Goal: Information Seeking & Learning: Check status

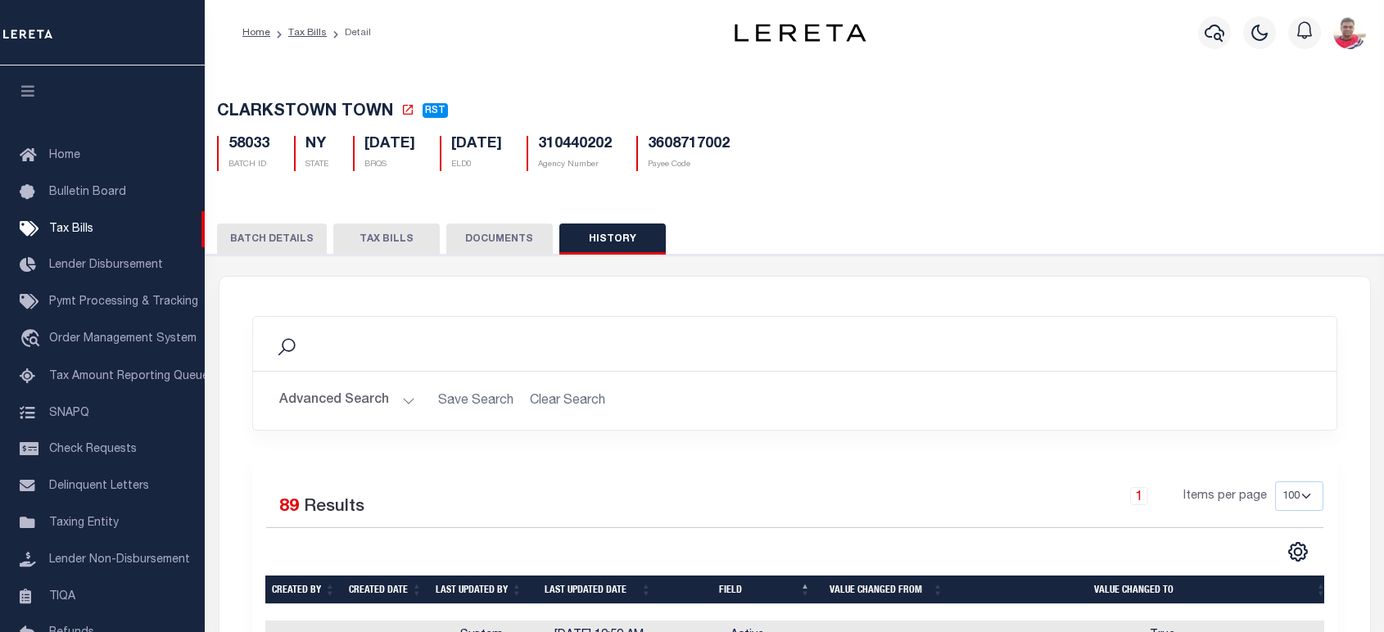
select select "100"
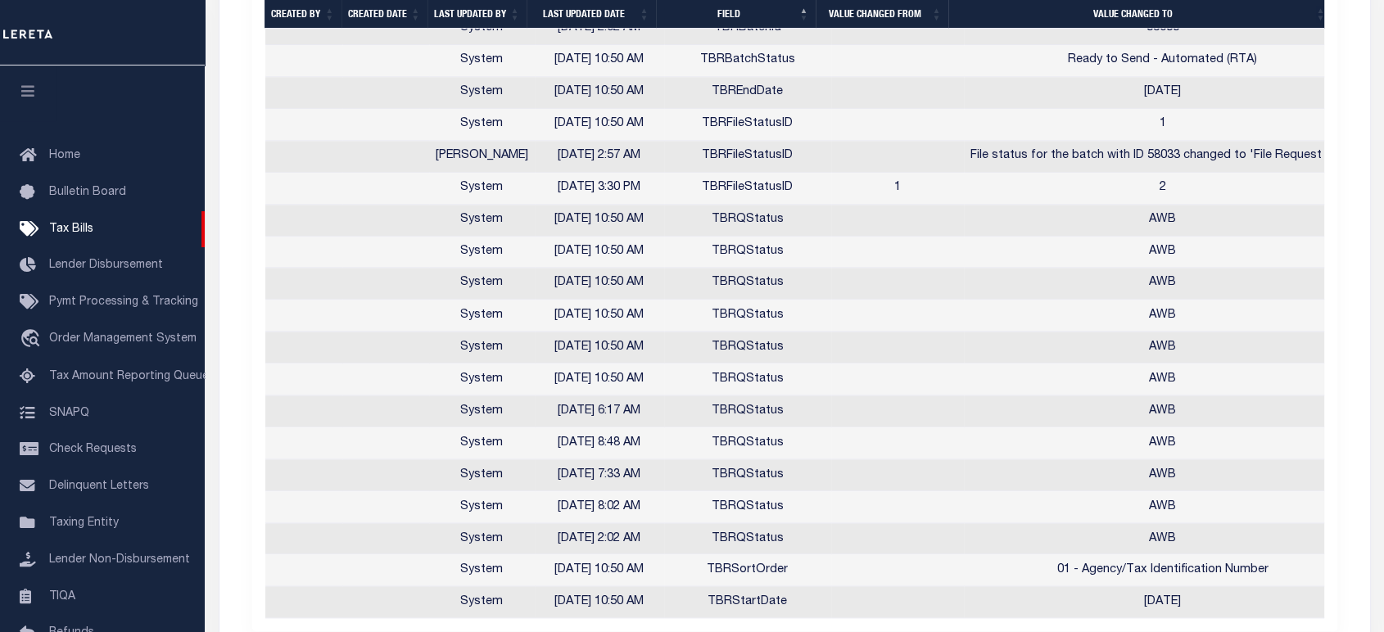
scroll to position [2954, 0]
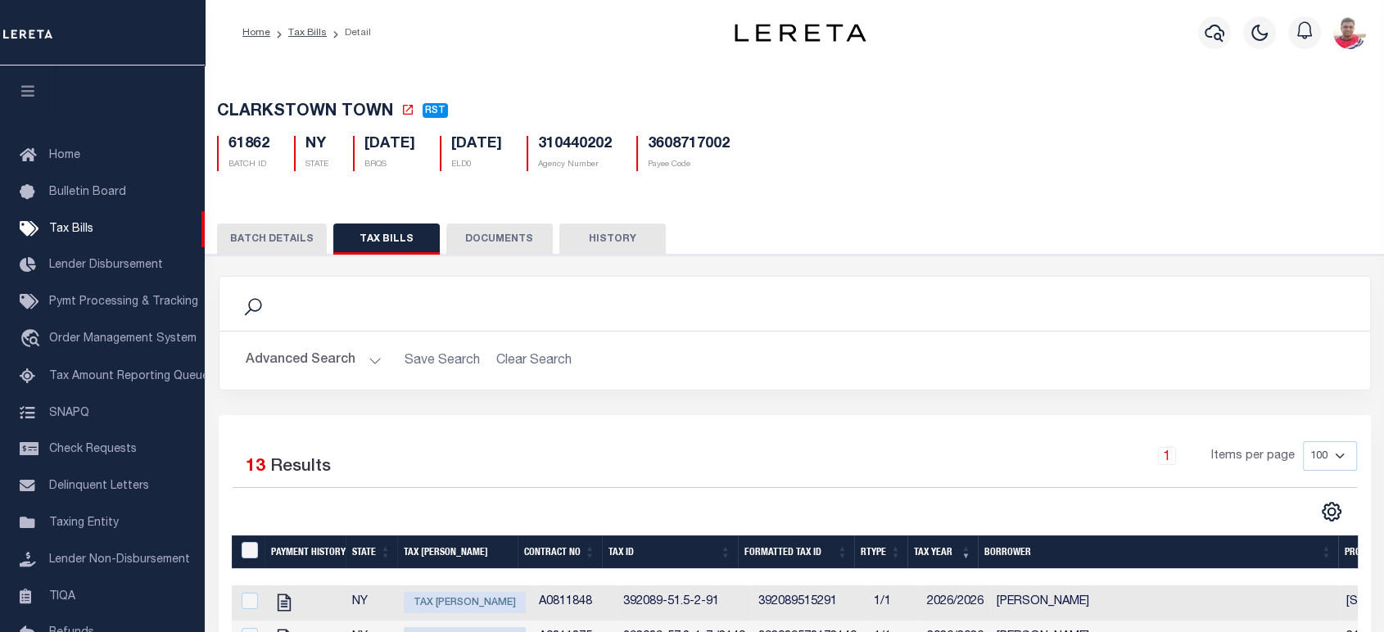
click at [610, 231] on button "HISTORY" at bounding box center [612, 239] width 106 height 31
select select "100"
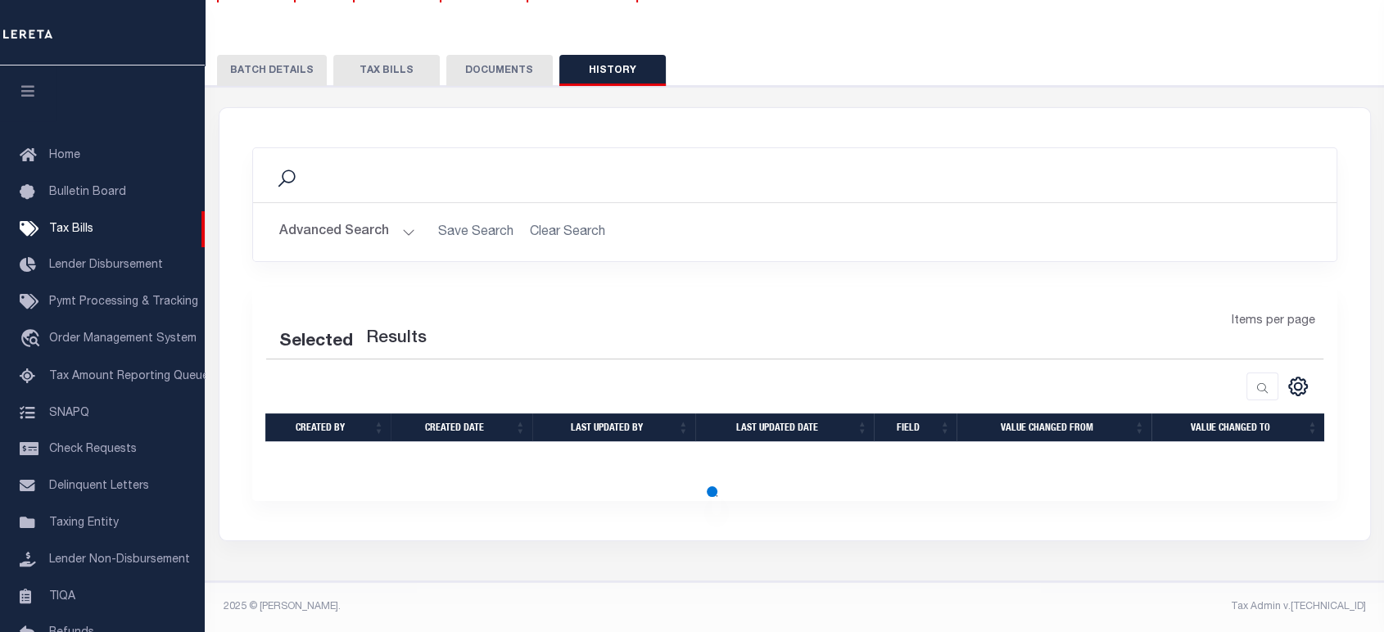
select select "100"
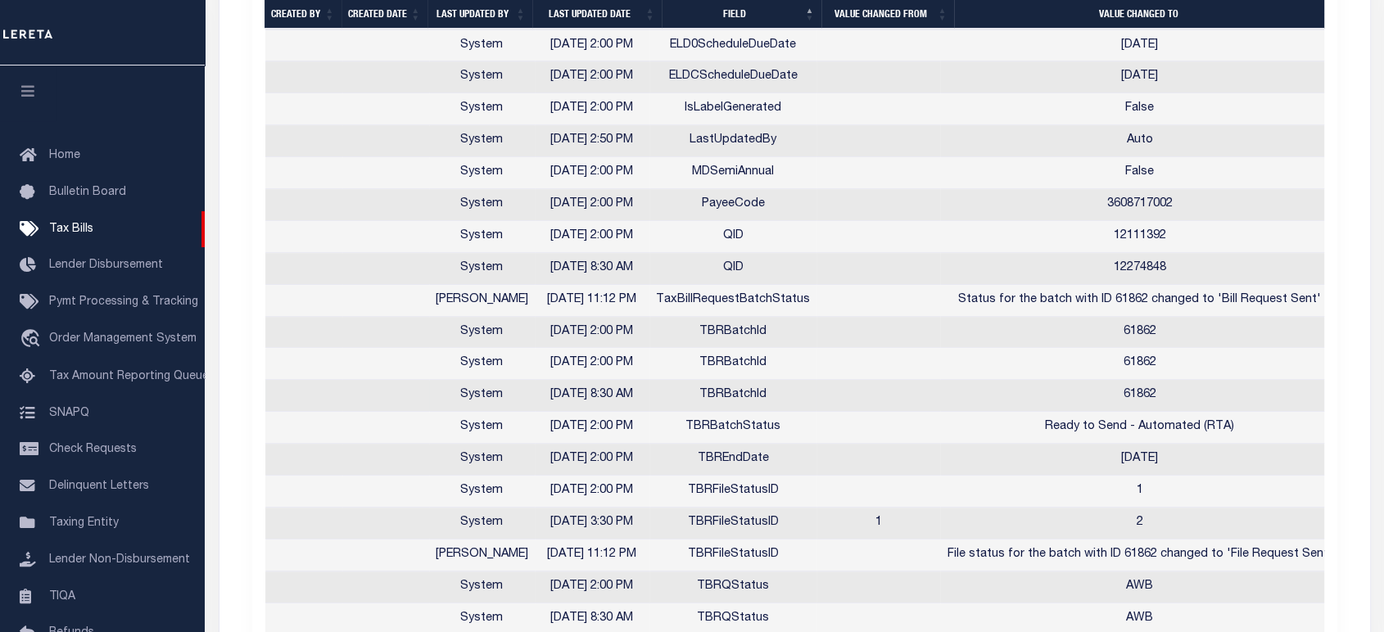
scroll to position [1208, 0]
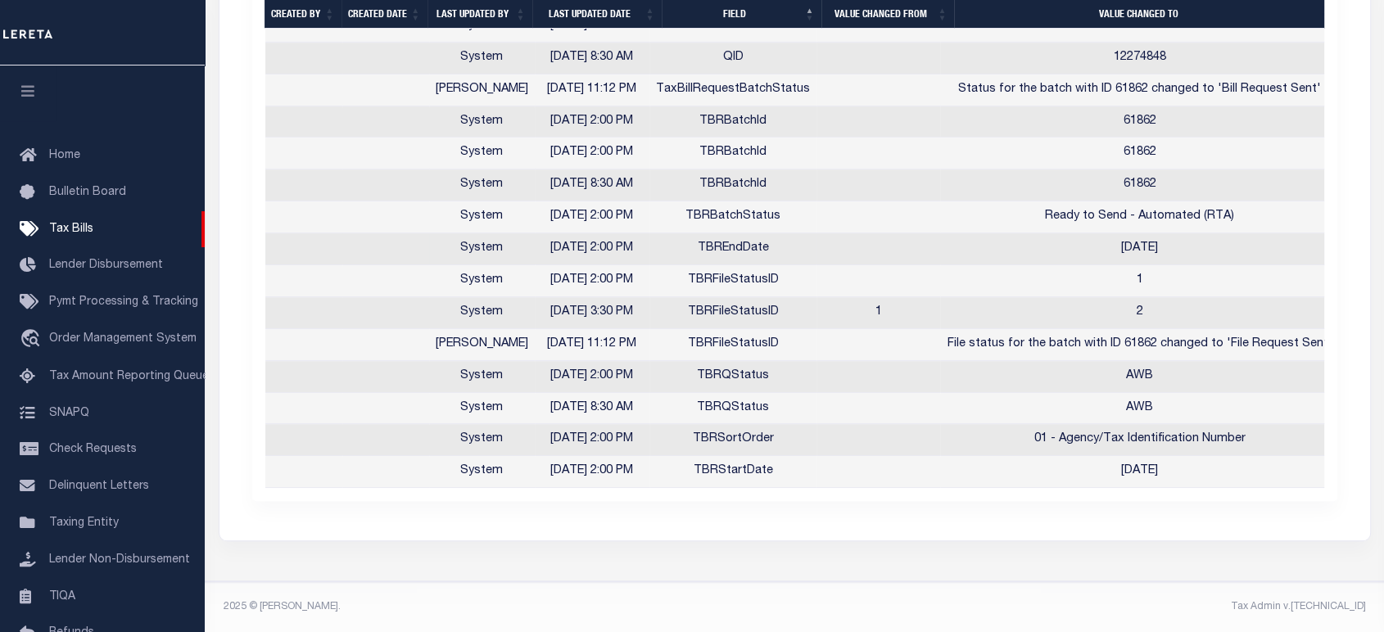
drag, startPoint x: 1090, startPoint y: 239, endPoint x: 1100, endPoint y: 273, distance: 36.0
click at [1214, 233] on td "2025-11-24" at bounding box center [1139, 249] width 398 height 32
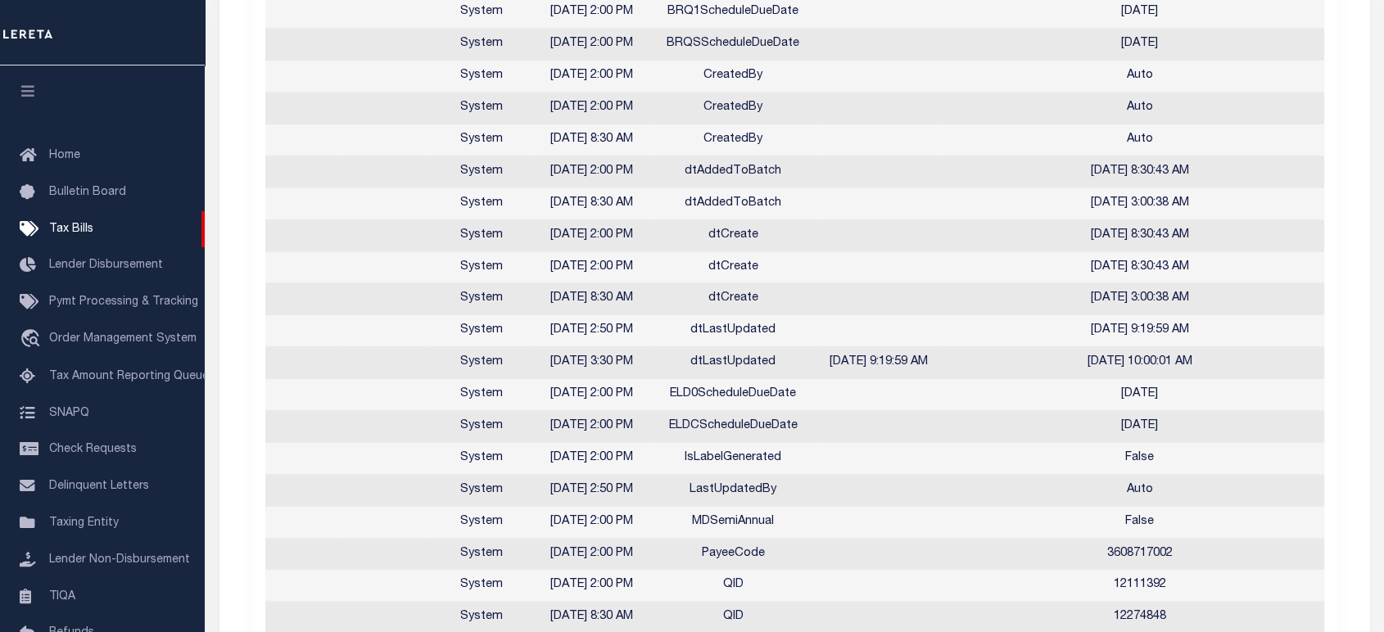
scroll to position [364, 0]
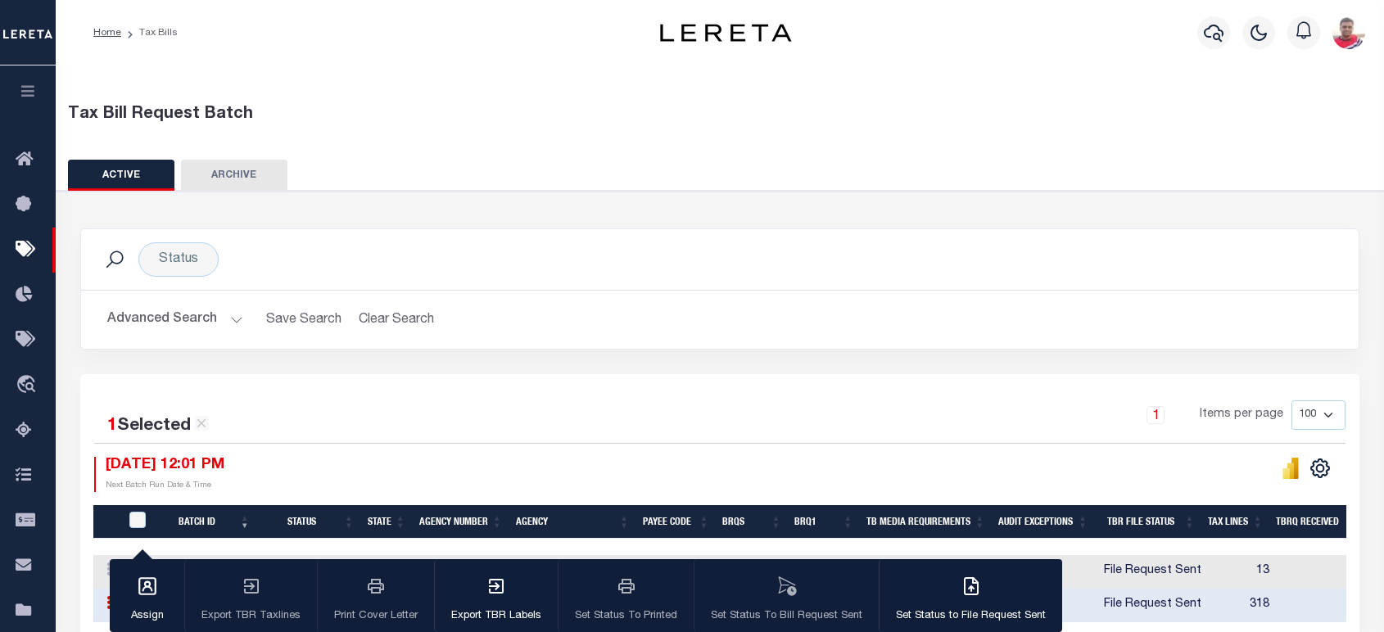
scroll to position [236, 0]
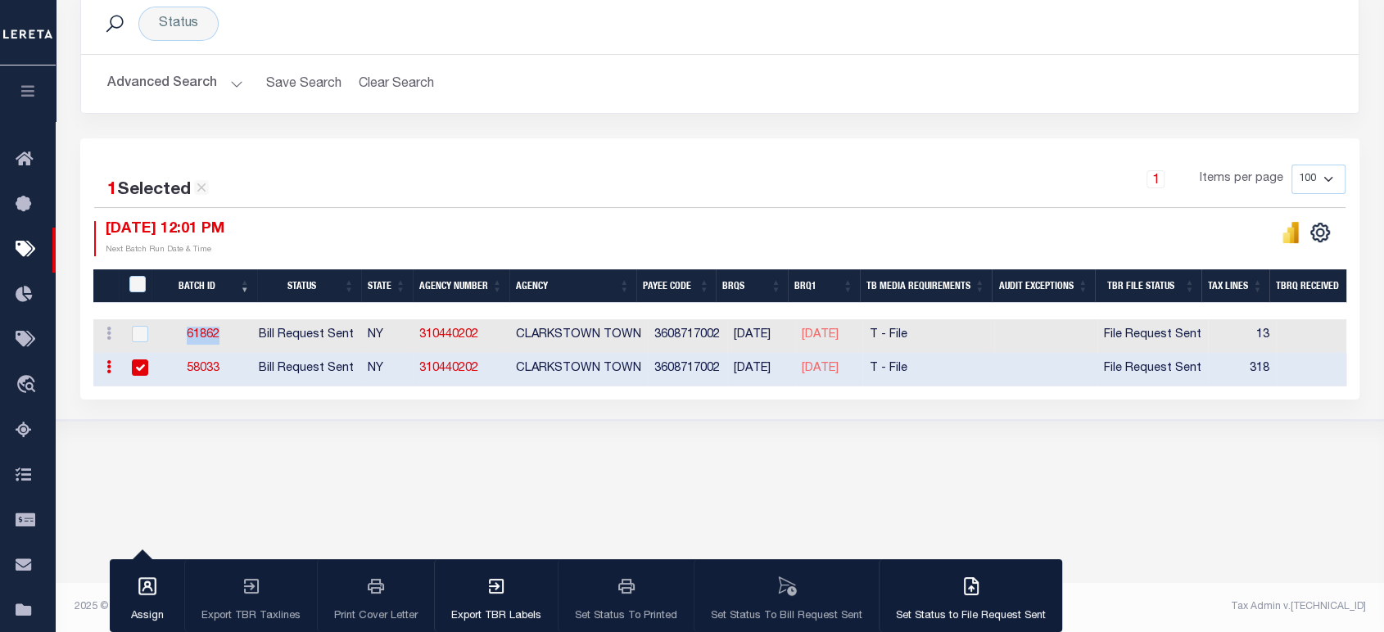
drag, startPoint x: 187, startPoint y: 336, endPoint x: 262, endPoint y: 381, distance: 86.6
click at [225, 335] on td "61862" at bounding box center [203, 336] width 97 height 34
checkbox input "true"
copy link "61862"
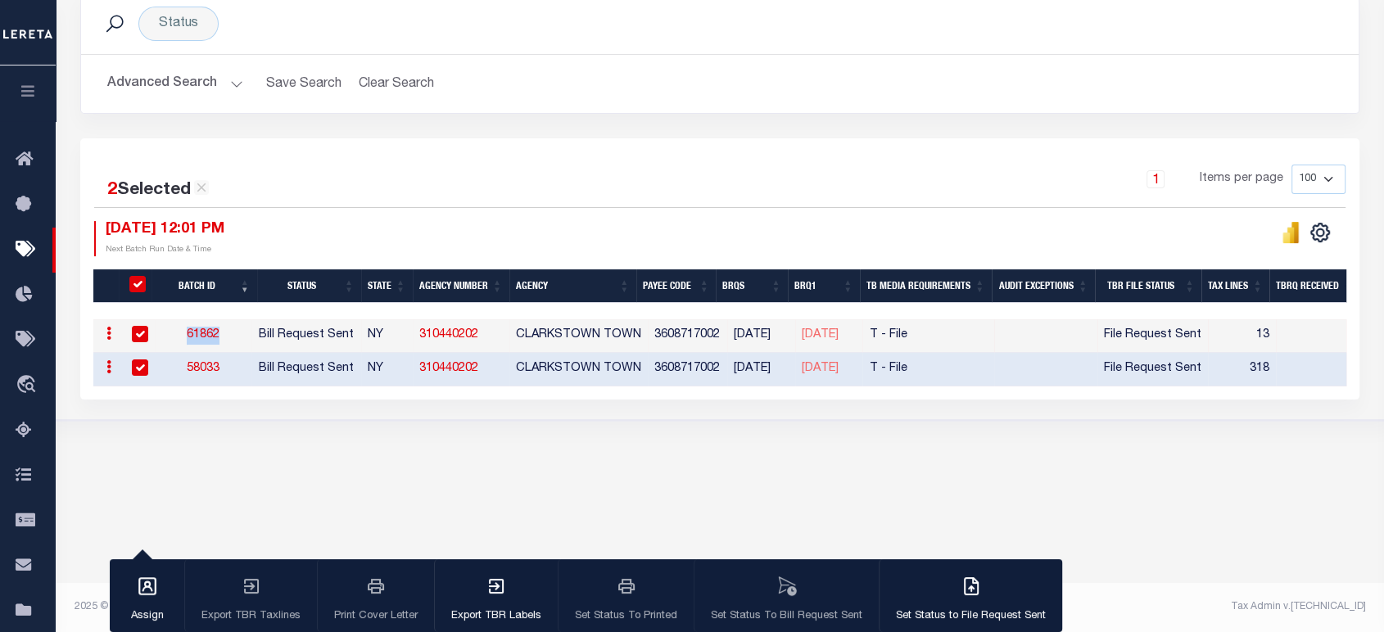
click at [190, 88] on button "Advanced Search" at bounding box center [175, 84] width 136 height 32
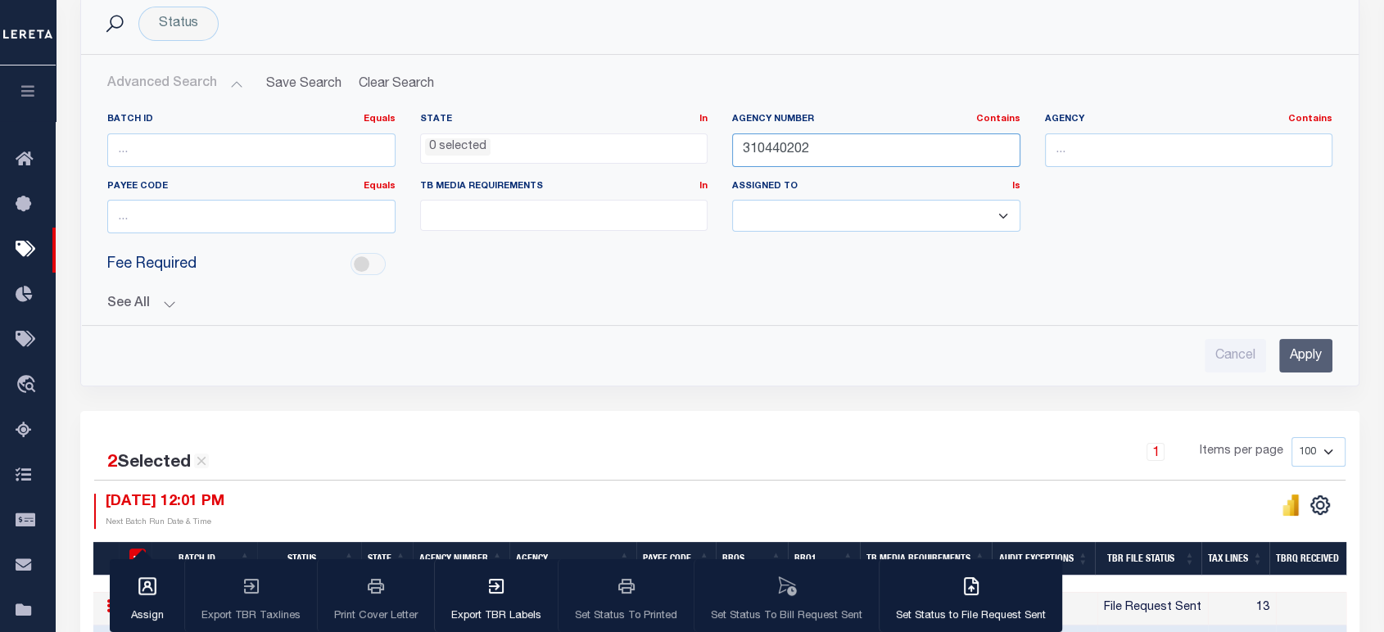
drag, startPoint x: 820, startPoint y: 151, endPoint x: 646, endPoint y: 151, distance: 173.6
click at [646, 148] on div "Batch ID Equals Equals Is Not Equal To Is Greater Than Is Less Than State In In…" at bounding box center [719, 179] width 1249 height 133
paste input "410790000"
type input "410790000"
click at [1294, 355] on input "Apply" at bounding box center [1305, 356] width 53 height 34
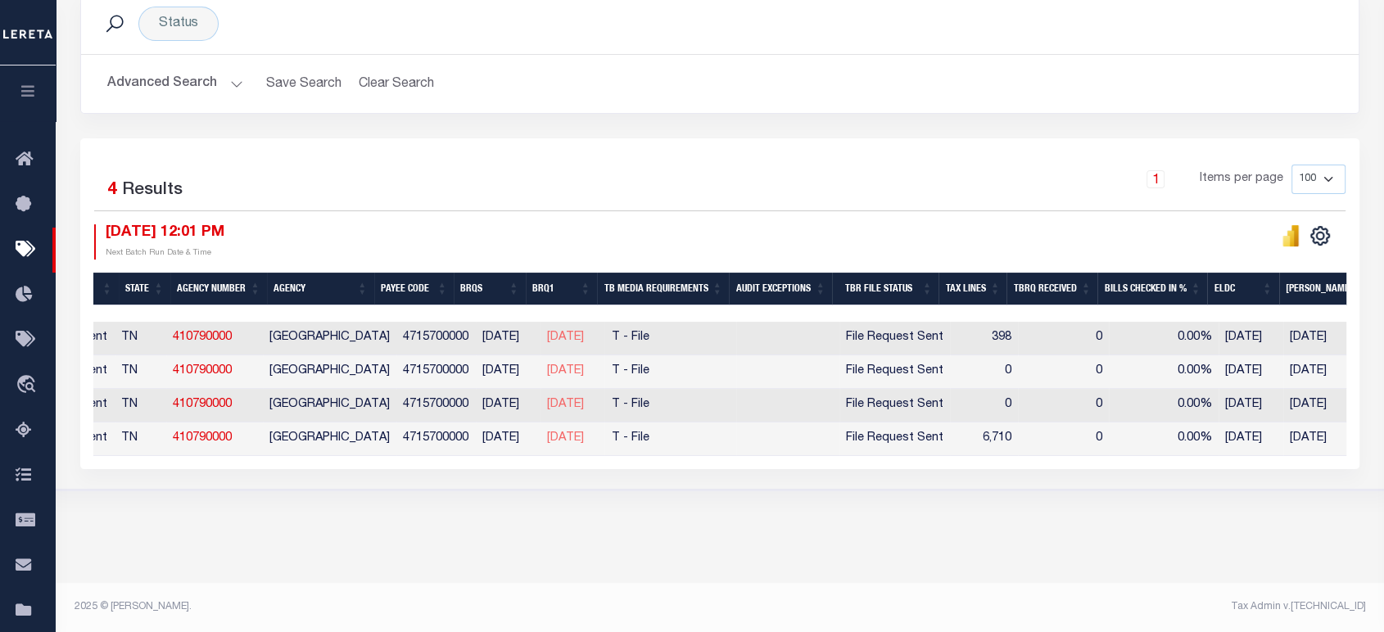
scroll to position [0, 0]
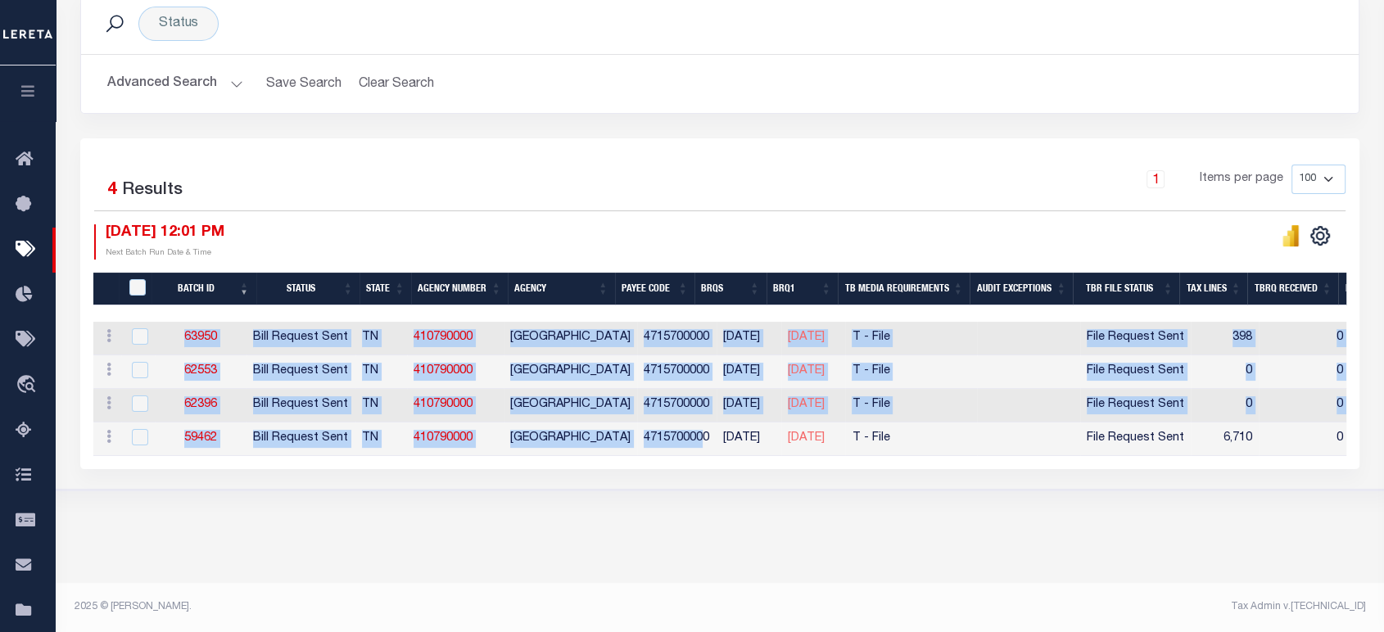
drag, startPoint x: 698, startPoint y: 454, endPoint x: 742, endPoint y: 467, distance: 46.1
click at [742, 467] on div "2 Selected 4 Results 1 Items per page 100 200 500 1000 08/28/2025 12:01 PM" at bounding box center [719, 303] width 1279 height 331
click at [870, 506] on div "Tax Bill Request Batch ACTIVE ARCHIVE HISTORY Search" at bounding box center [720, 185] width 1328 height 711
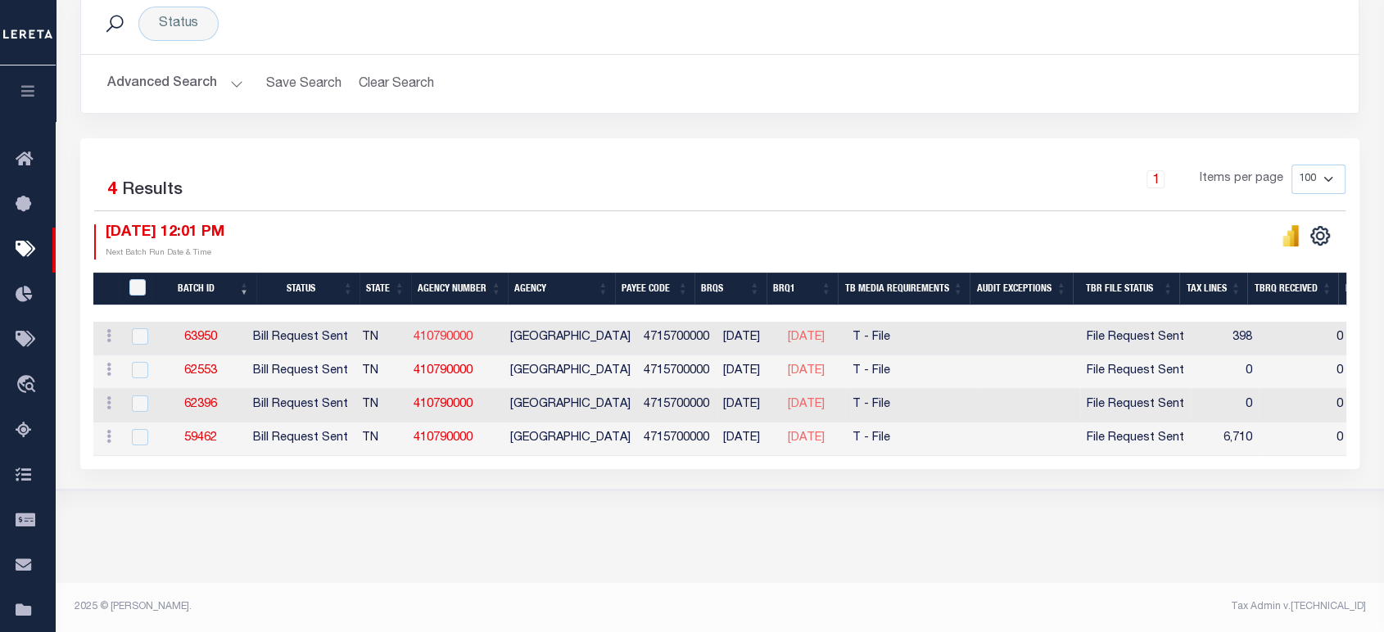
click at [449, 332] on link "410790000" at bounding box center [442, 337] width 59 height 11
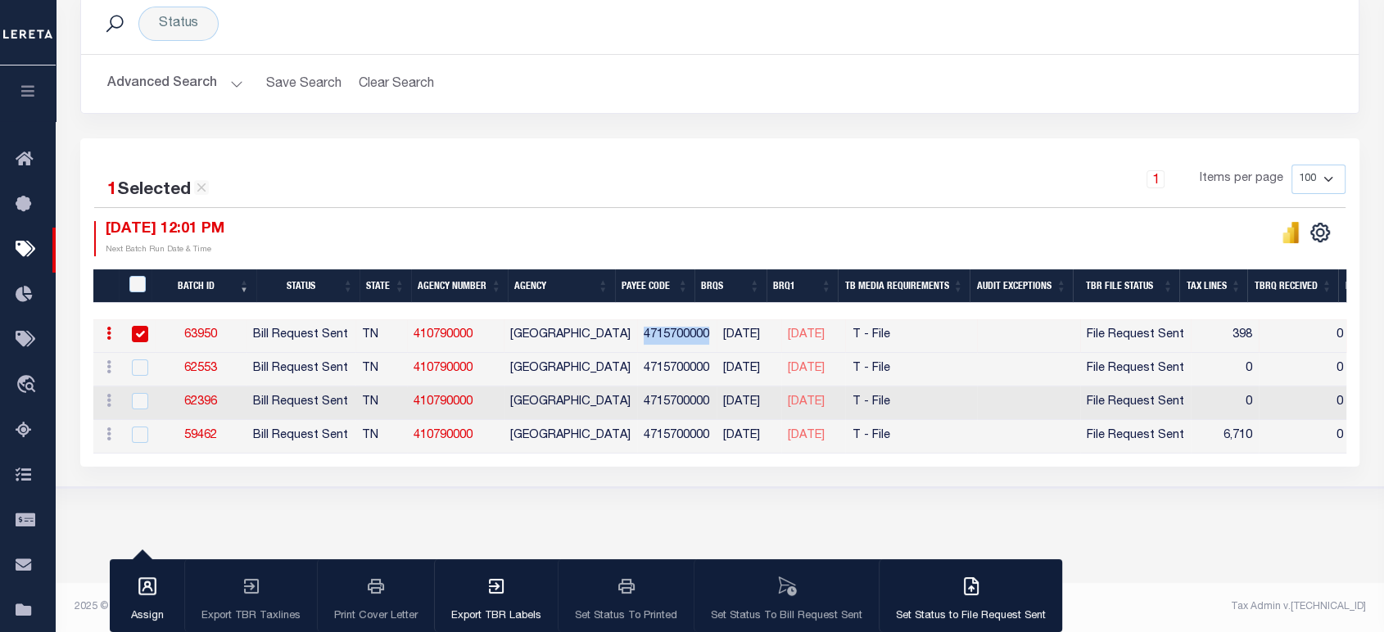
drag, startPoint x: 642, startPoint y: 331, endPoint x: 707, endPoint y: 334, distance: 64.8
click at [707, 334] on td "4715700000" at bounding box center [676, 336] width 79 height 34
checkbox input "false"
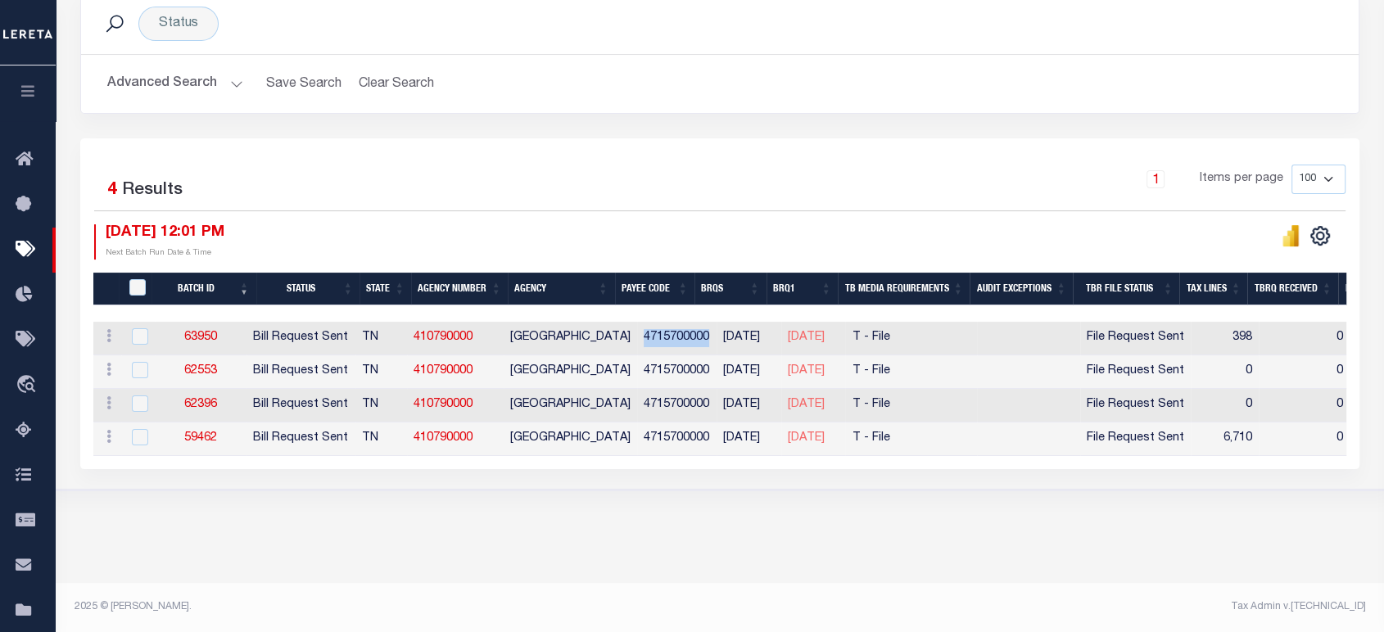
copy td "4715700000"
click at [704, 531] on div "Tax Bill Request Batch ACTIVE ARCHIVE HISTORY Search" at bounding box center [720, 185] width 1328 height 711
click at [213, 372] on link "62553" at bounding box center [200, 370] width 33 height 11
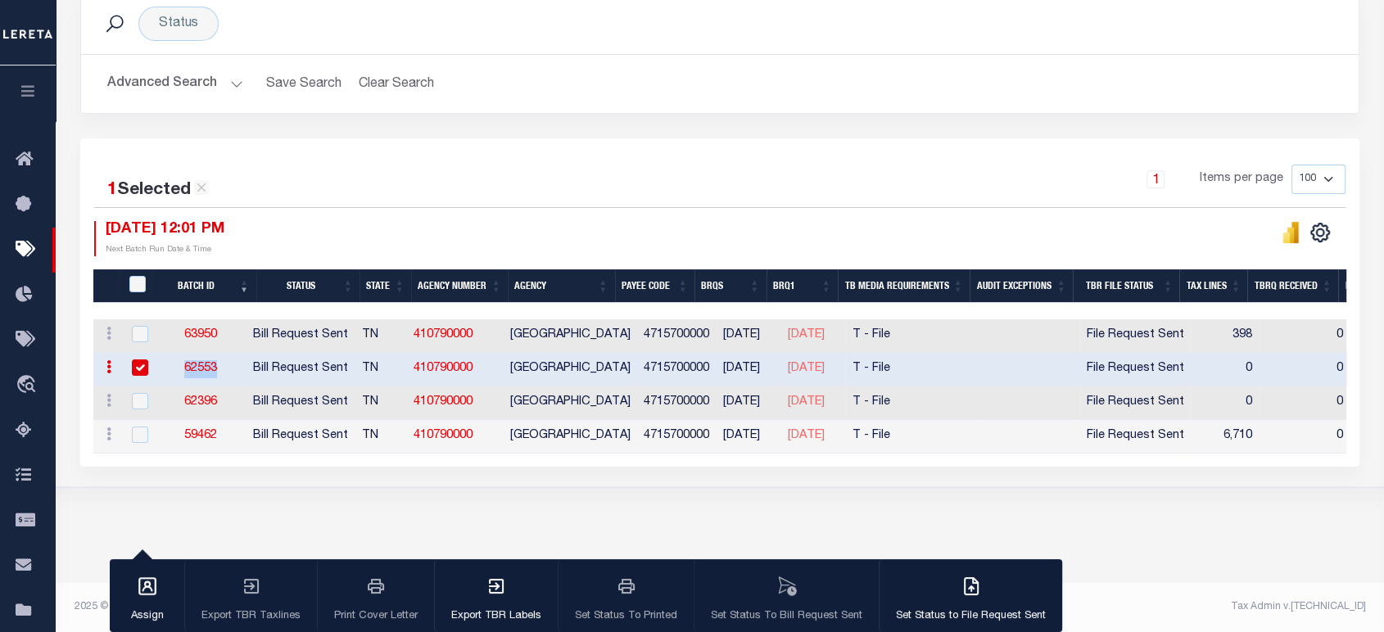
drag, startPoint x: 188, startPoint y: 361, endPoint x: 230, endPoint y: 362, distance: 41.8
click at [230, 362] on td "62553" at bounding box center [201, 370] width 92 height 34
checkbox input "false"
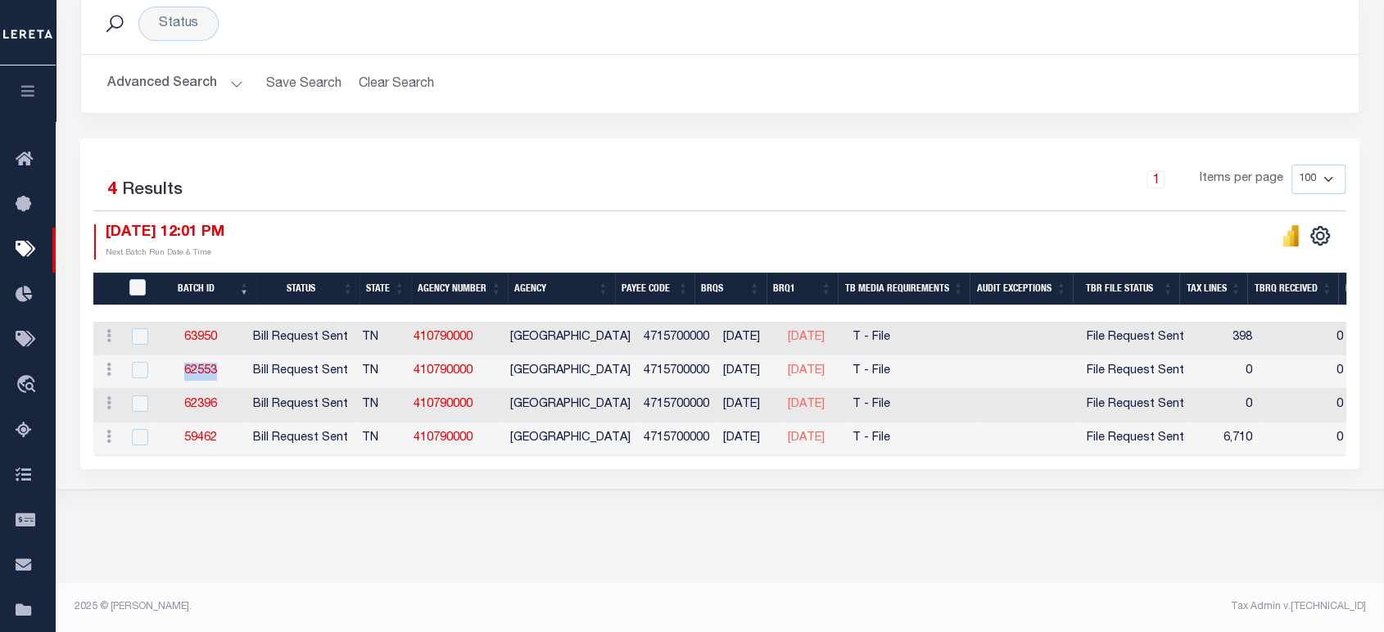
copy link "62553"
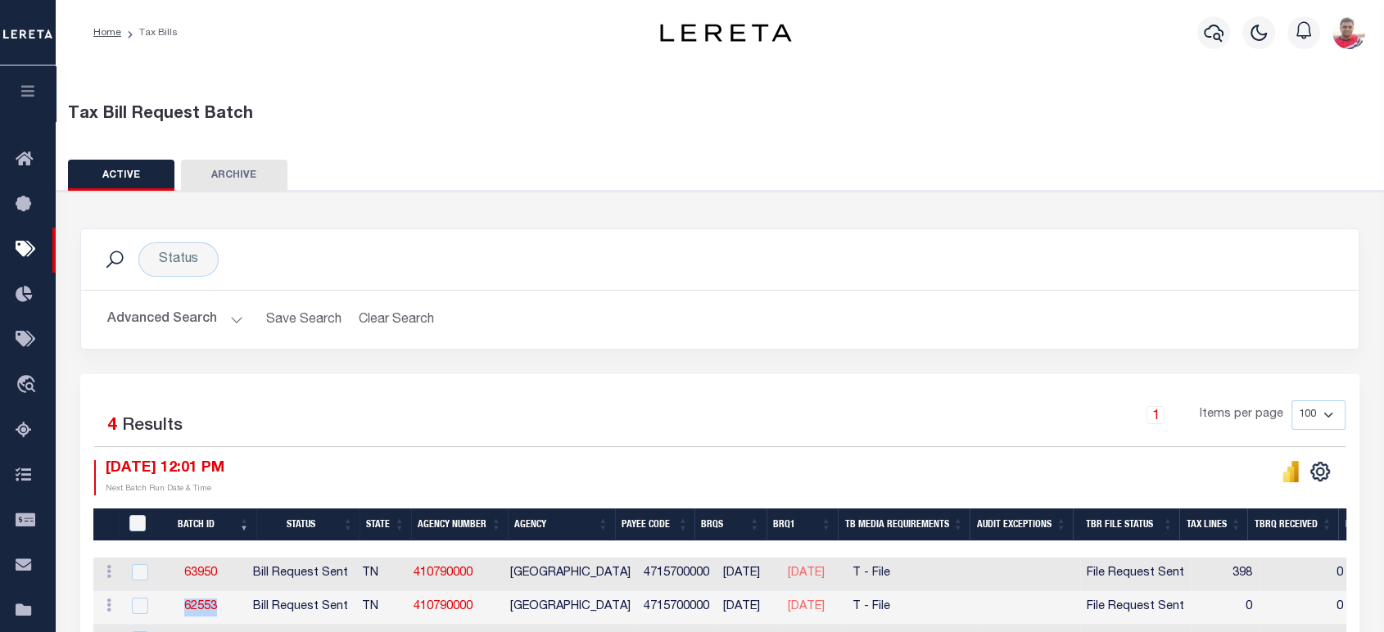
scroll to position [182, 0]
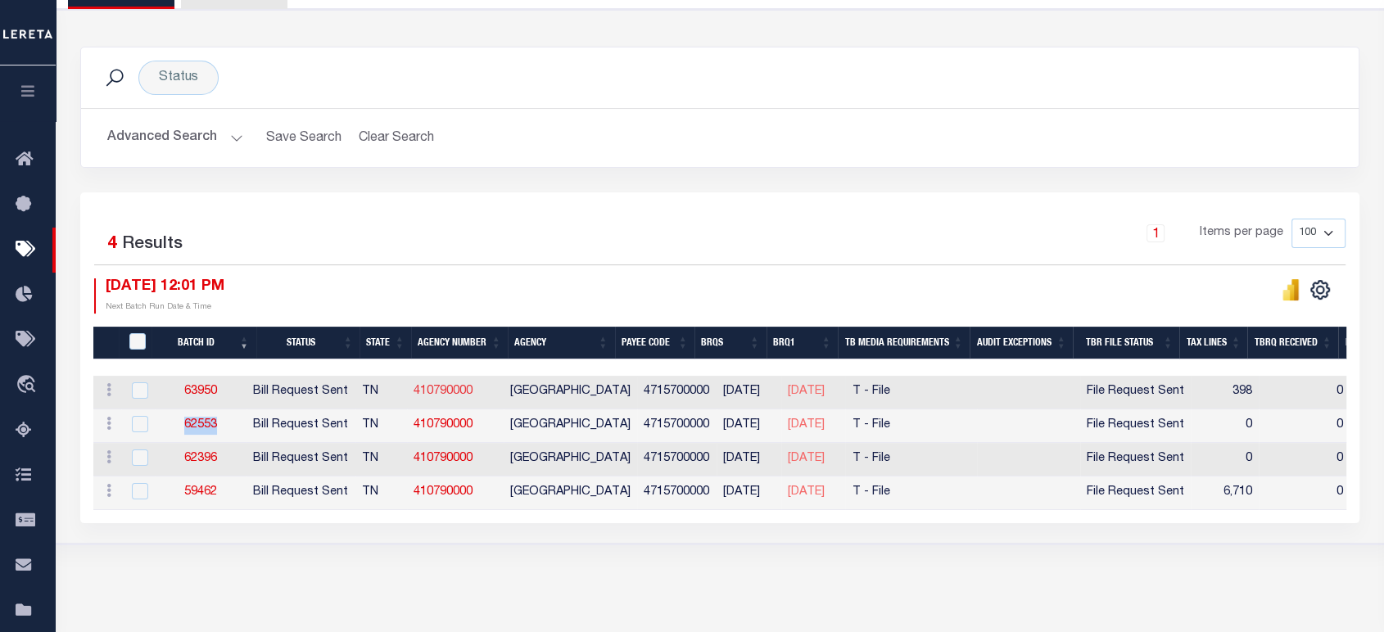
click at [467, 393] on link "410790000" at bounding box center [442, 391] width 59 height 11
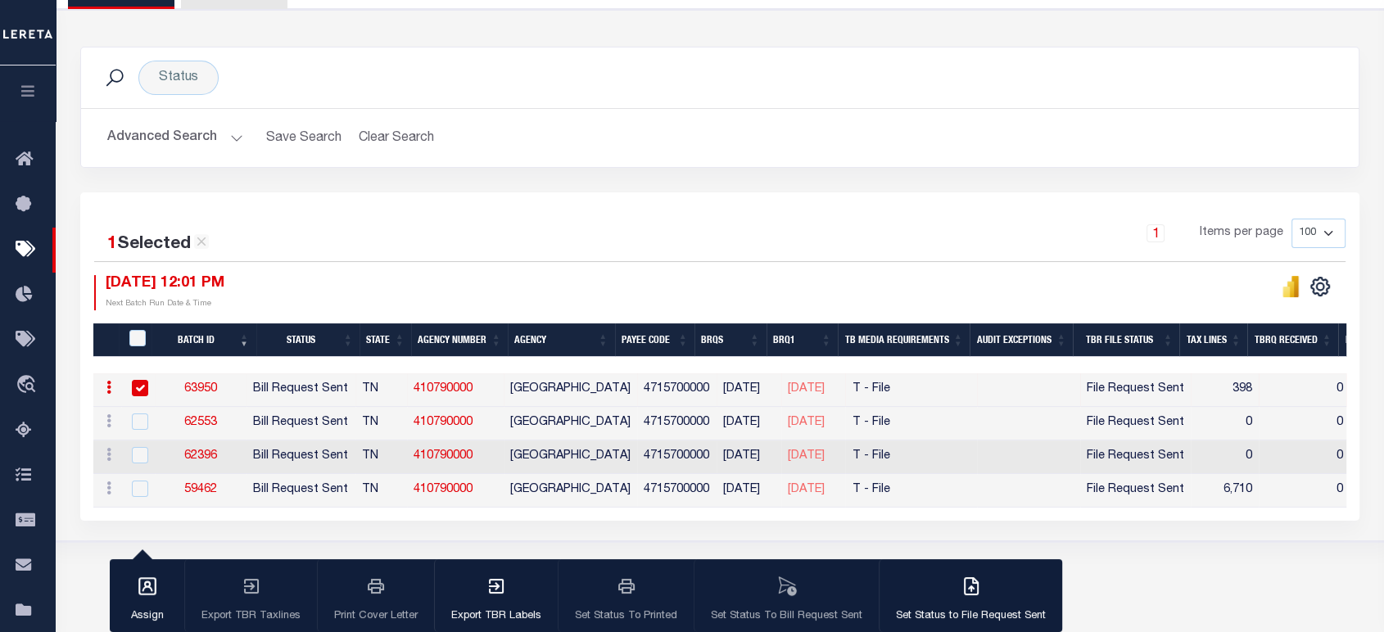
click at [545, 196] on div "1 Selected 4 Results 1 Items per page 100 200 500 1000 08/28/2025 12:01 PM" at bounding box center [719, 356] width 1279 height 328
drag, startPoint x: 497, startPoint y: 387, endPoint x: 434, endPoint y: 403, distance: 64.9
click at [429, 391] on td "410790000" at bounding box center [455, 390] width 97 height 34
checkbox input "false"
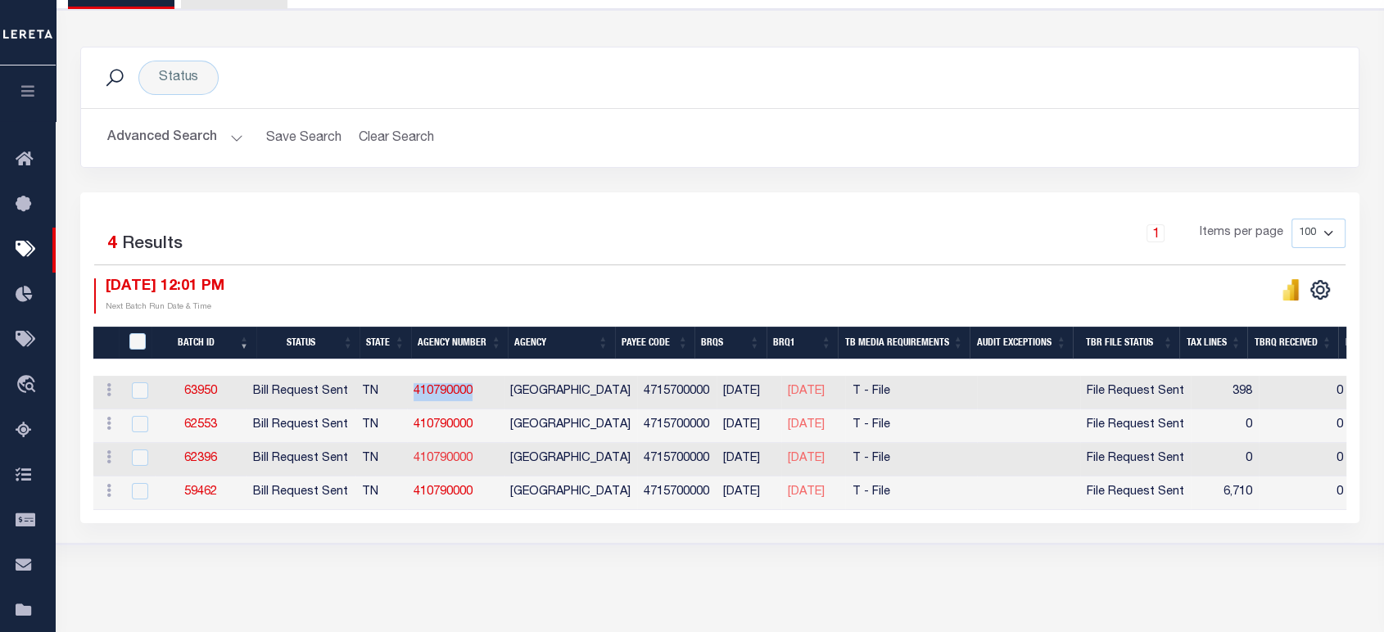
copy link "410790000"
click at [763, 568] on div "Tax Bill Request Batch ACTIVE ARCHIVE HISTORY Search" at bounding box center [720, 239] width 1328 height 711
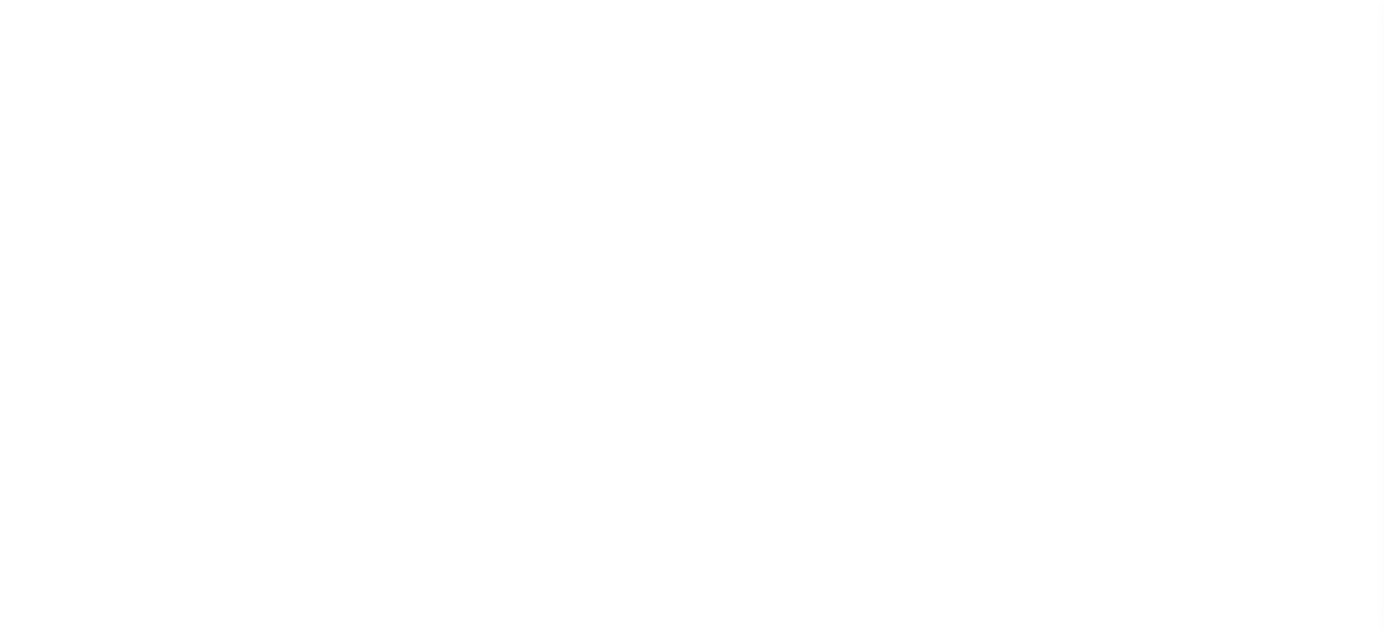
select select "RST"
select select "27"
select select "22"
select select "3"
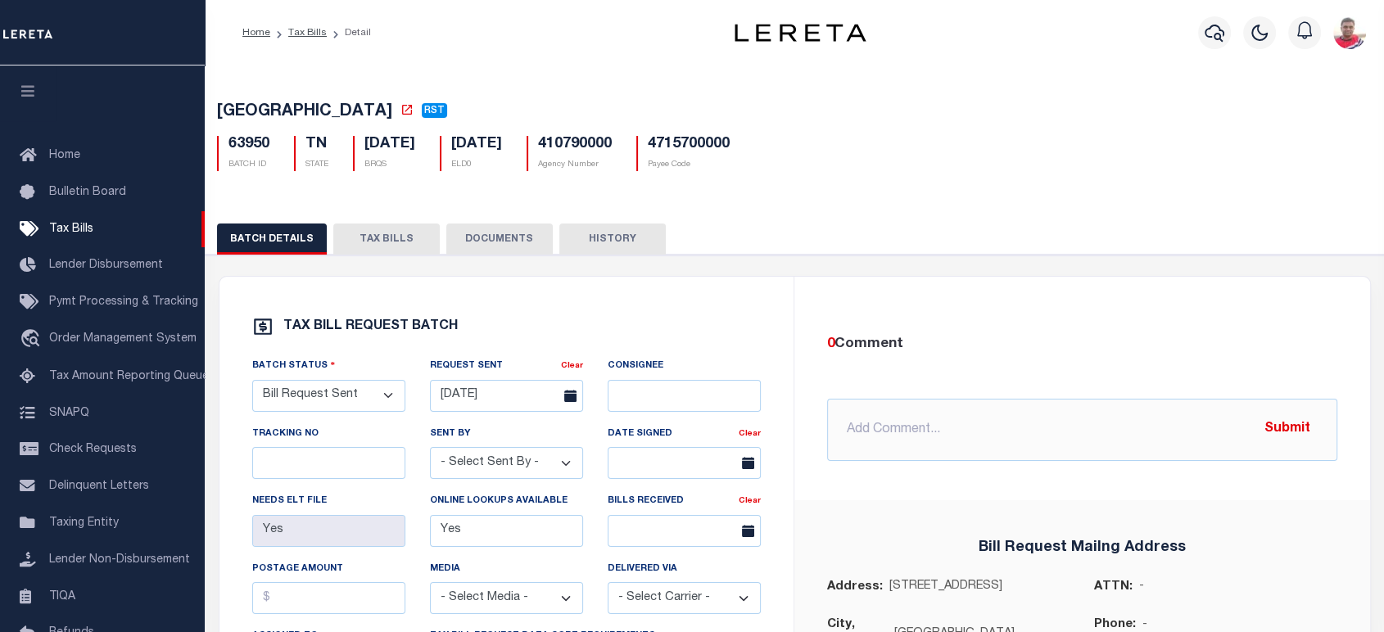
click at [400, 243] on button "TAX BILLS" at bounding box center [386, 239] width 106 height 31
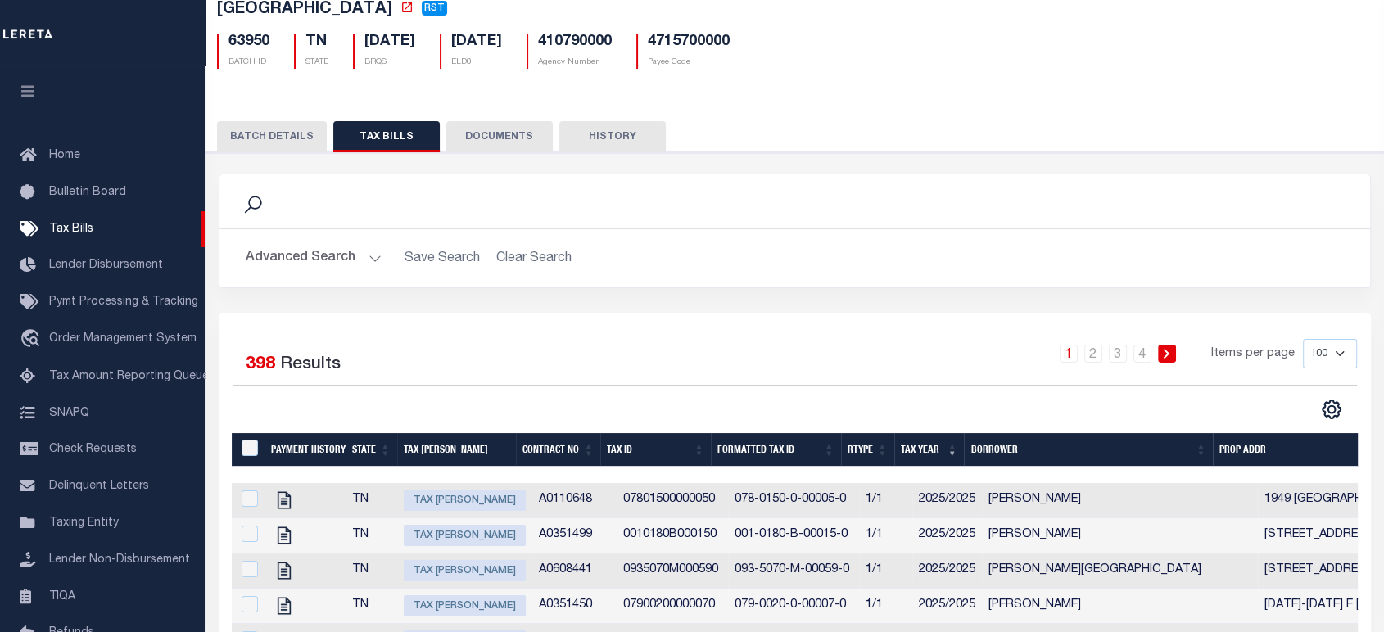
scroll to position [284, 0]
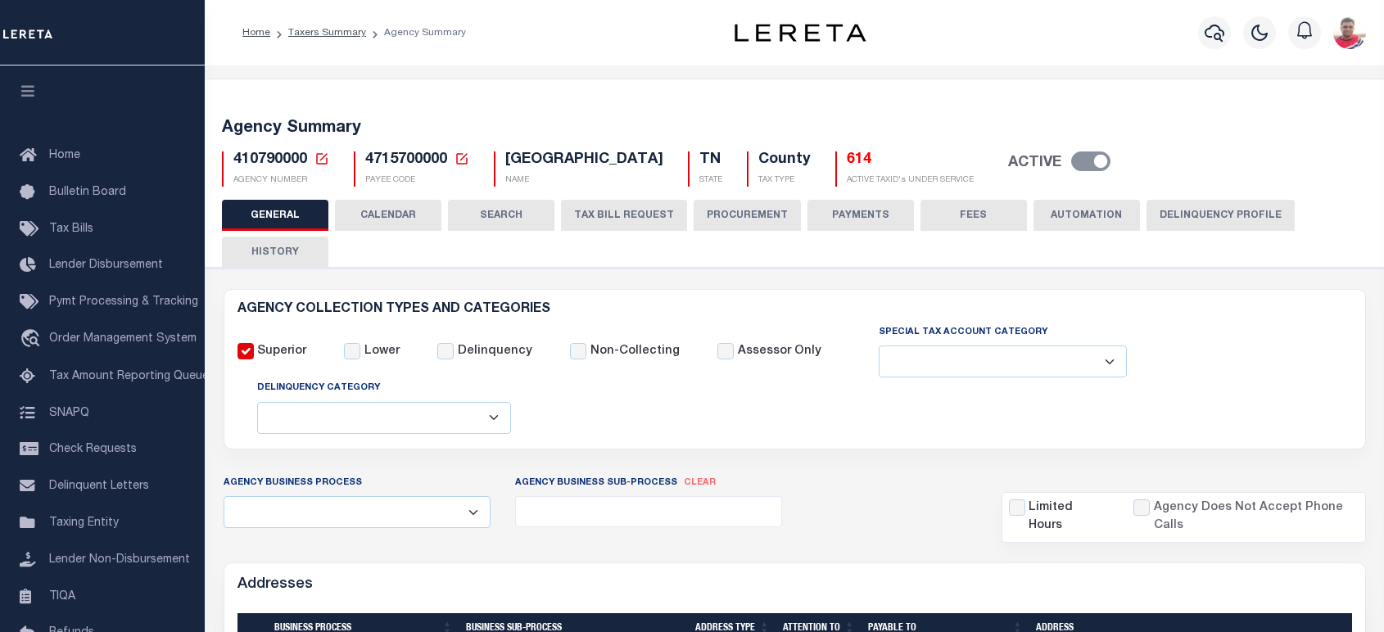
select select
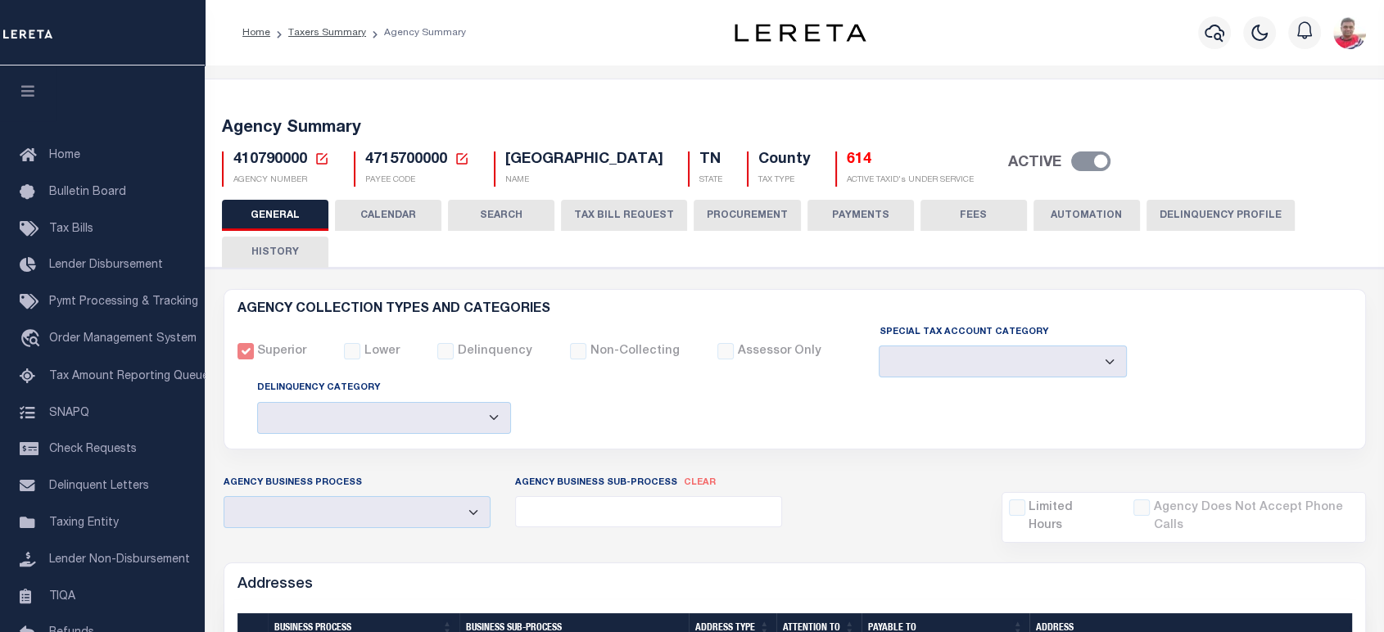
click at [408, 216] on button "CALENDAR" at bounding box center [388, 215] width 106 height 31
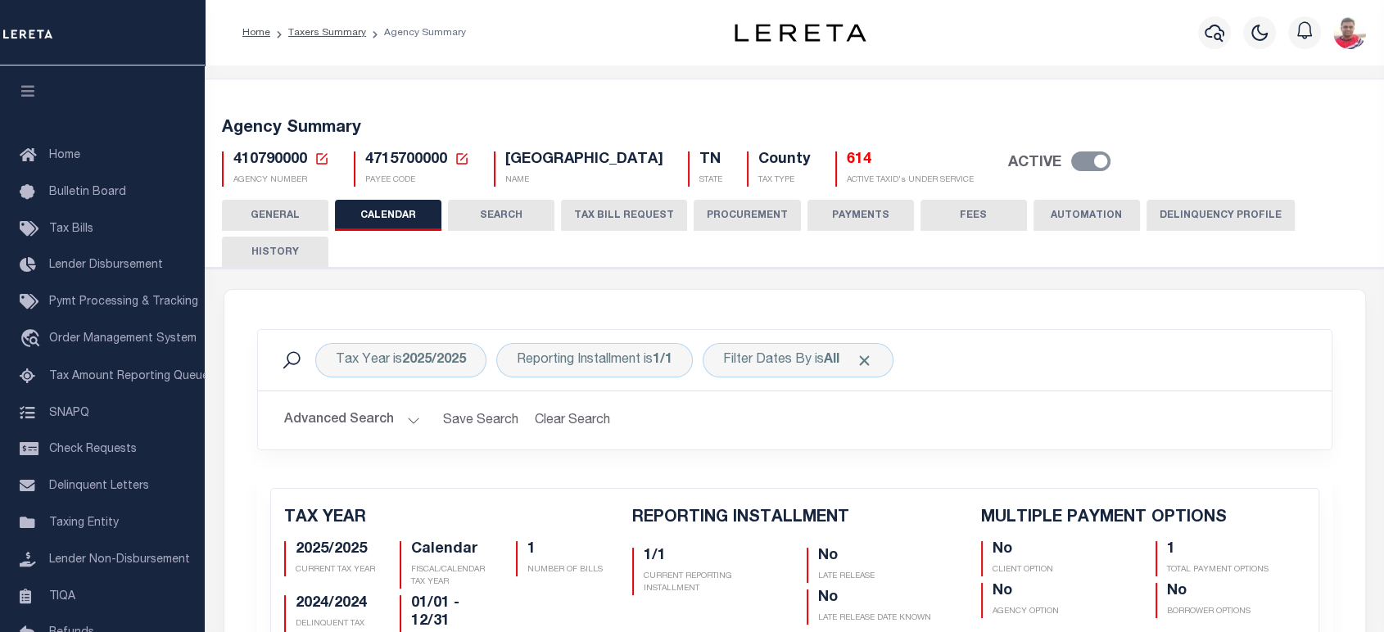
checkbox input "false"
type input "1"
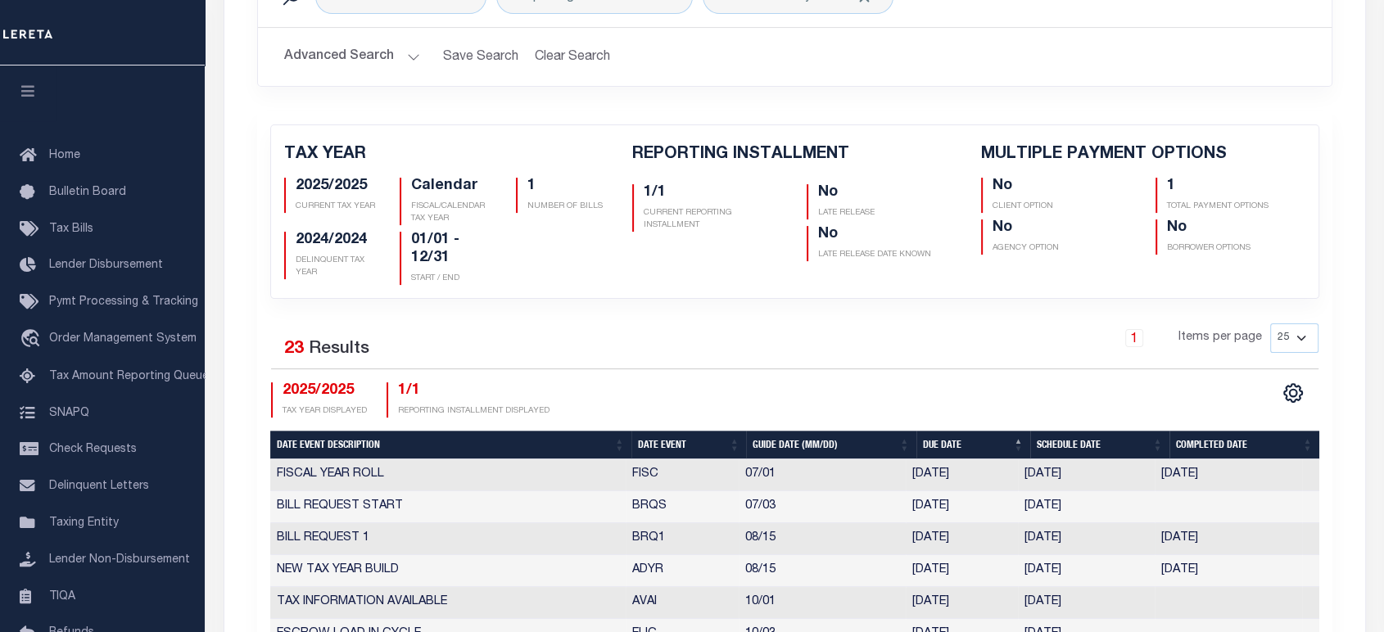
scroll to position [636, 0]
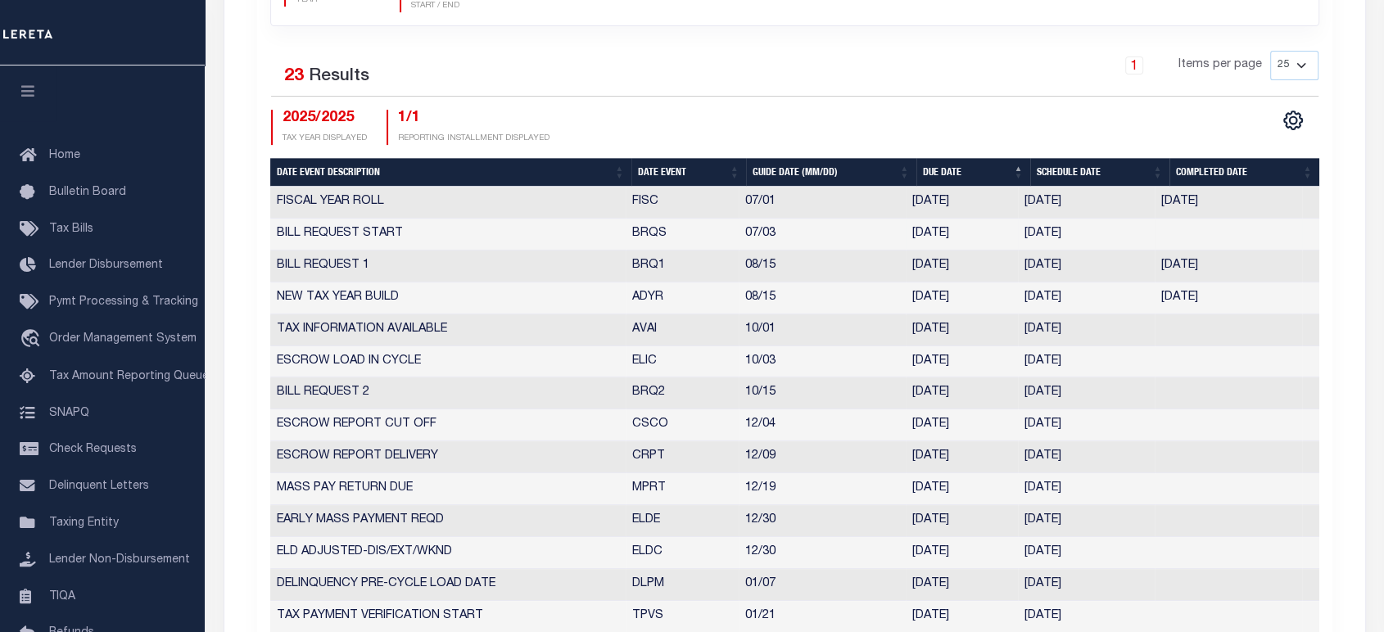
drag, startPoint x: 664, startPoint y: 165, endPoint x: 674, endPoint y: 218, distance: 53.3
click at [664, 166] on th "Date Event" at bounding box center [688, 172] width 115 height 29
checkbox input "false"
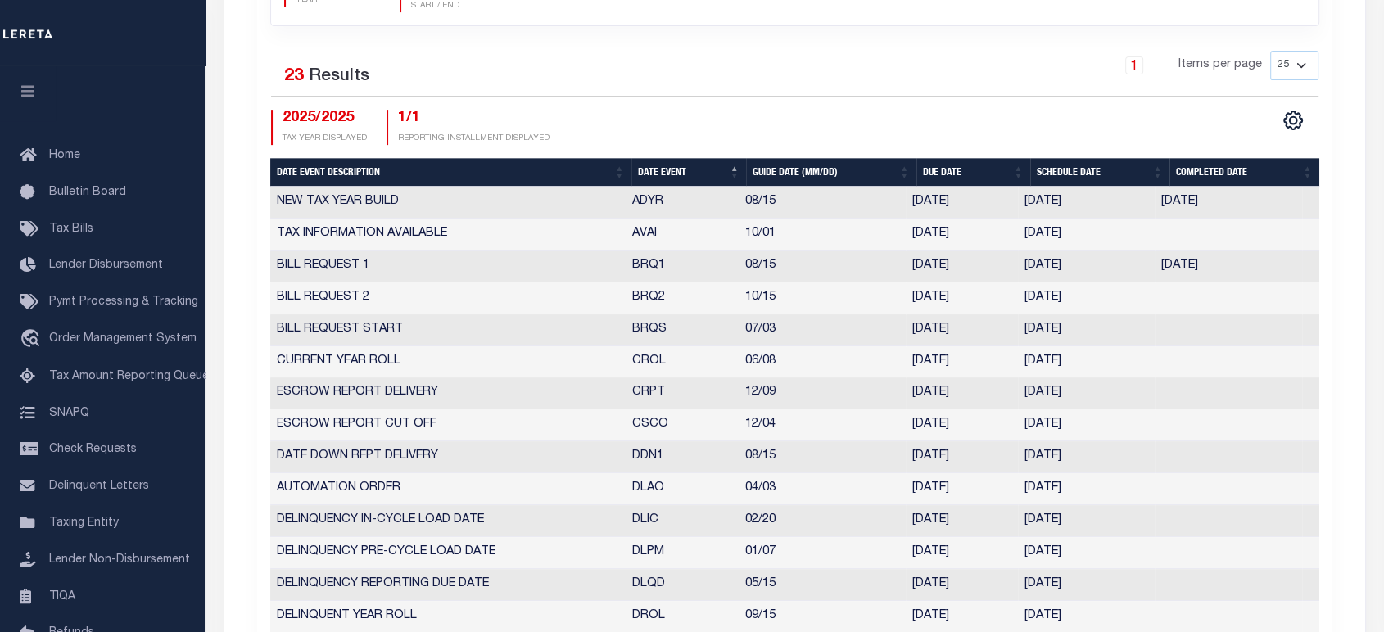
drag, startPoint x: 1013, startPoint y: 264, endPoint x: 1021, endPoint y: 325, distance: 61.9
click at [1087, 269] on tr "BILL REQUEST 1 BRQ1 08/15 08/15/2025 08/08/2025 08/08/2025 650499" at bounding box center [794, 267] width 1049 height 32
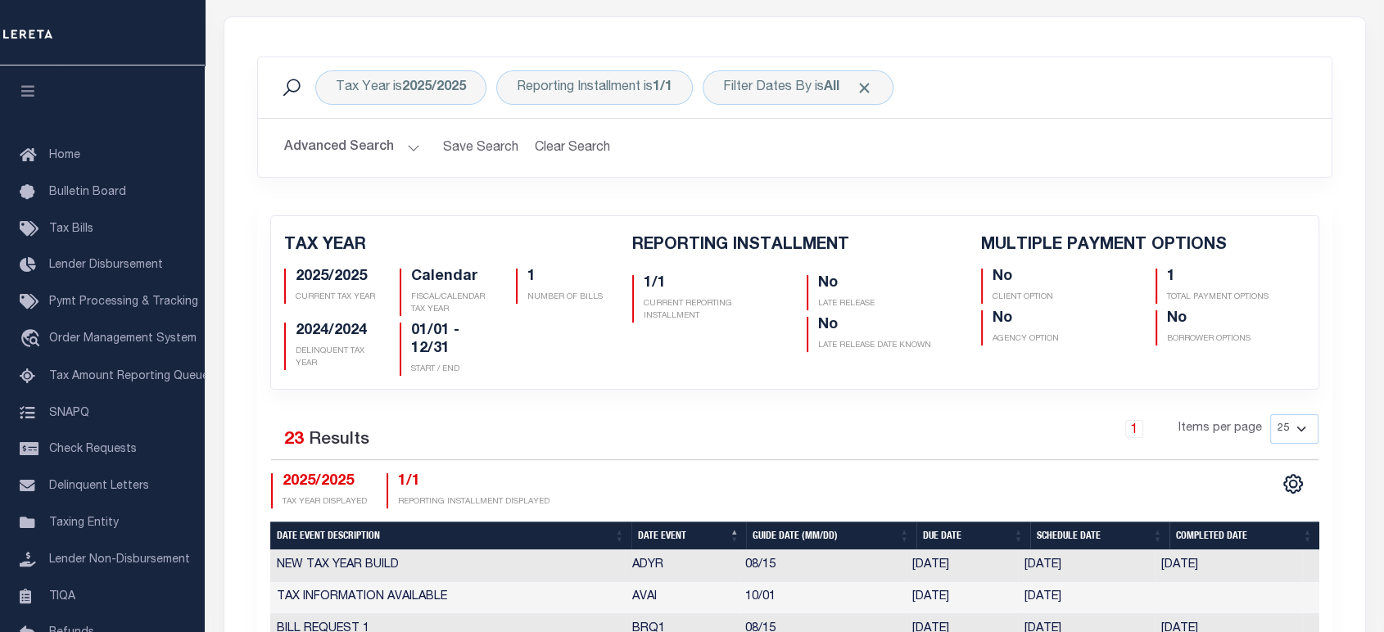
scroll to position [0, 0]
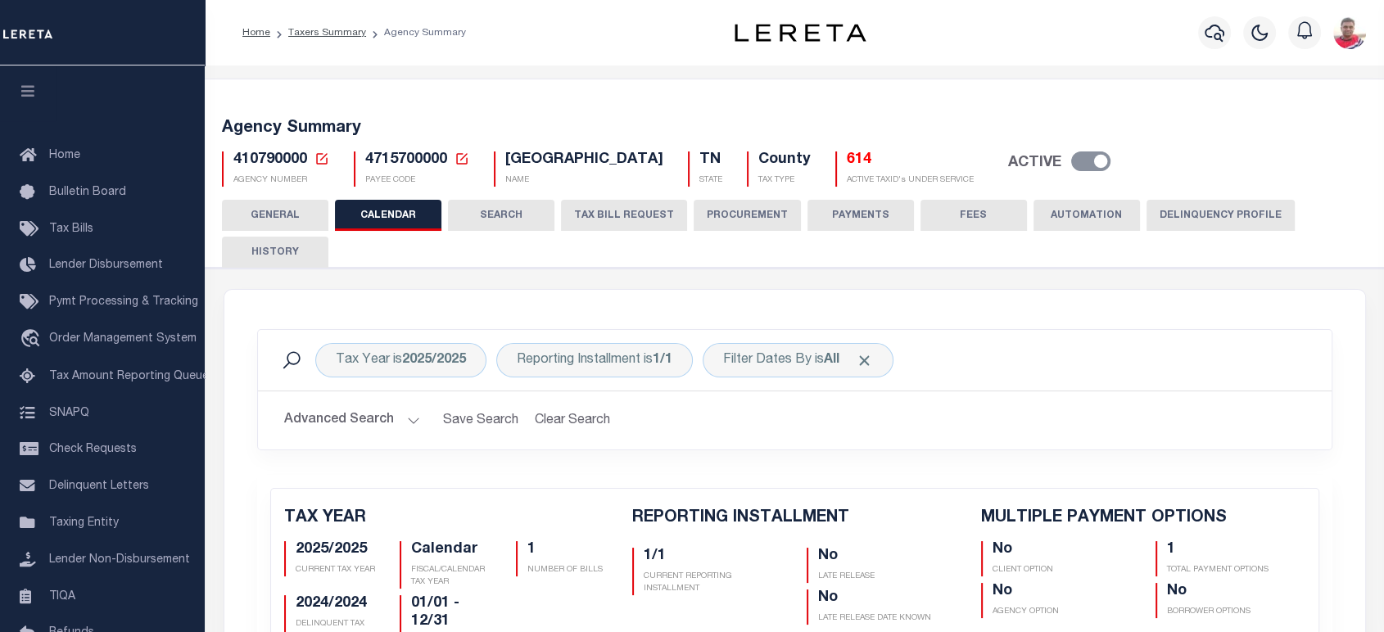
click at [295, 255] on button "HISTORY" at bounding box center [275, 252] width 106 height 31
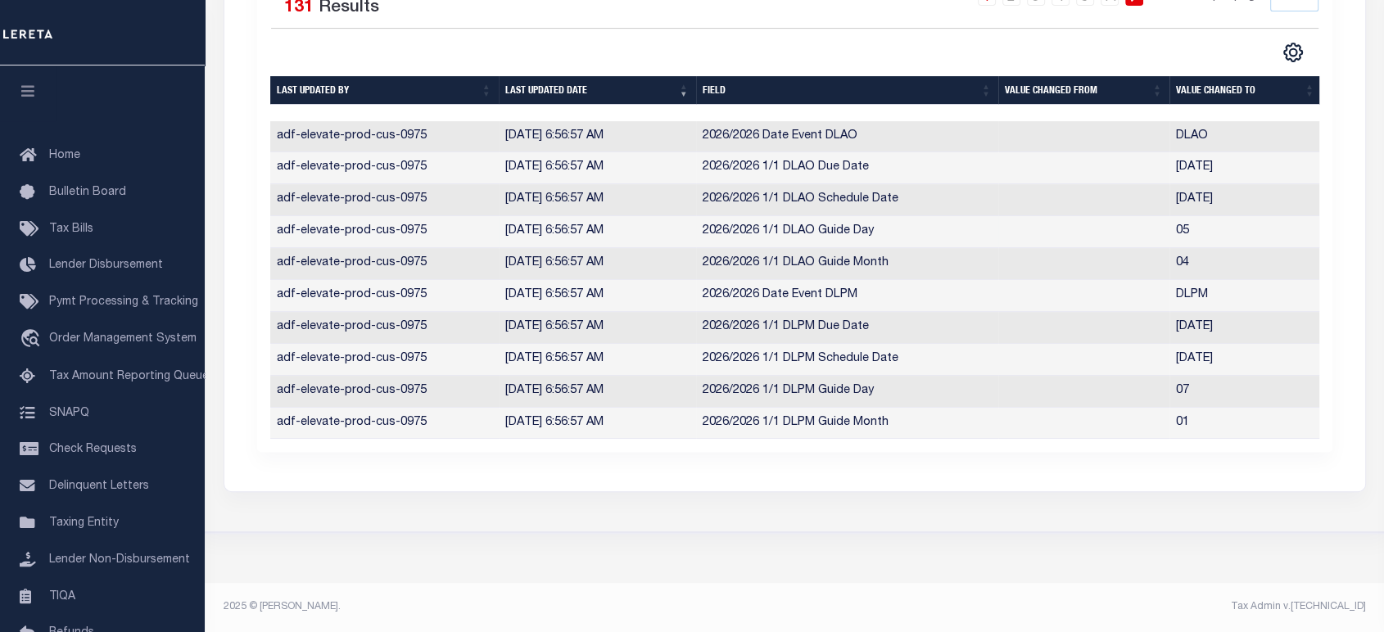
scroll to position [340, 0]
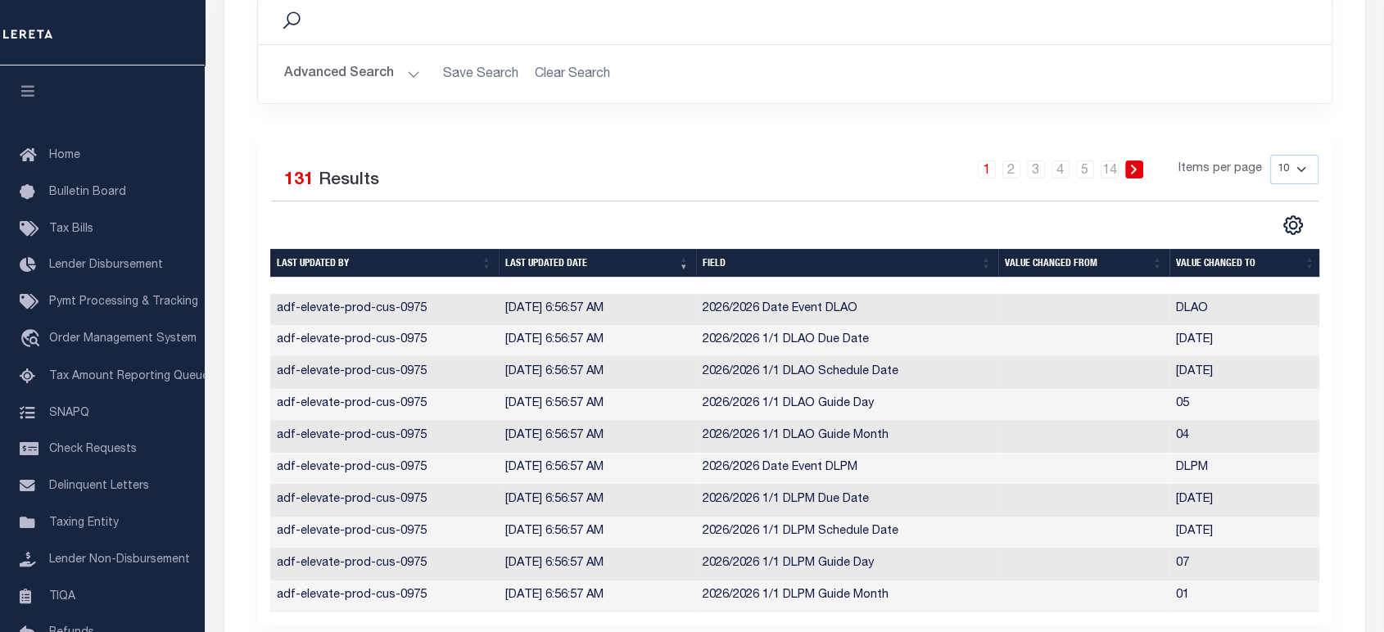
click at [1303, 169] on select "10 25 50 100" at bounding box center [1294, 169] width 48 height 29
select select "100"
click at [1270, 155] on select "10 25 50 100" at bounding box center [1294, 169] width 48 height 29
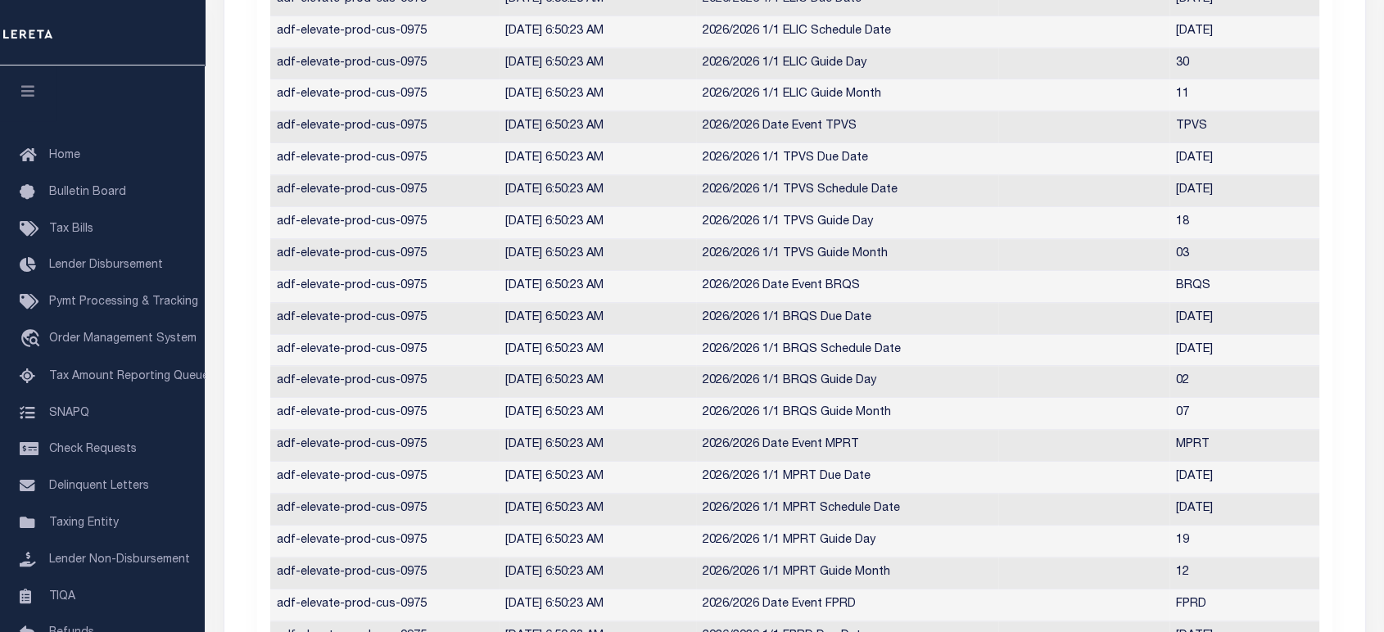
scroll to position [0, 0]
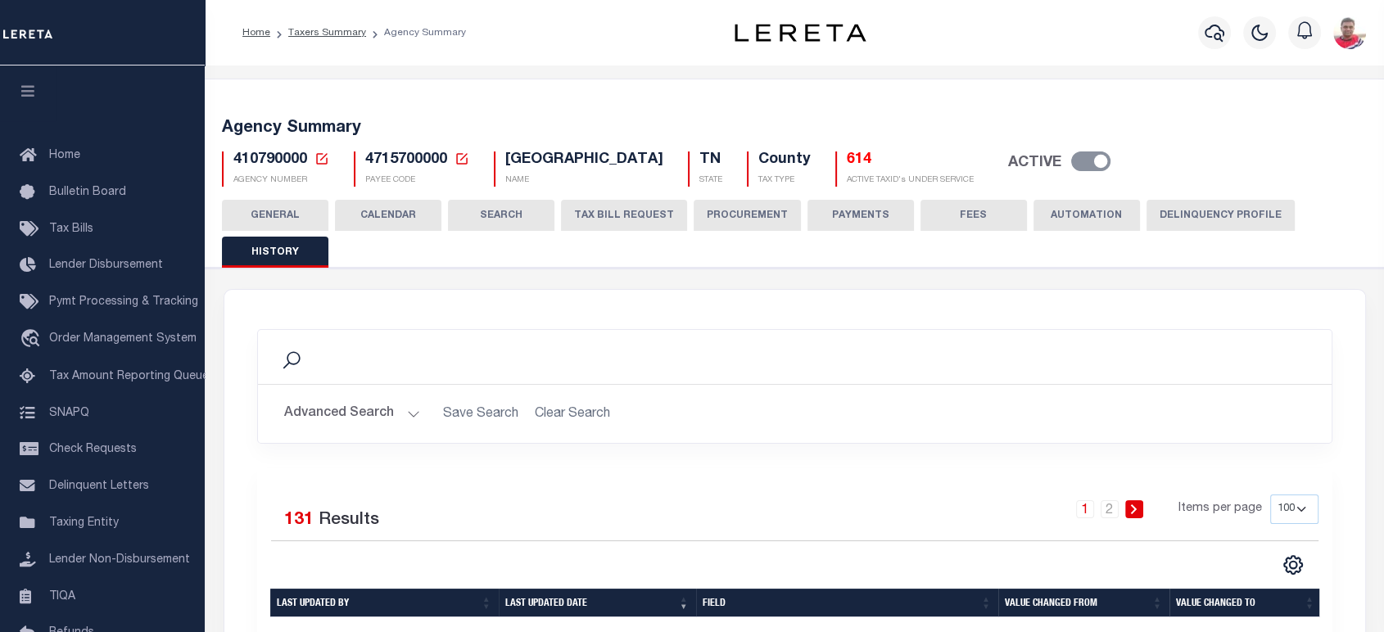
click at [407, 219] on button "CALENDAR" at bounding box center [388, 215] width 106 height 31
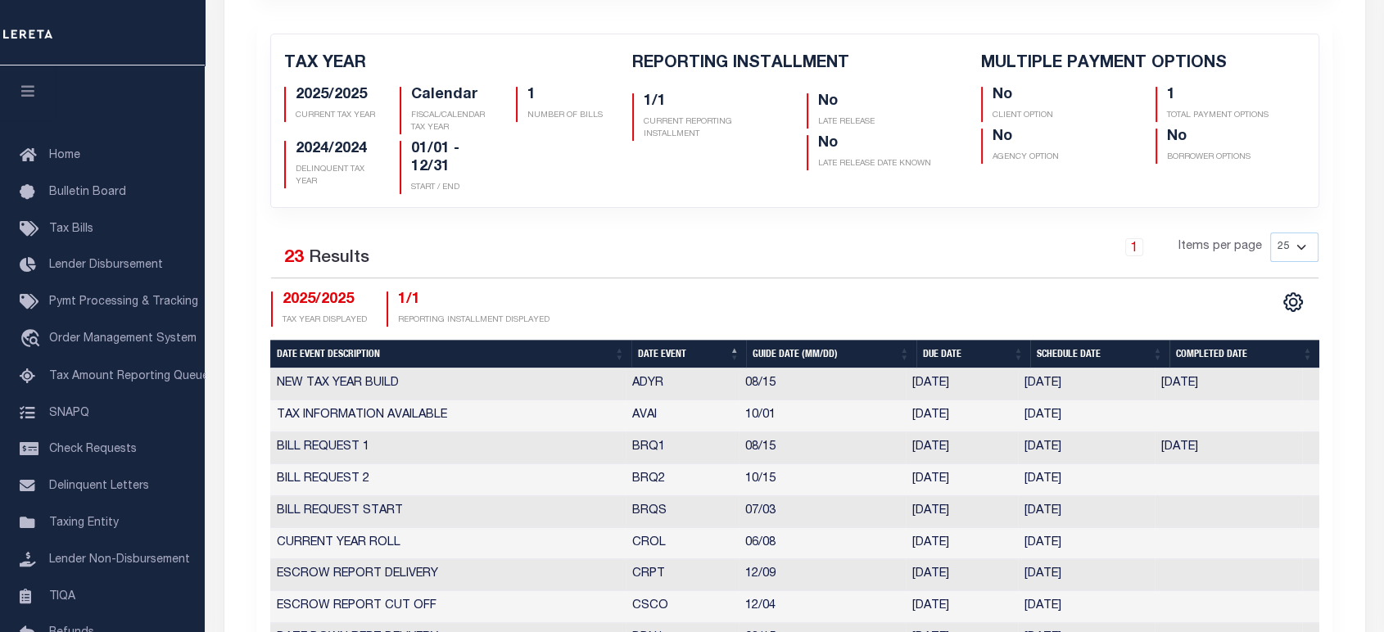
scroll to position [182, 0]
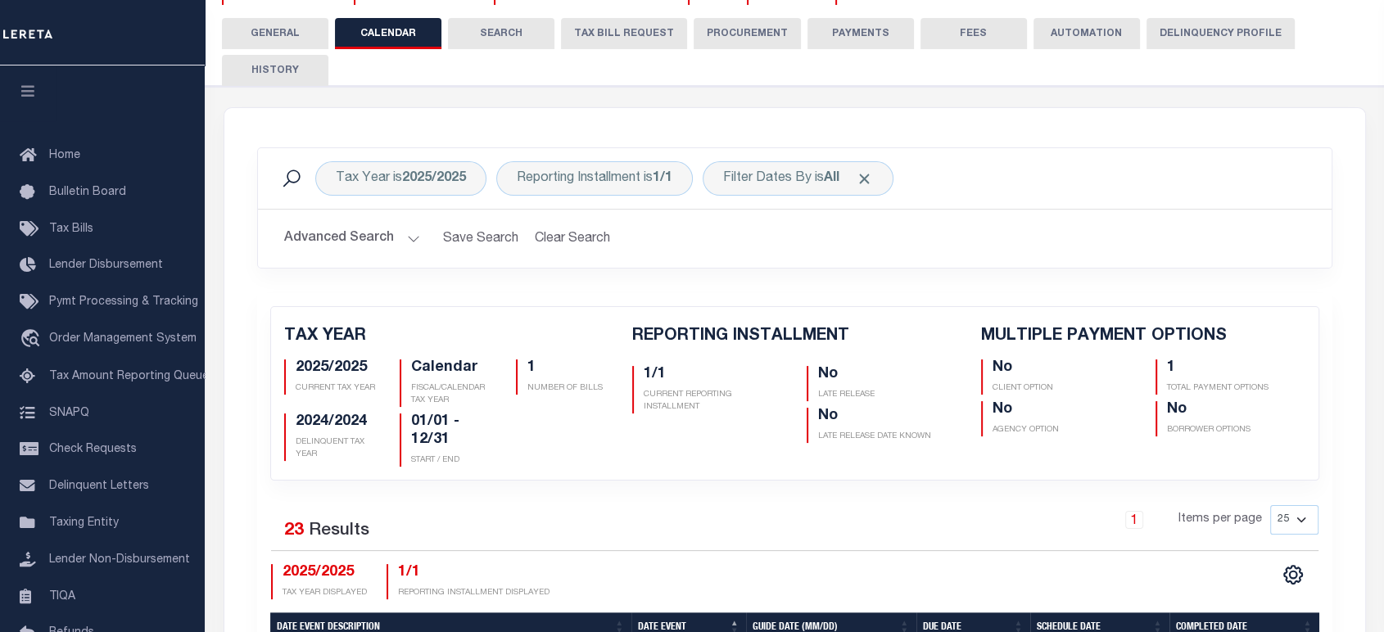
click at [259, 62] on button "HISTORY" at bounding box center [275, 70] width 106 height 31
select select "100"
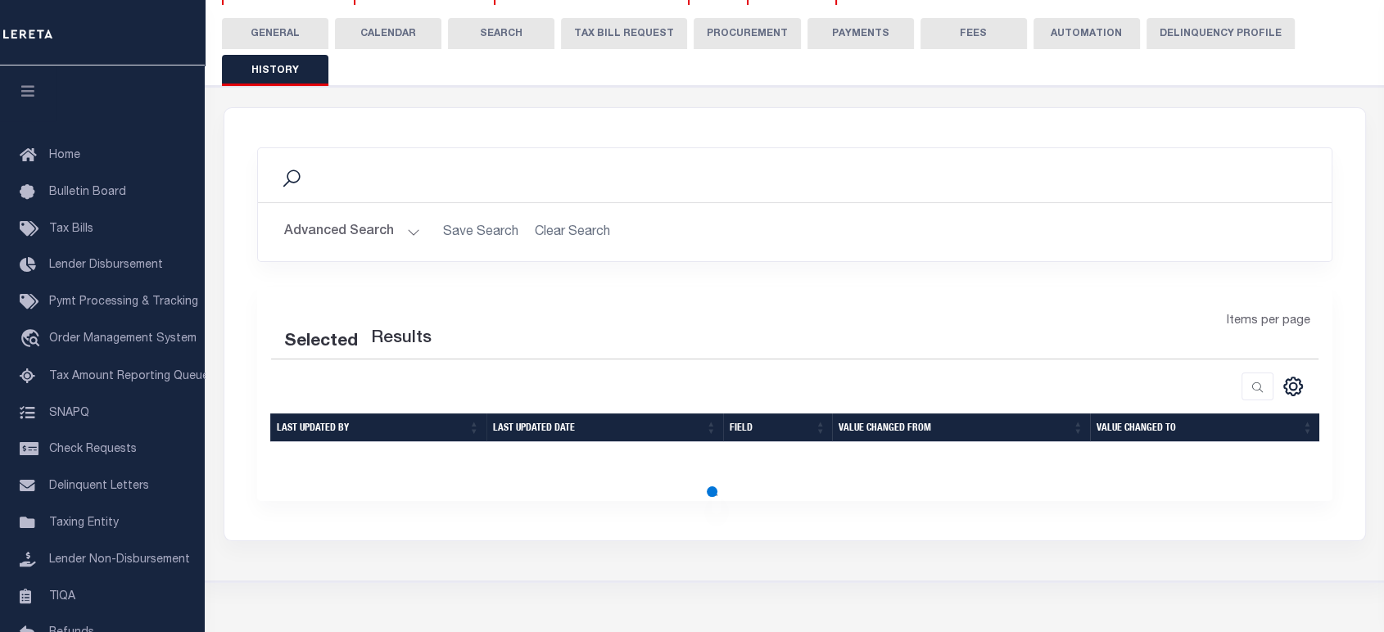
select select "100"
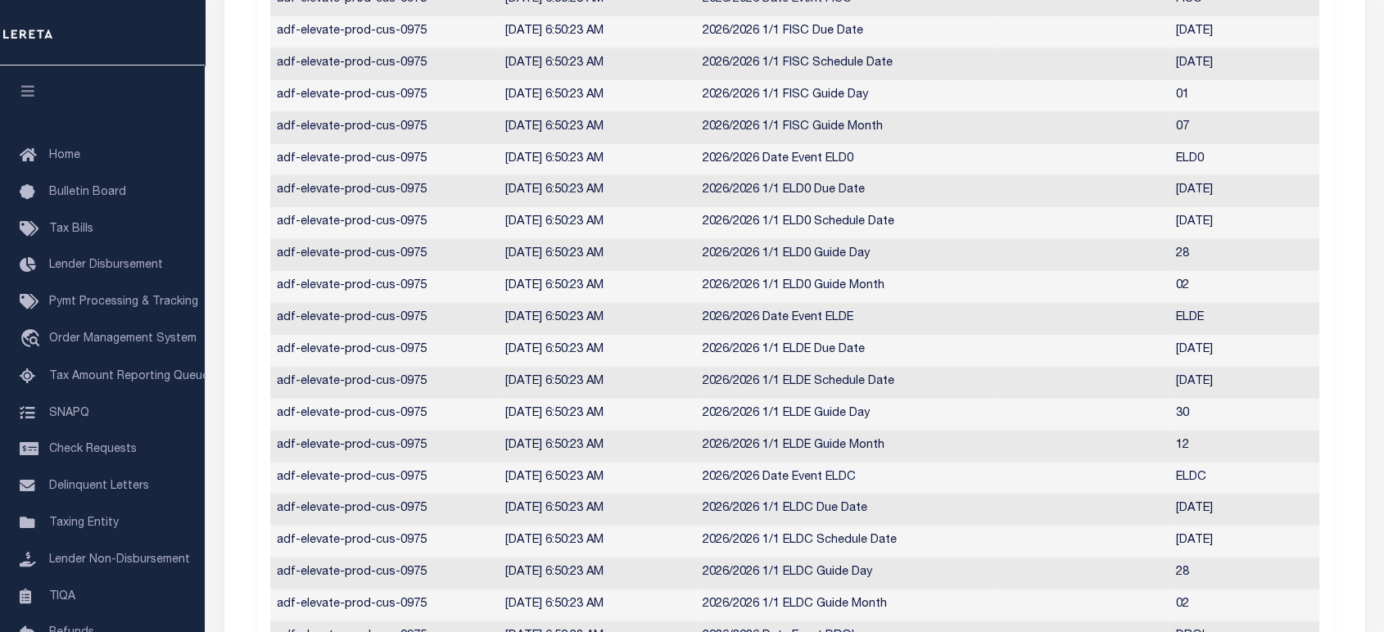
scroll to position [87, 0]
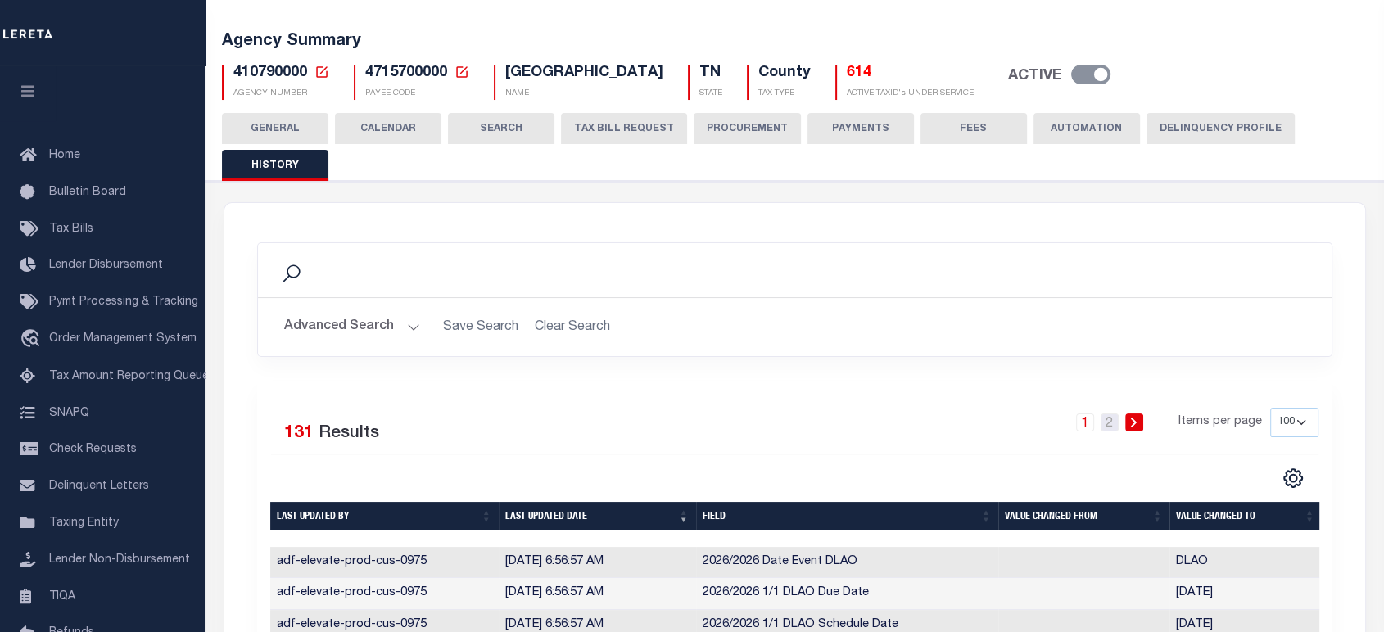
click at [1113, 422] on link "2" at bounding box center [1109, 422] width 18 height 18
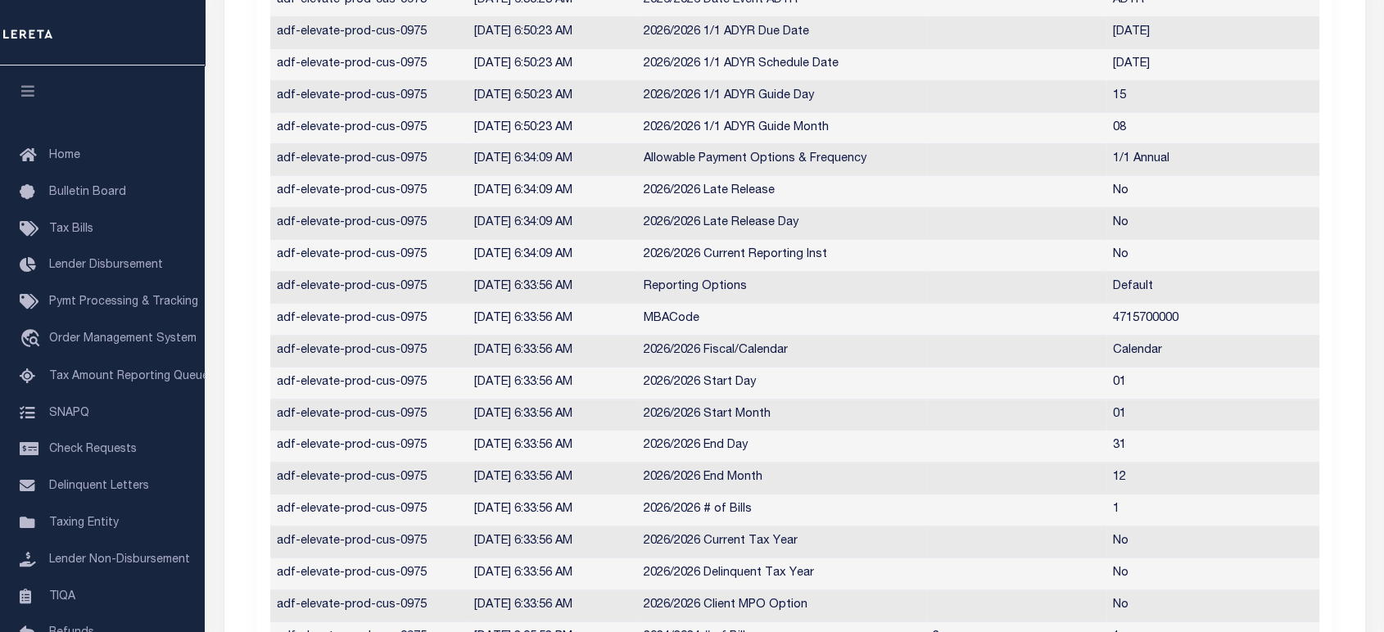
scroll to position [79, 0]
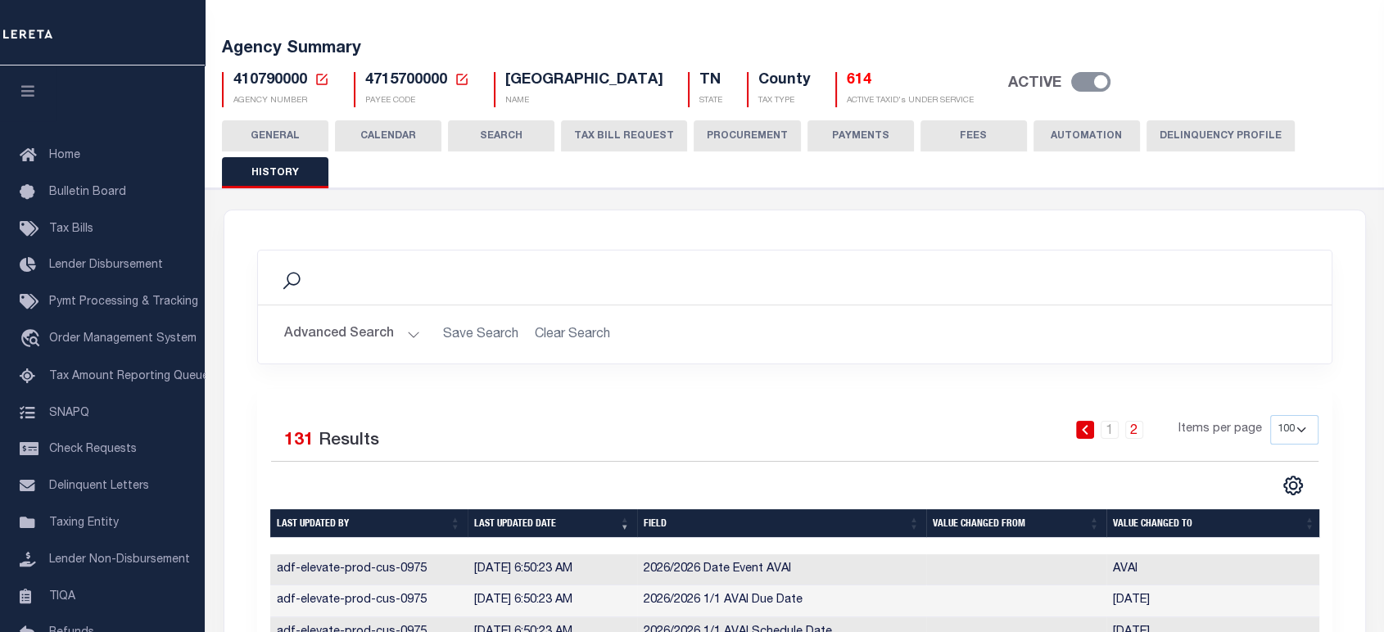
click at [367, 336] on button "Advanced Search" at bounding box center [352, 334] width 136 height 32
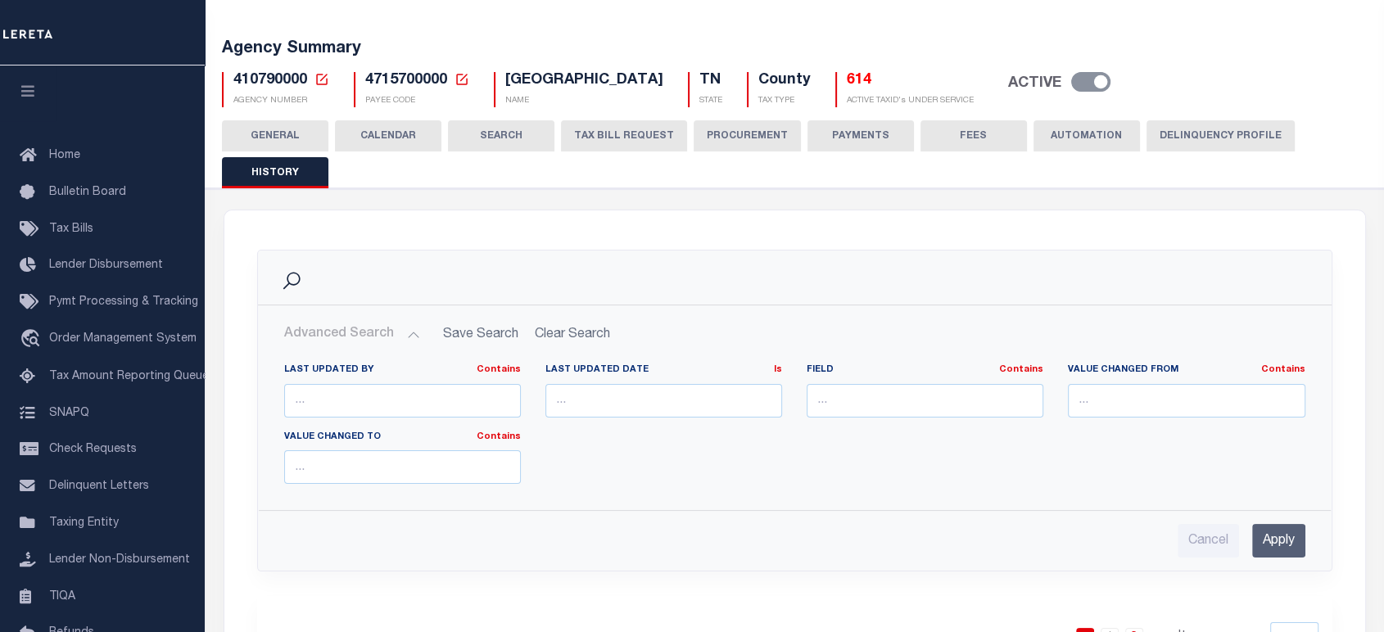
scroll to position [262, 0]
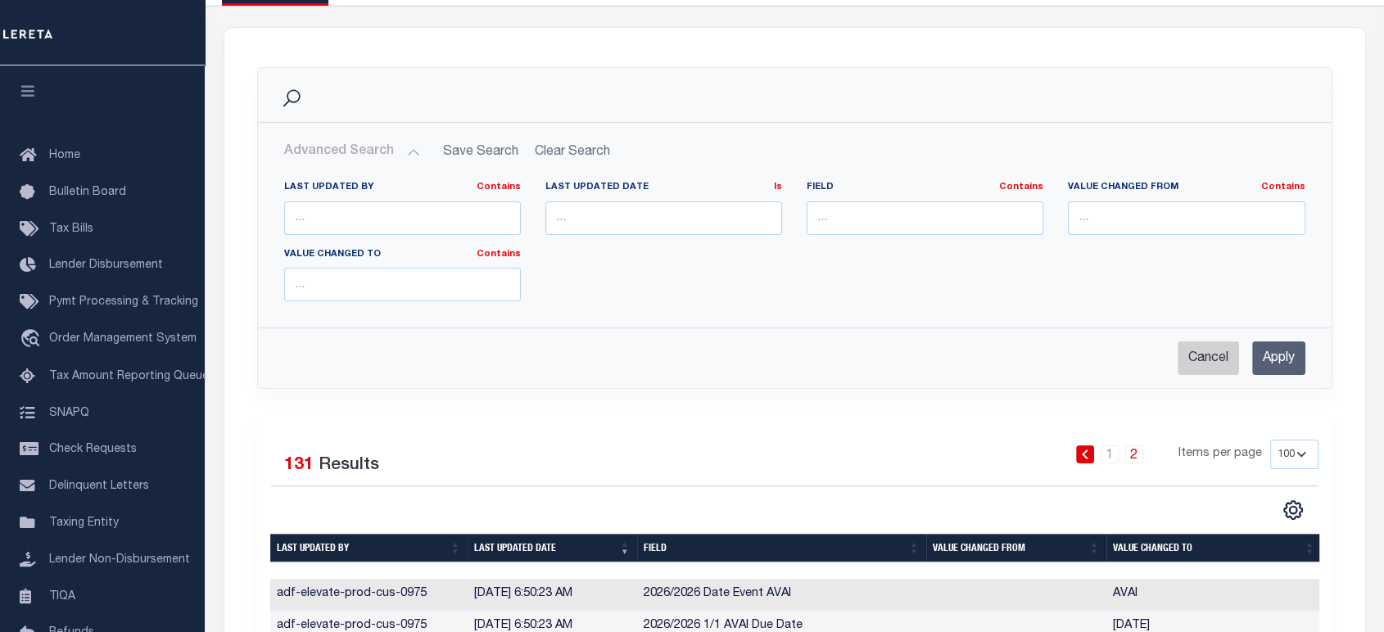
click at [1191, 363] on input "Cancel" at bounding box center [1207, 358] width 61 height 34
checkbox input "true"
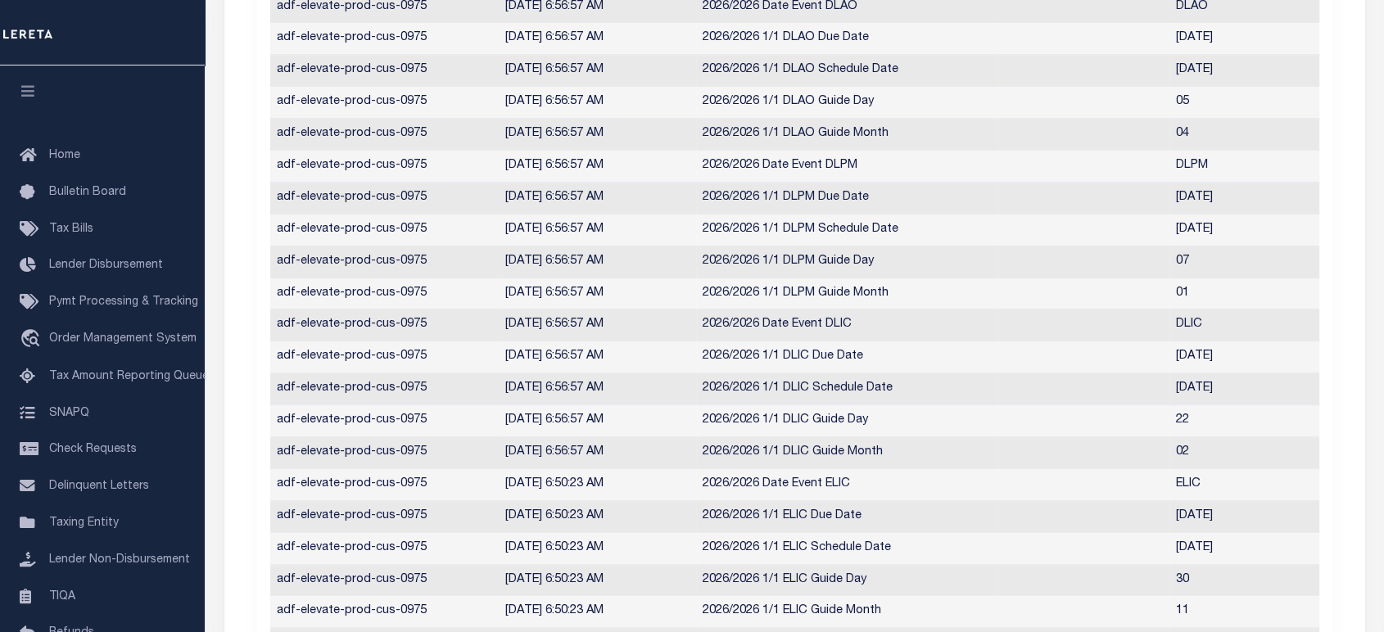
scroll to position [353, 0]
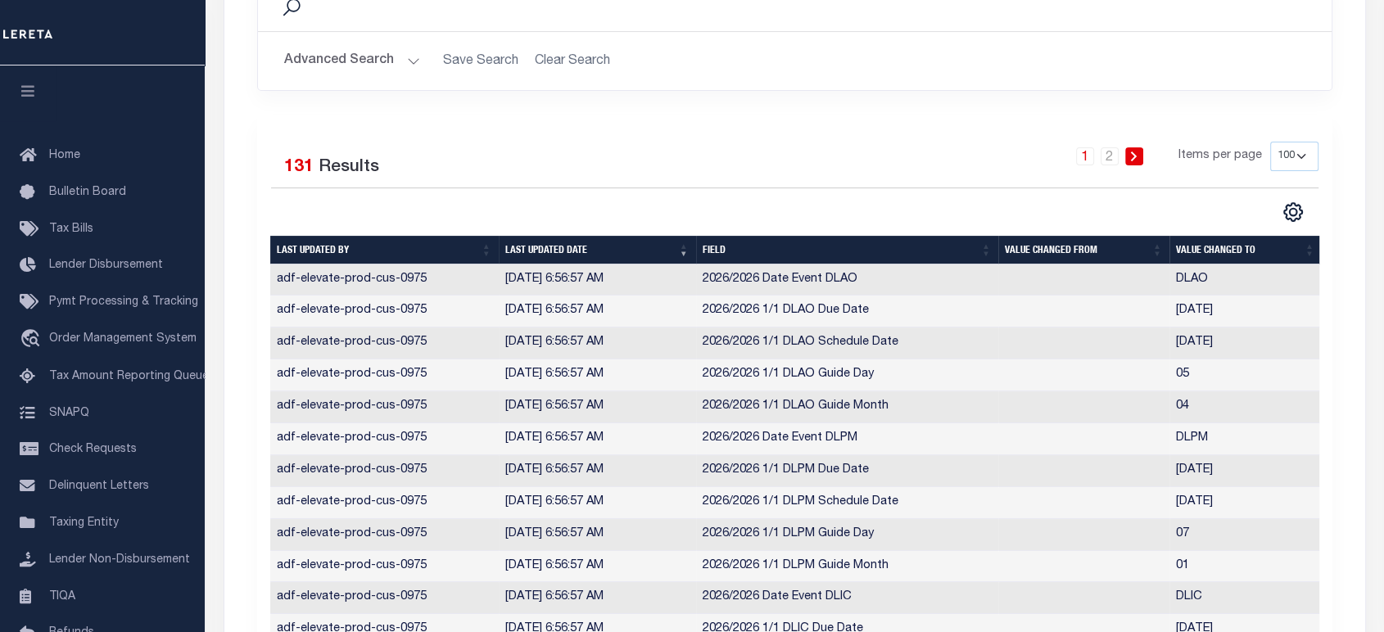
click at [533, 245] on th "Last updated date" at bounding box center [597, 250] width 197 height 29
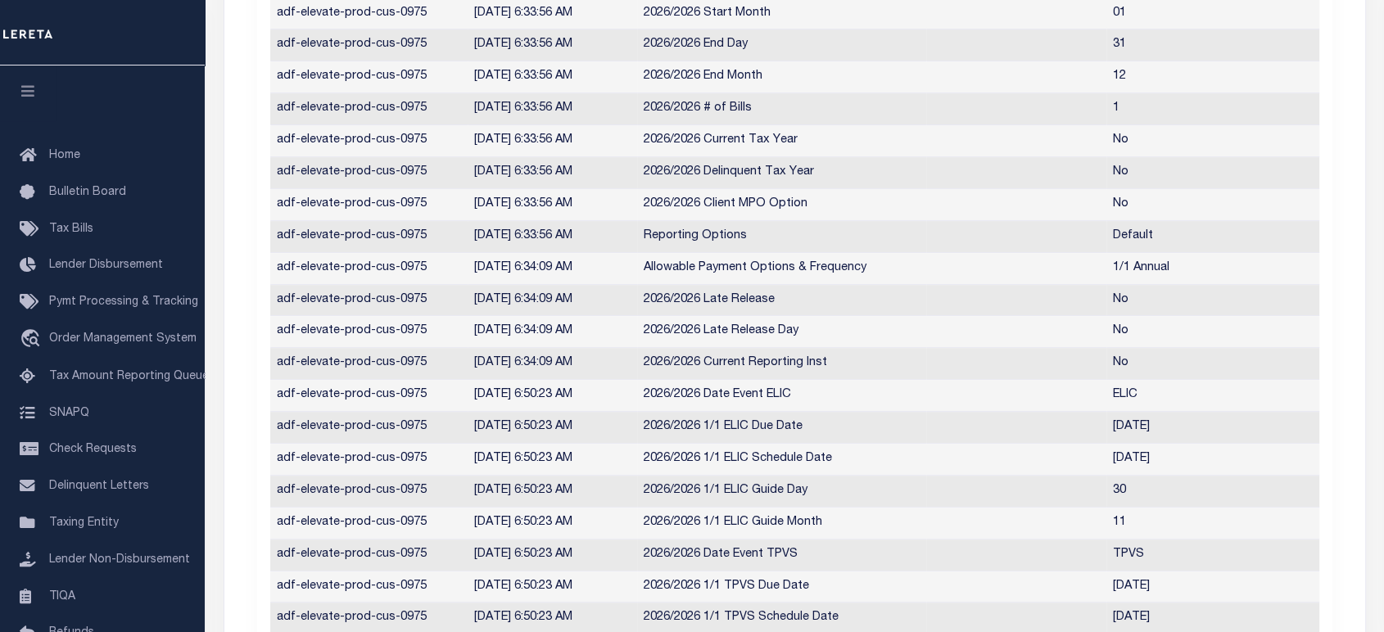
scroll to position [0, 0]
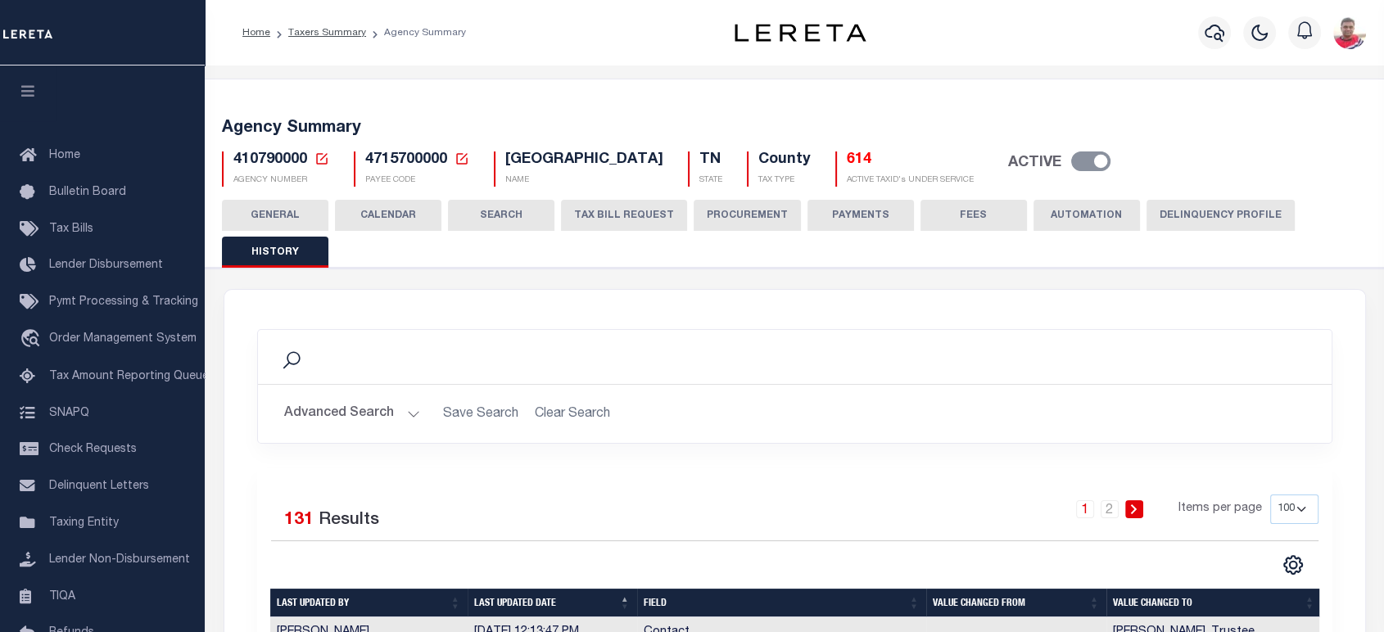
click at [255, 157] on span "410790000" at bounding box center [270, 159] width 74 height 15
copy h5 "410790000"
drag, startPoint x: 373, startPoint y: 161, endPoint x: 444, endPoint y: 161, distance: 70.4
click at [444, 161] on span "4715700000" at bounding box center [406, 159] width 82 height 15
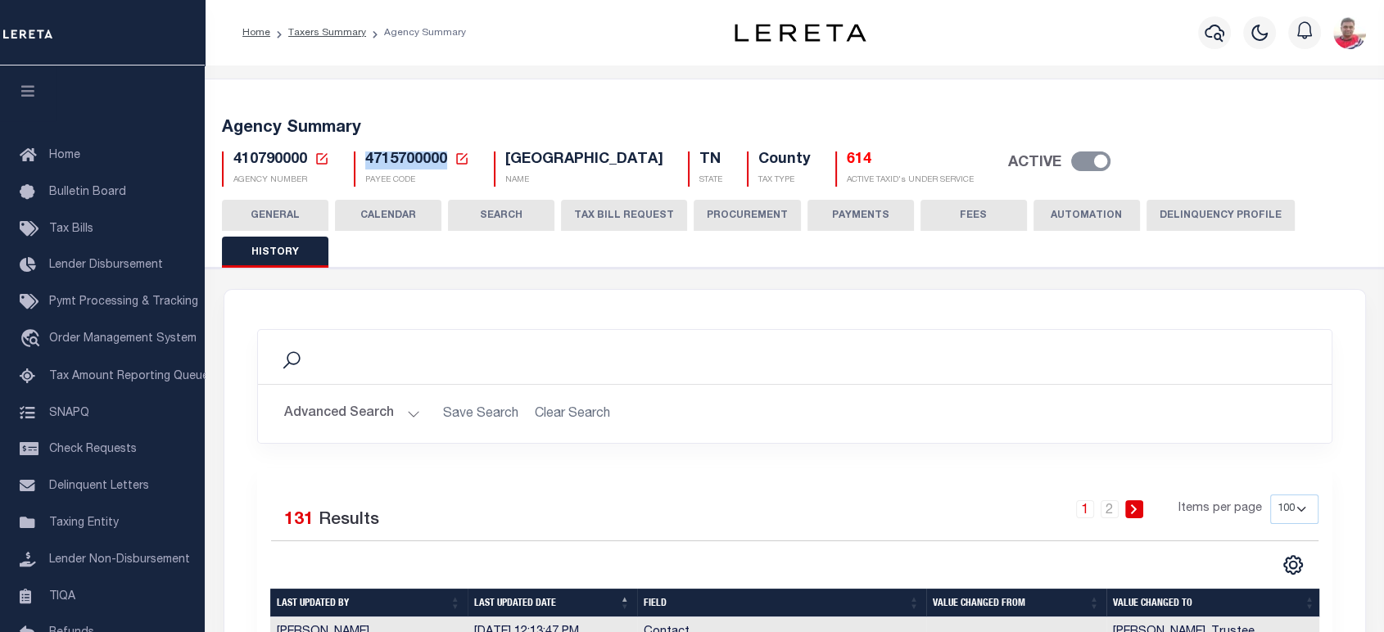
copy span "4715700000"
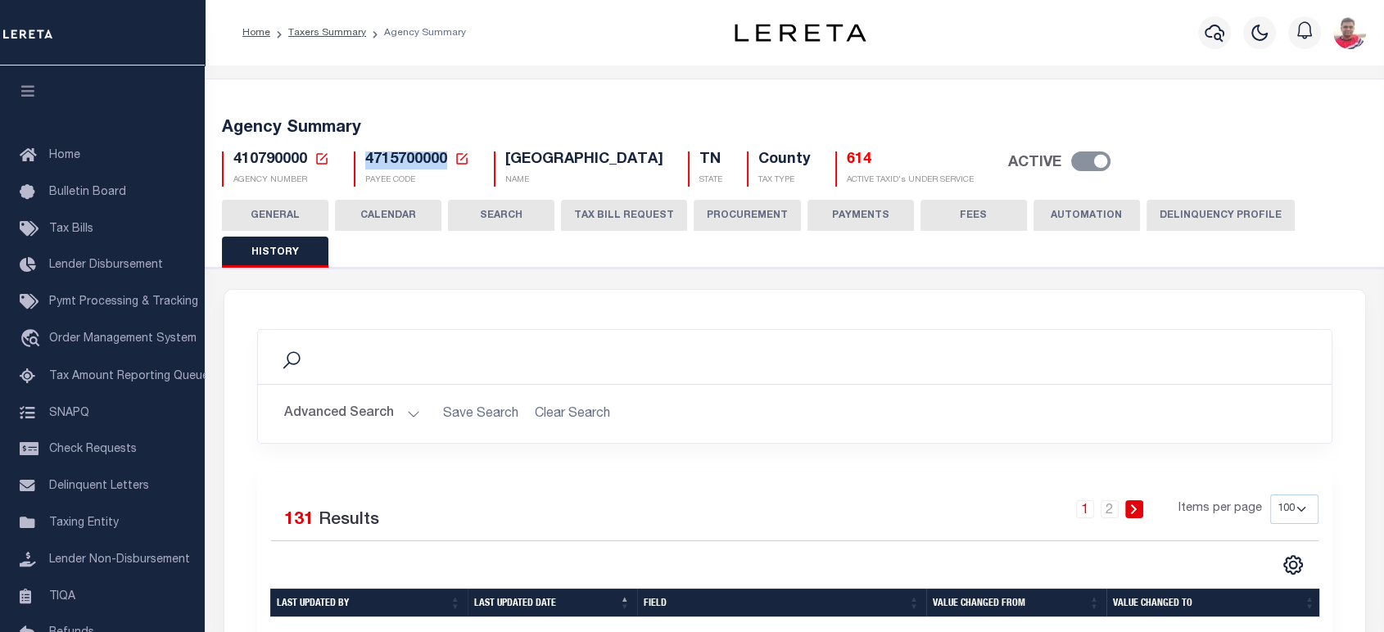
click at [585, 215] on button "TAX BILL REQUEST" at bounding box center [624, 215] width 126 height 31
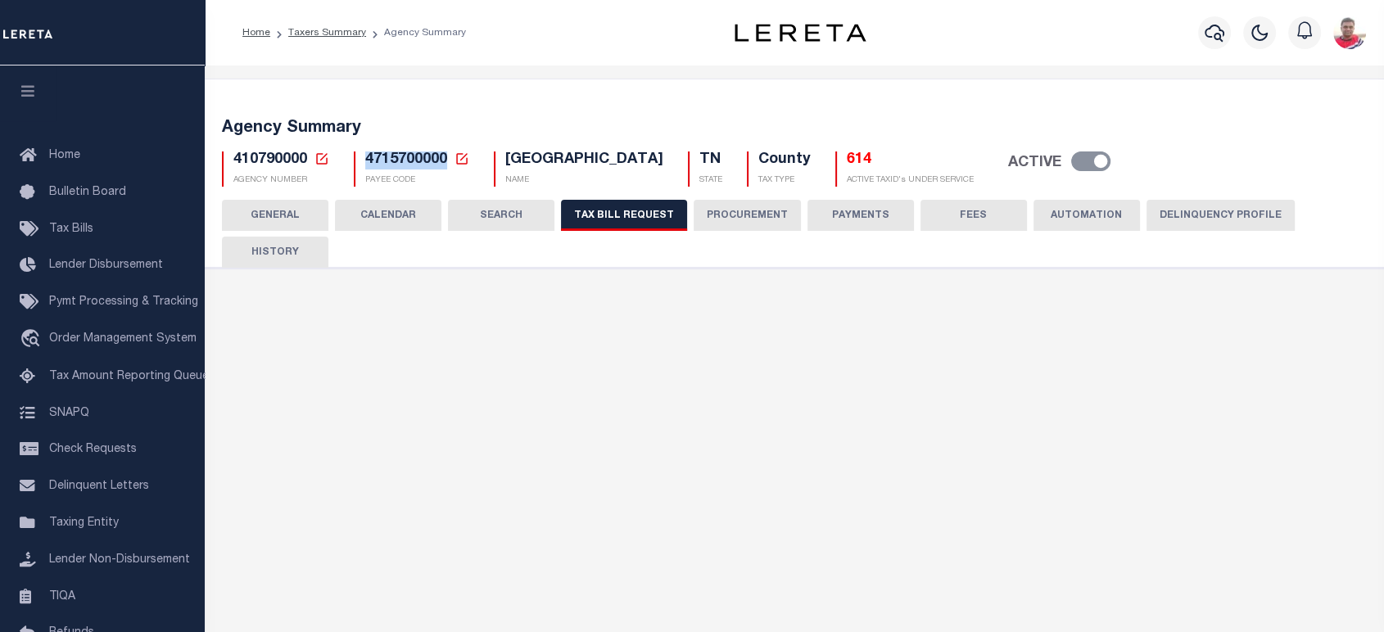
select select "27"
select select "22"
select select "false"
select select "1"
select select
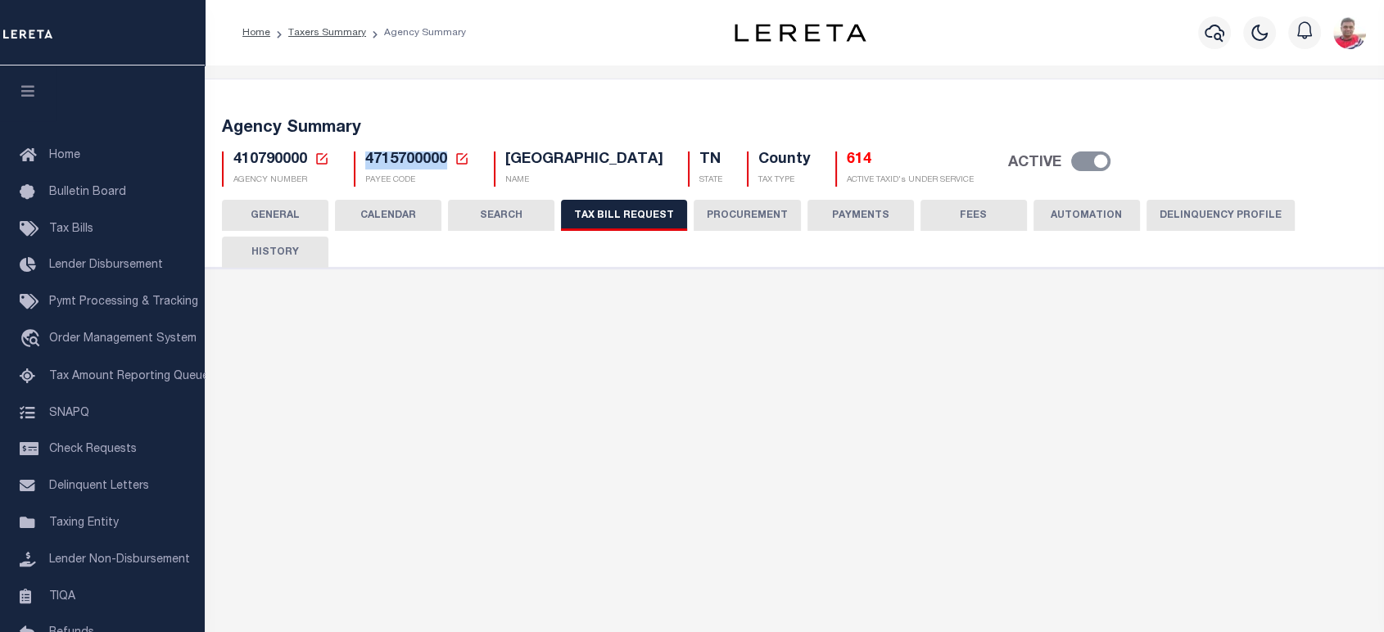
select select "7803021001"
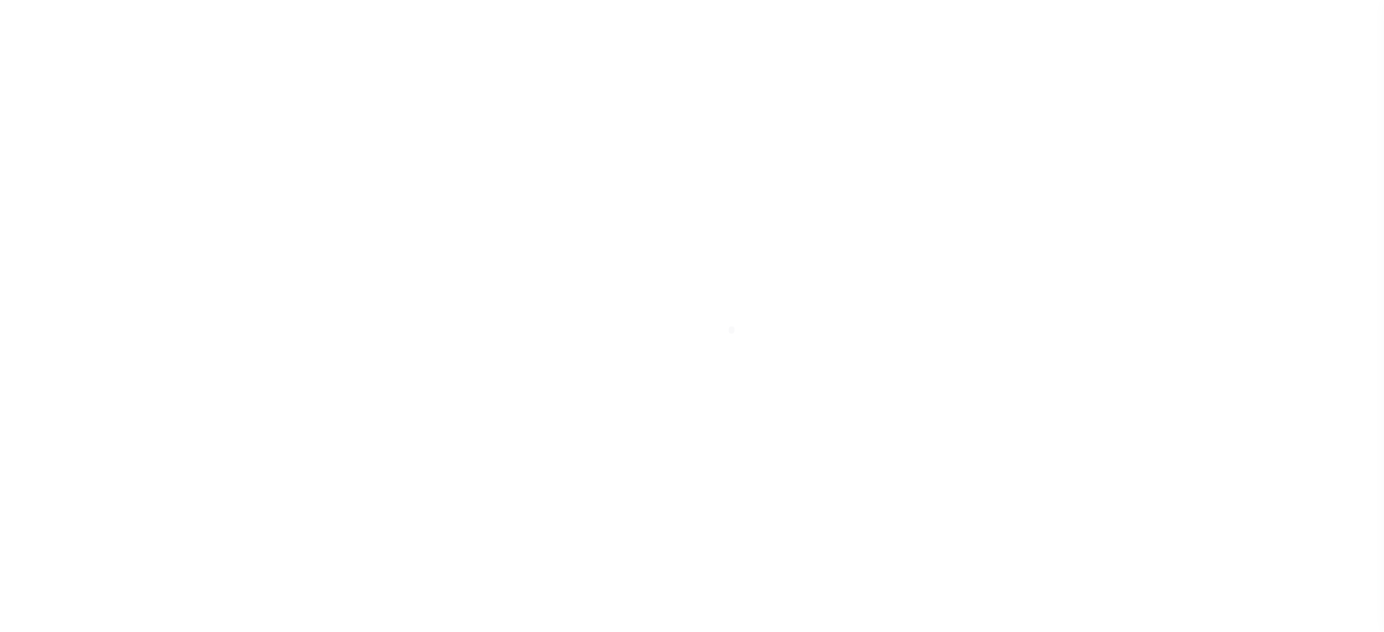
select select "RST"
select select "27"
select select "22"
select select "3"
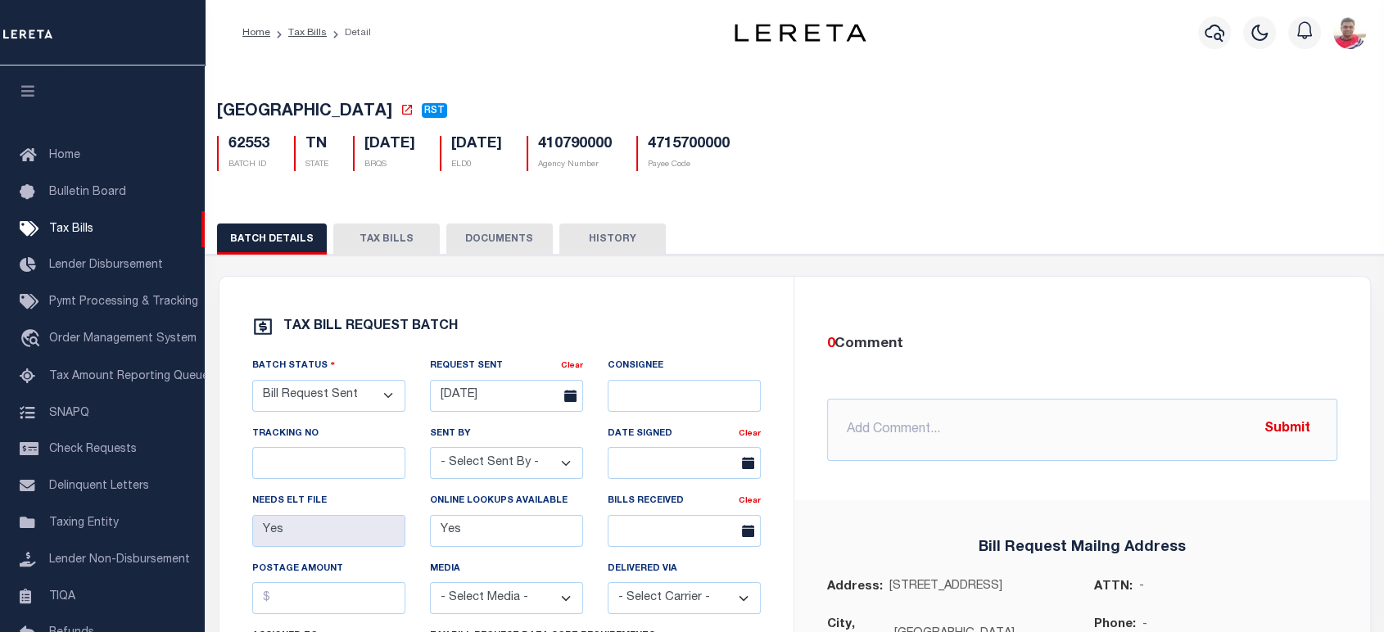
click at [574, 241] on button "HISTORY" at bounding box center [612, 239] width 106 height 31
select select "100"
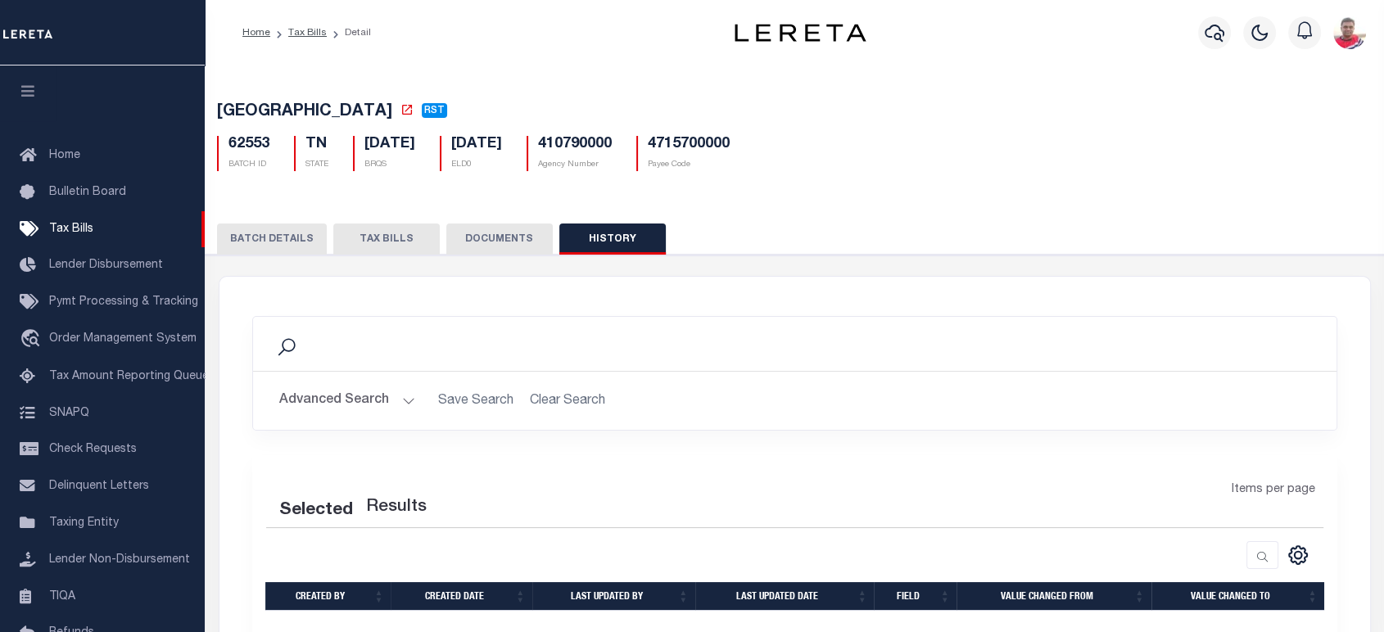
select select "100"
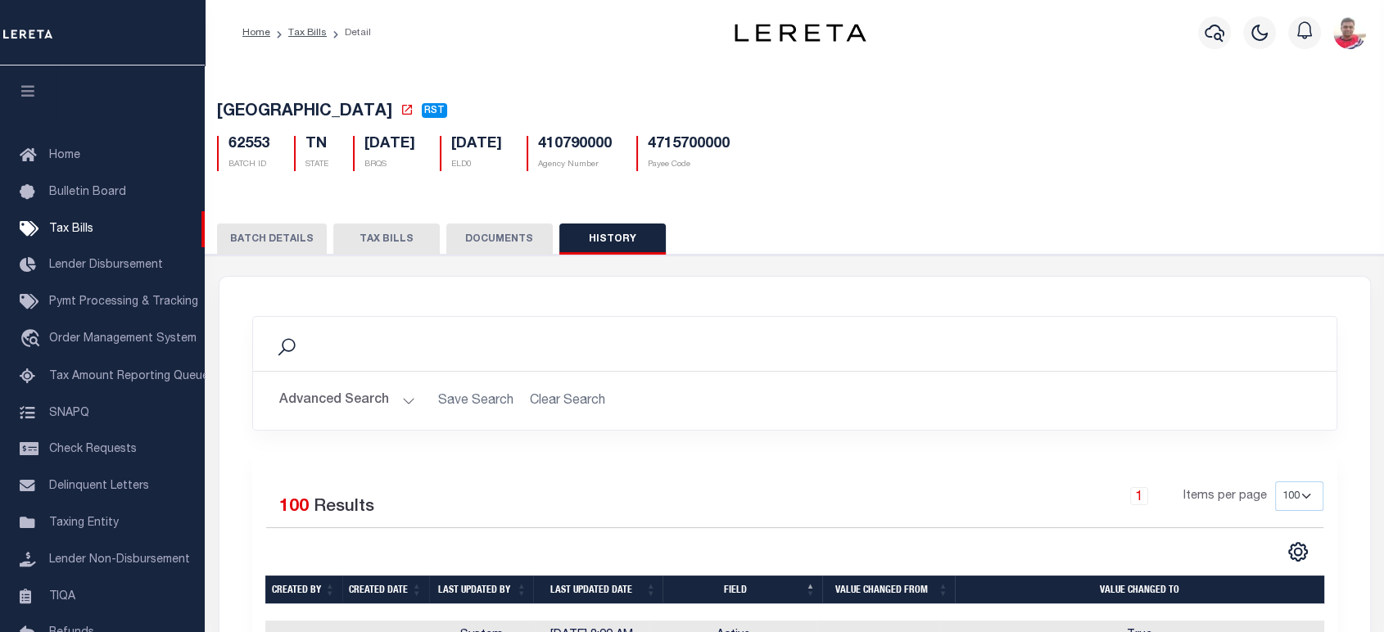
scroll to position [273, 0]
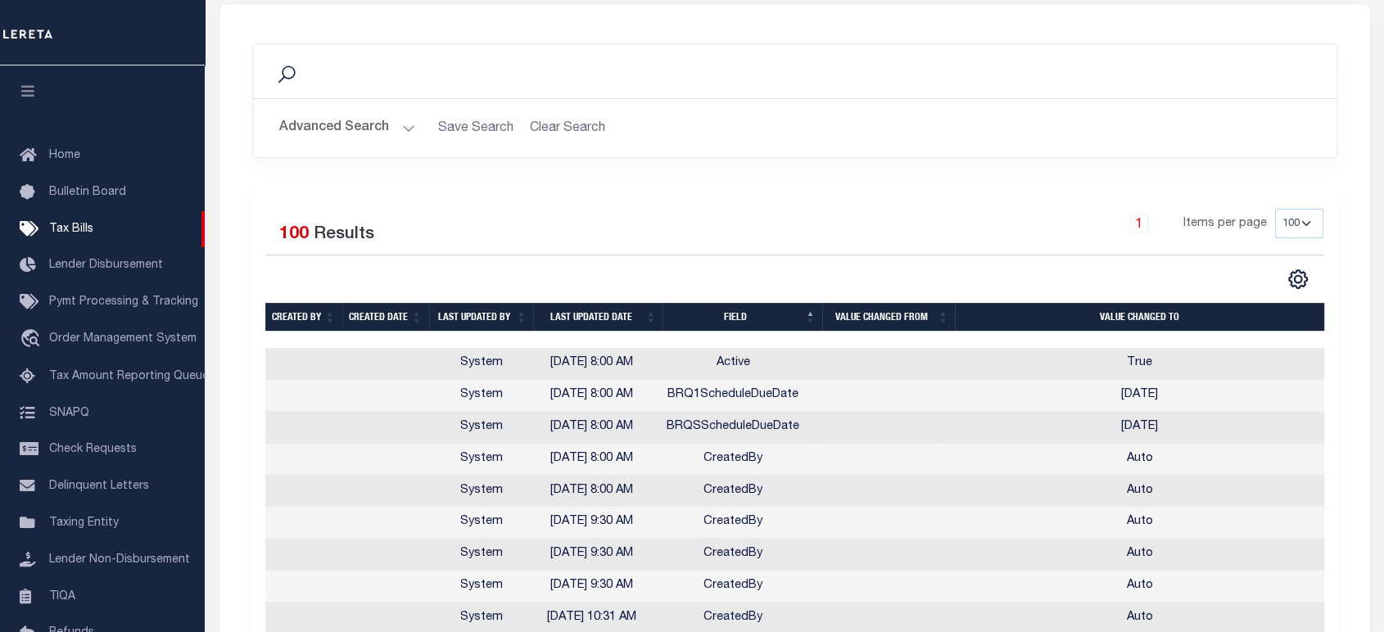
click at [730, 318] on th "Field" at bounding box center [742, 317] width 160 height 29
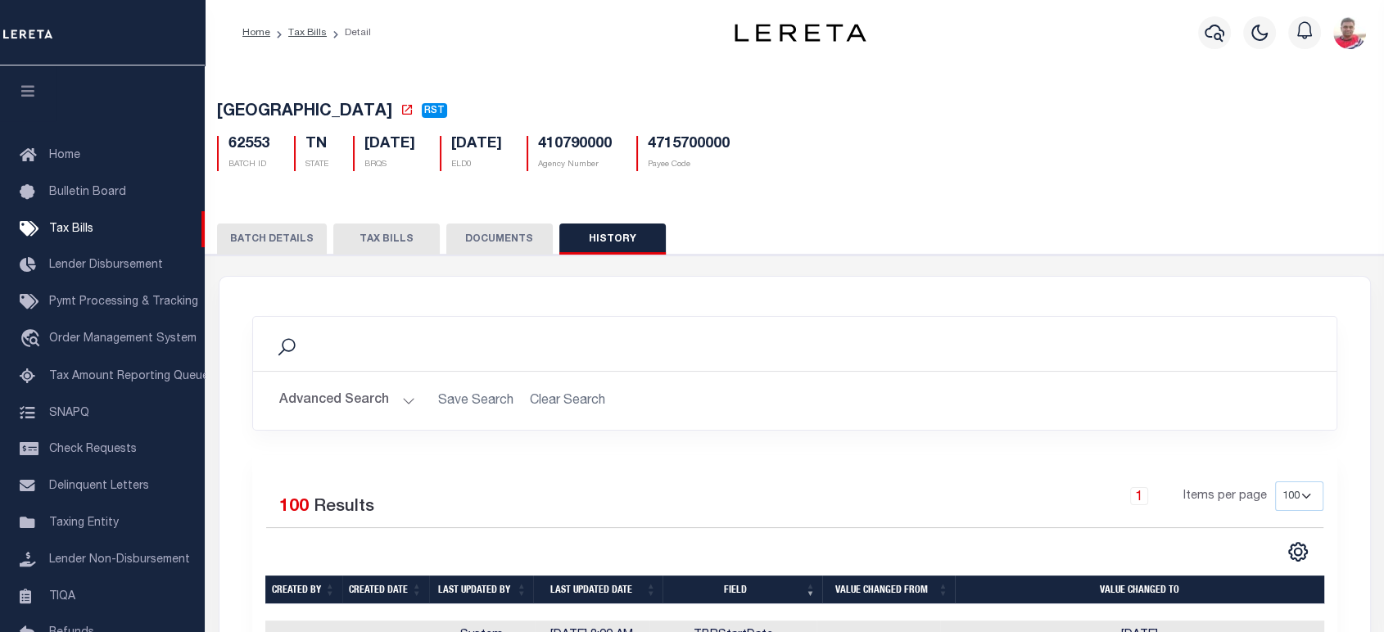
scroll to position [364, 0]
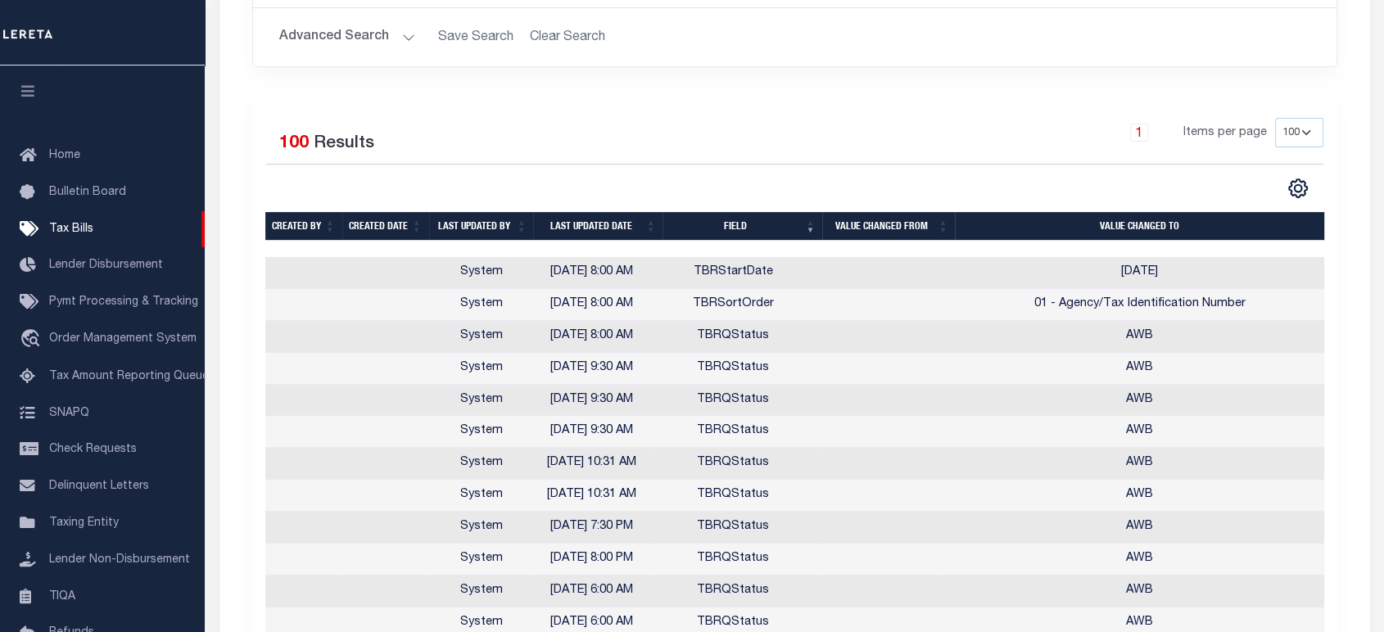
click at [764, 228] on th "Field" at bounding box center [742, 226] width 160 height 29
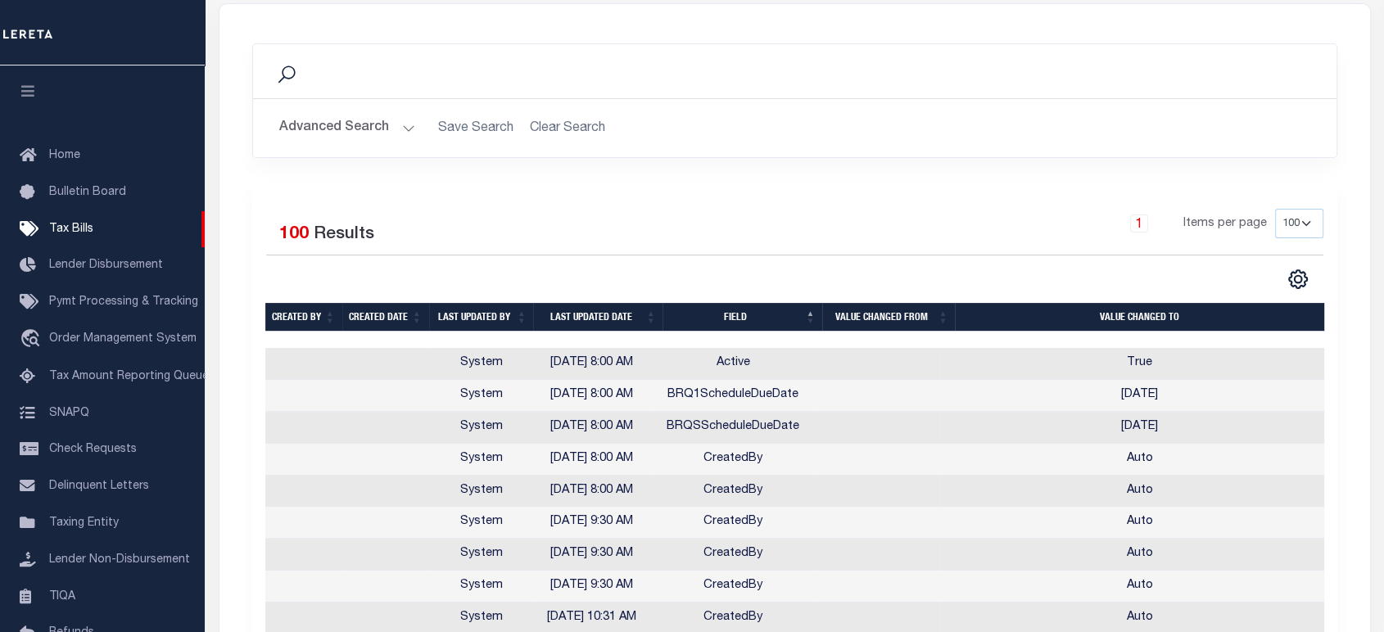
scroll to position [0, 0]
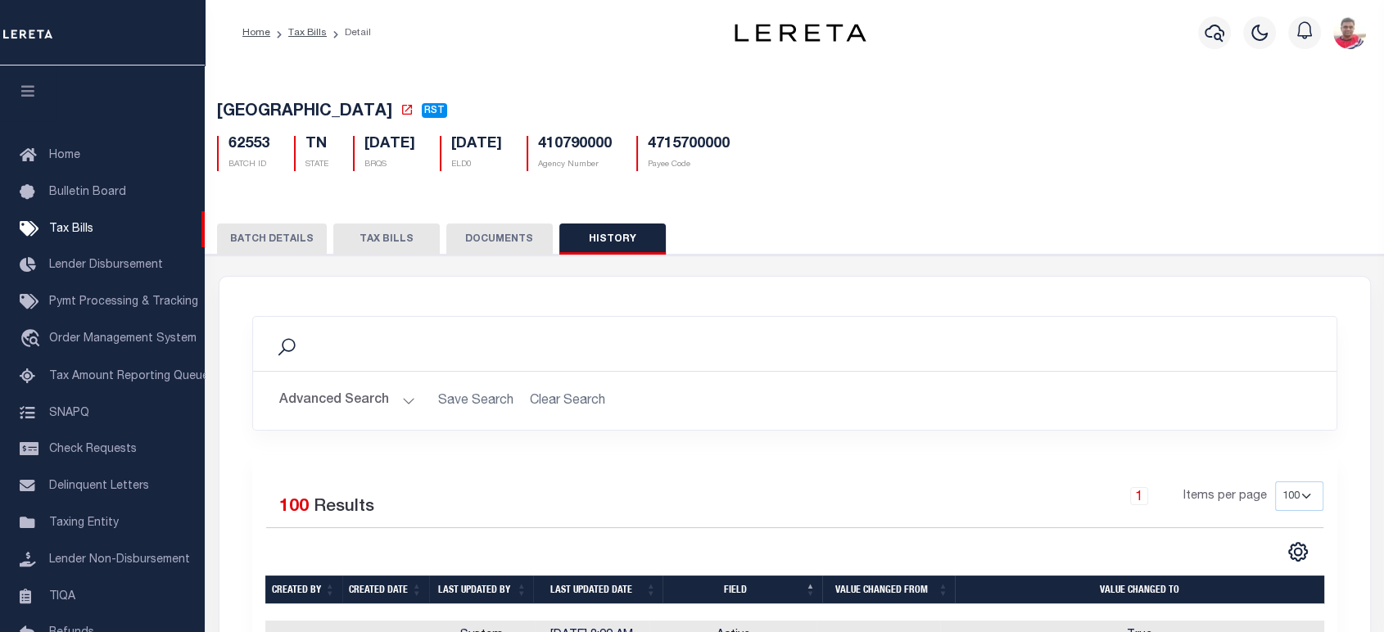
click at [380, 237] on button "TAX BILLS" at bounding box center [386, 239] width 106 height 31
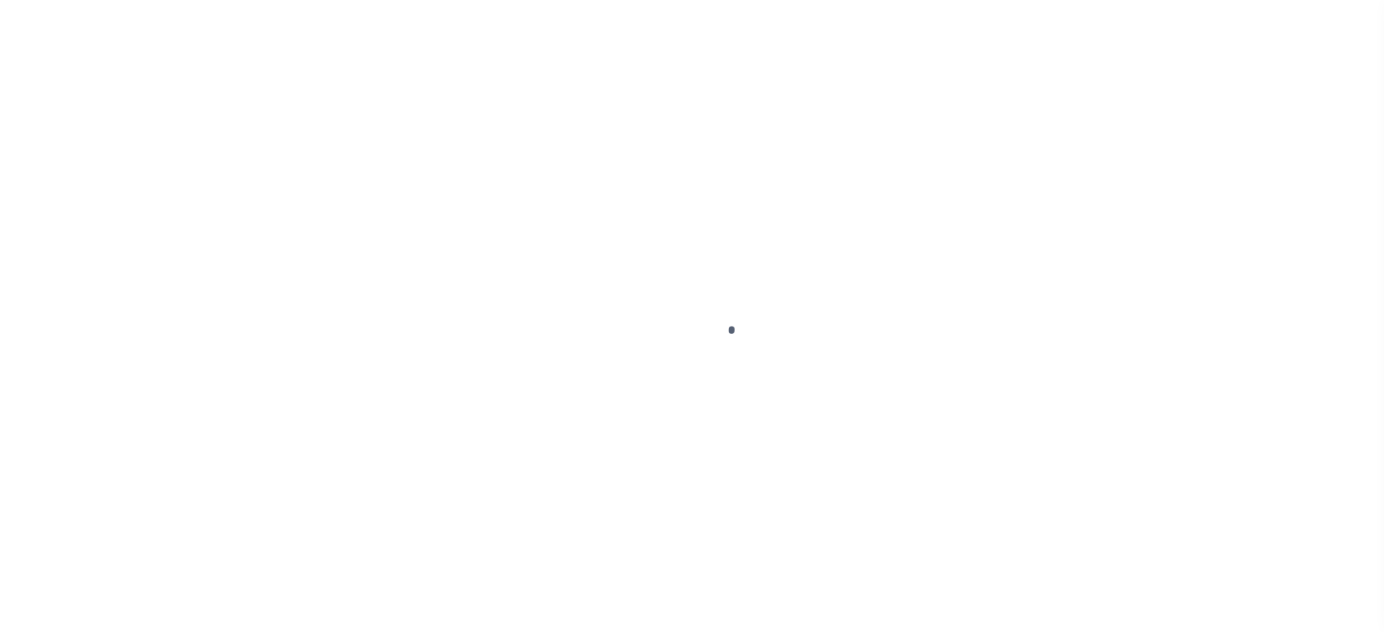
select select
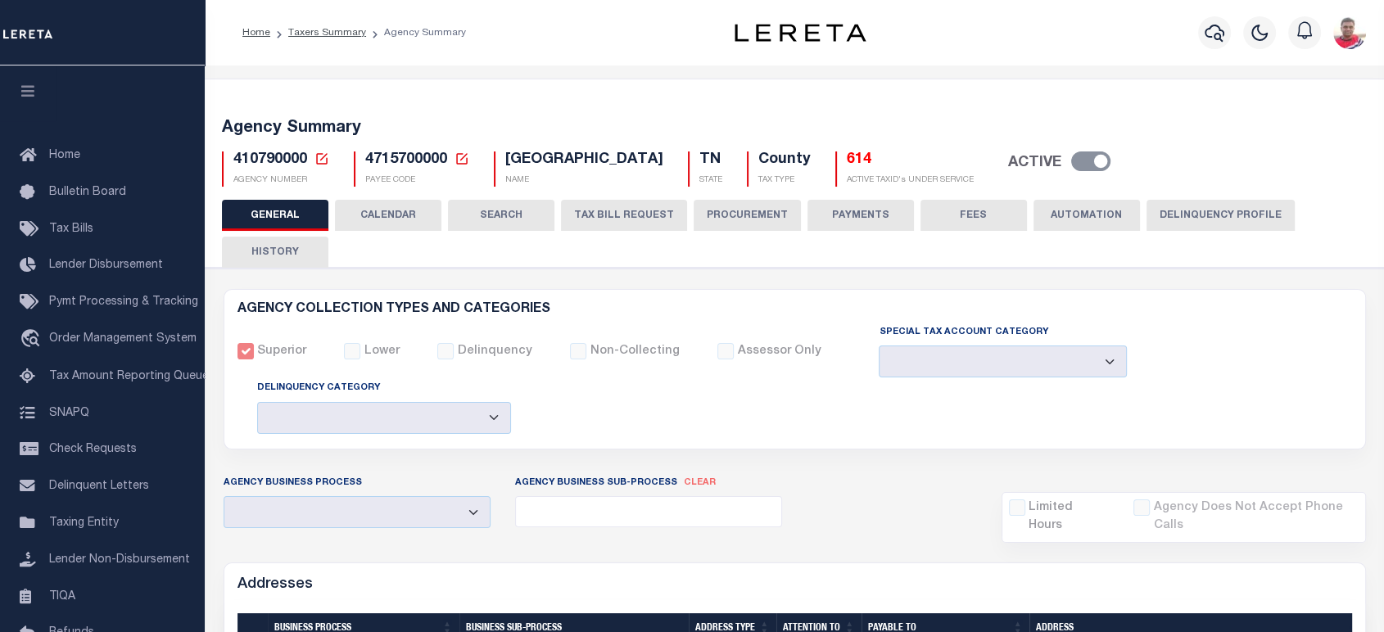
click at [406, 210] on button "CALENDAR" at bounding box center [388, 215] width 106 height 31
checkbox input "false"
type input "1"
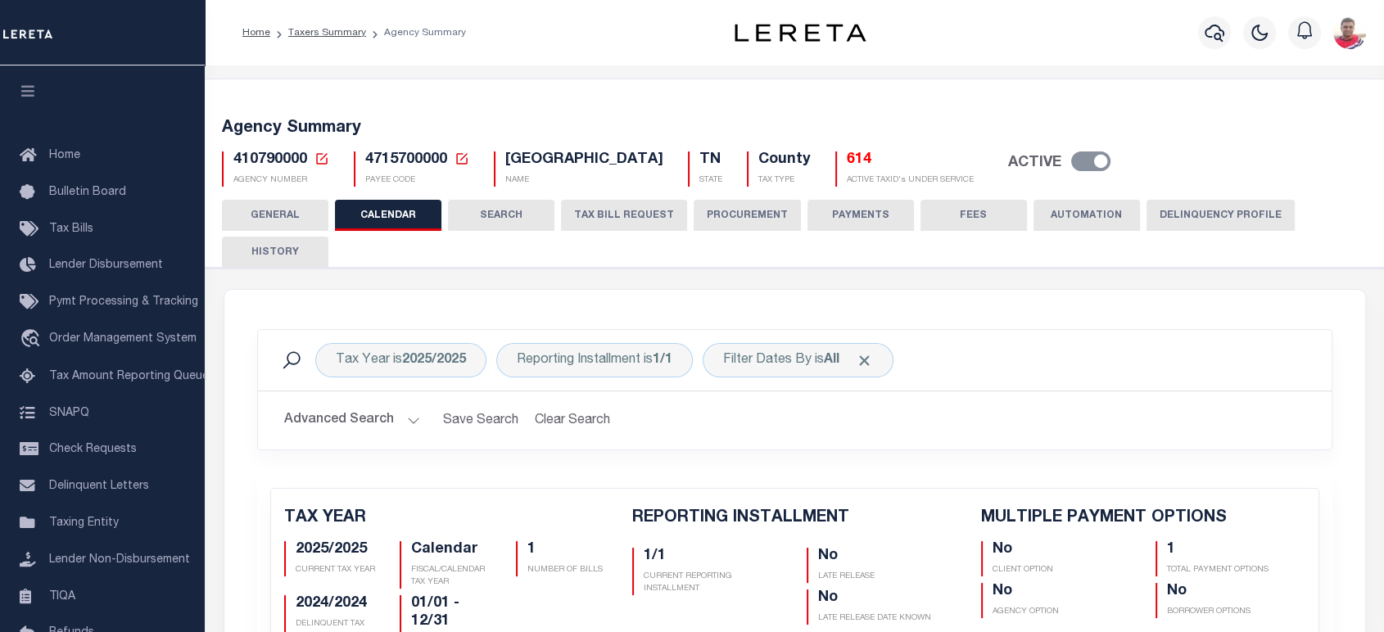
click at [258, 162] on span "410790000" at bounding box center [270, 159] width 74 height 15
copy h5 "410790000"
click at [657, 208] on button "TAX BILL REQUEST" at bounding box center [624, 215] width 126 height 31
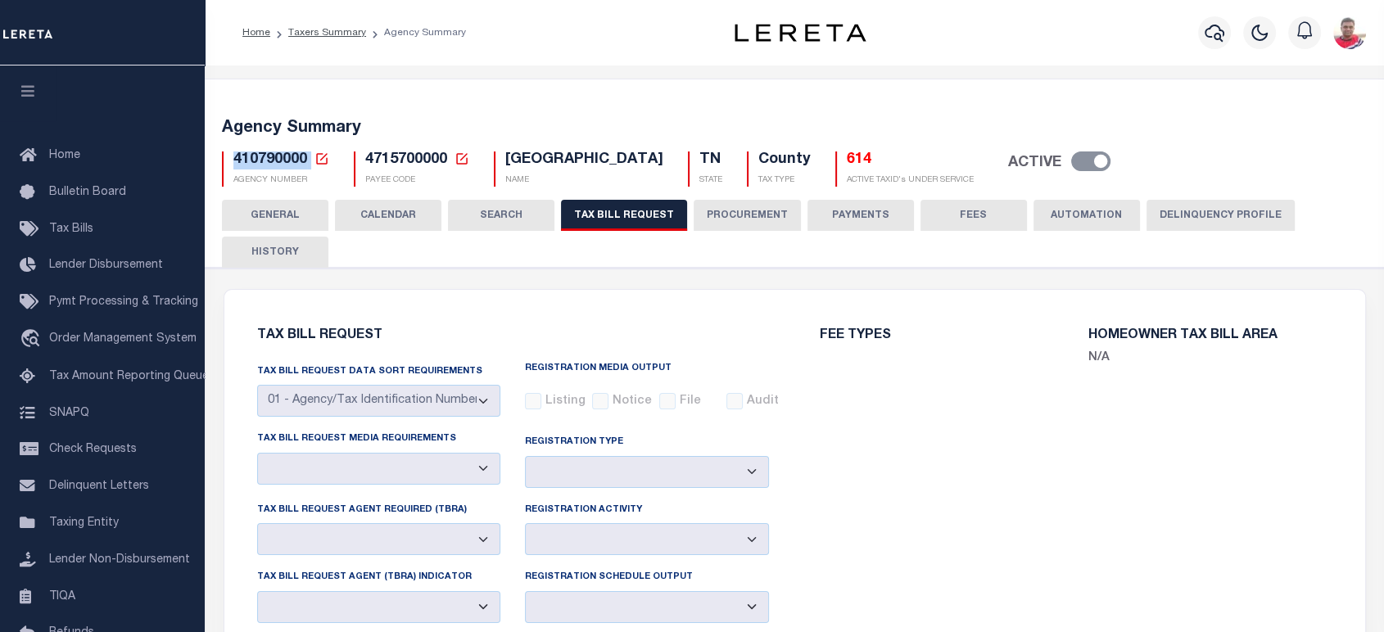
select select "27"
select select "22"
select select "false"
select select "1"
select select
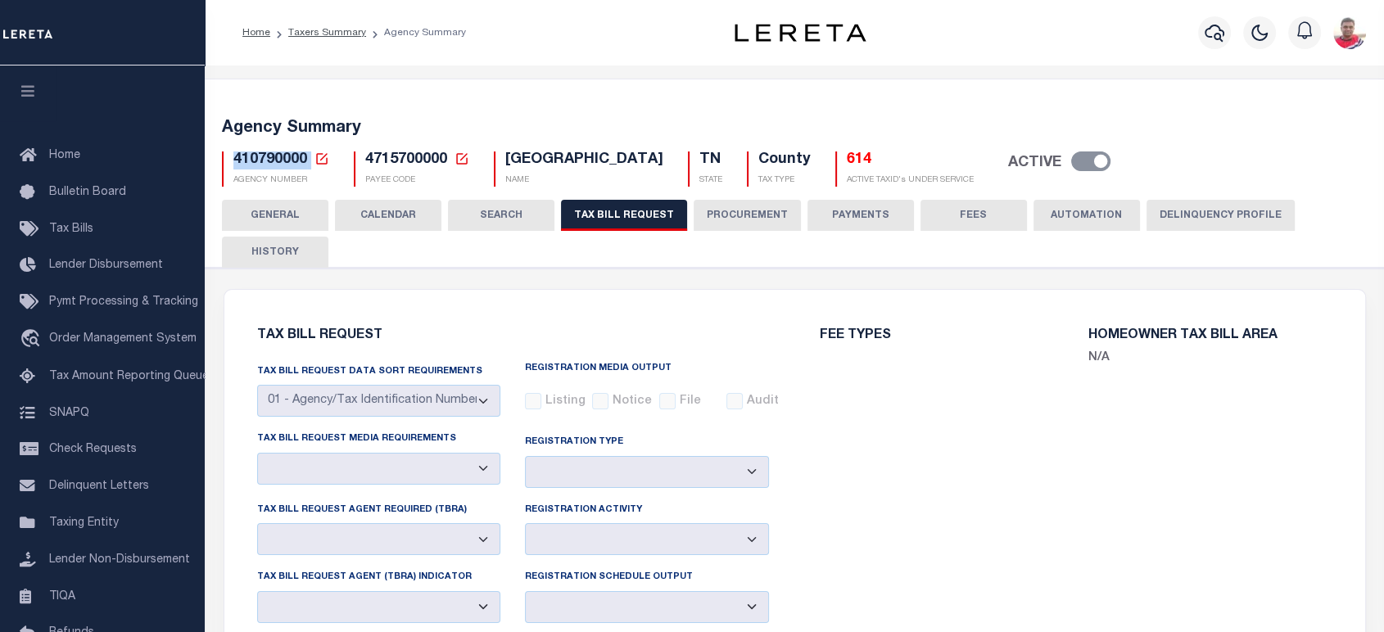
select select "7803021001"
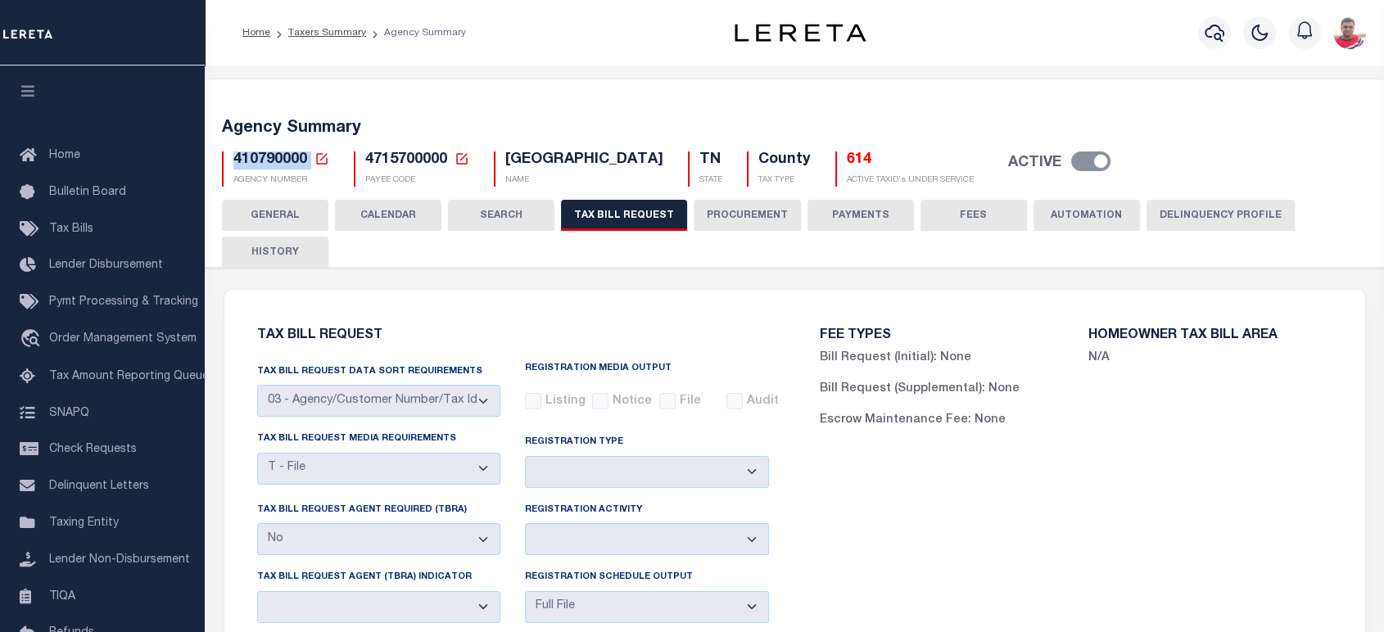
click at [257, 255] on button "HISTORY" at bounding box center [275, 252] width 106 height 31
select select "100"
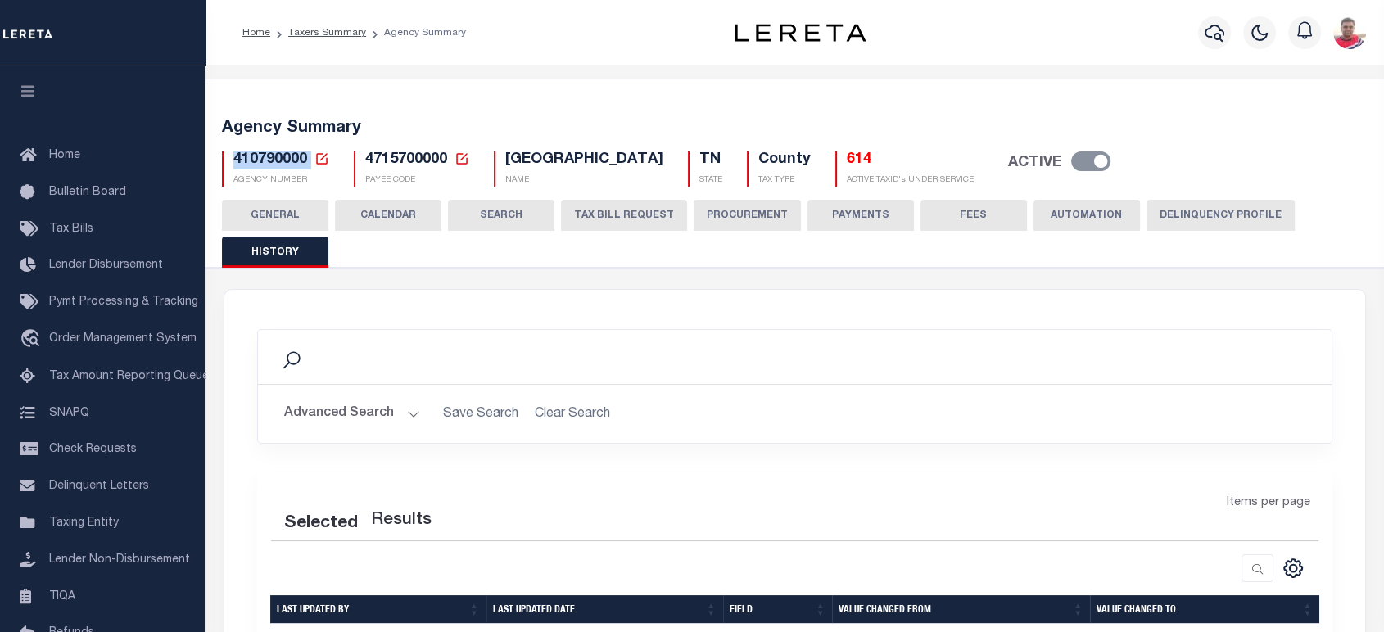
select select "100"
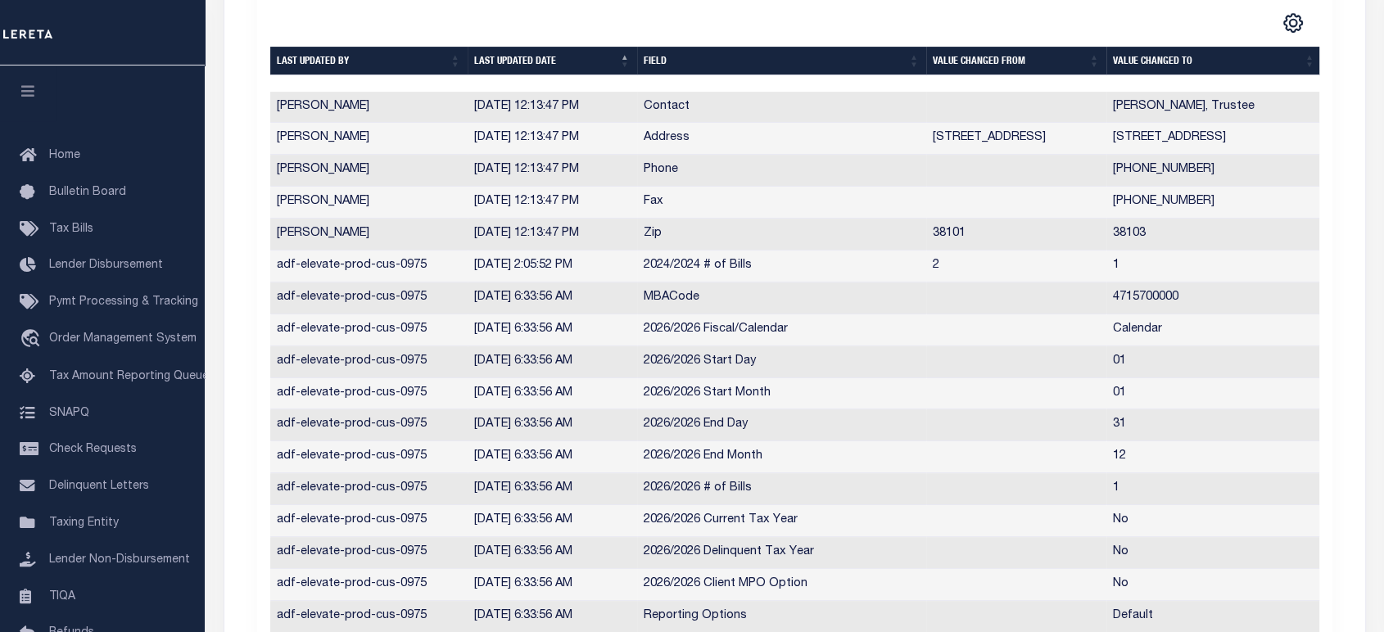
scroll to position [269, 0]
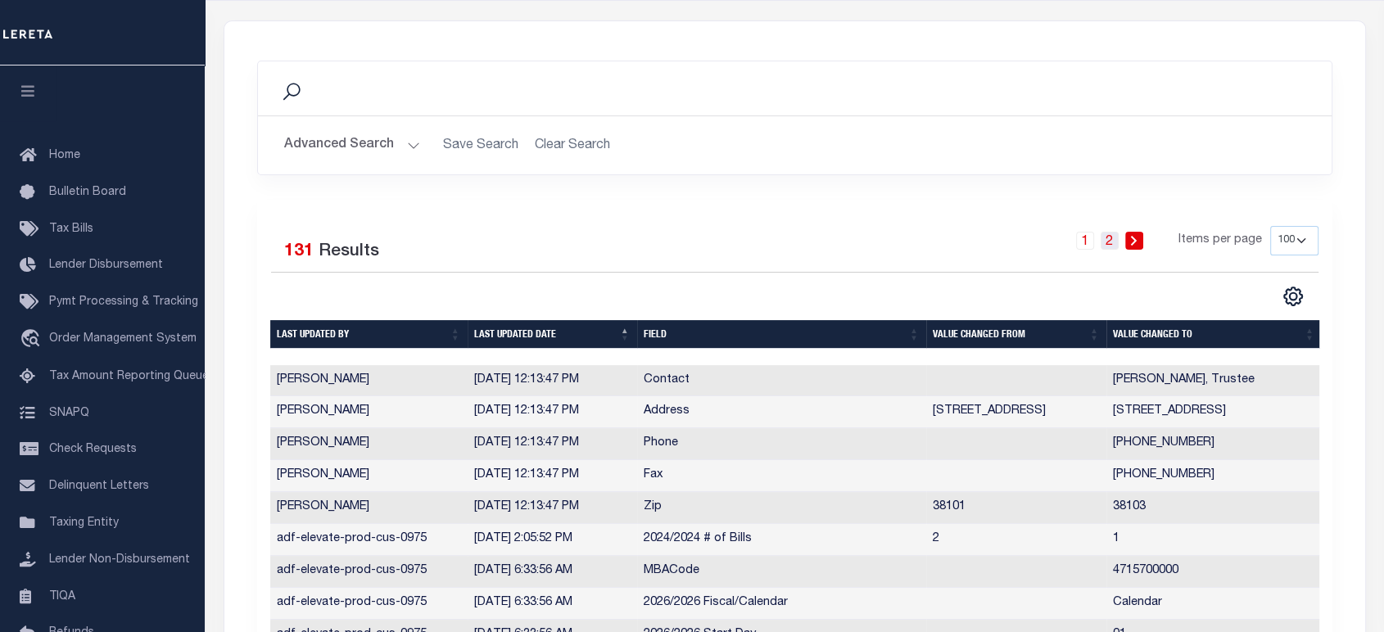
click at [1117, 238] on link "2" at bounding box center [1109, 241] width 18 height 18
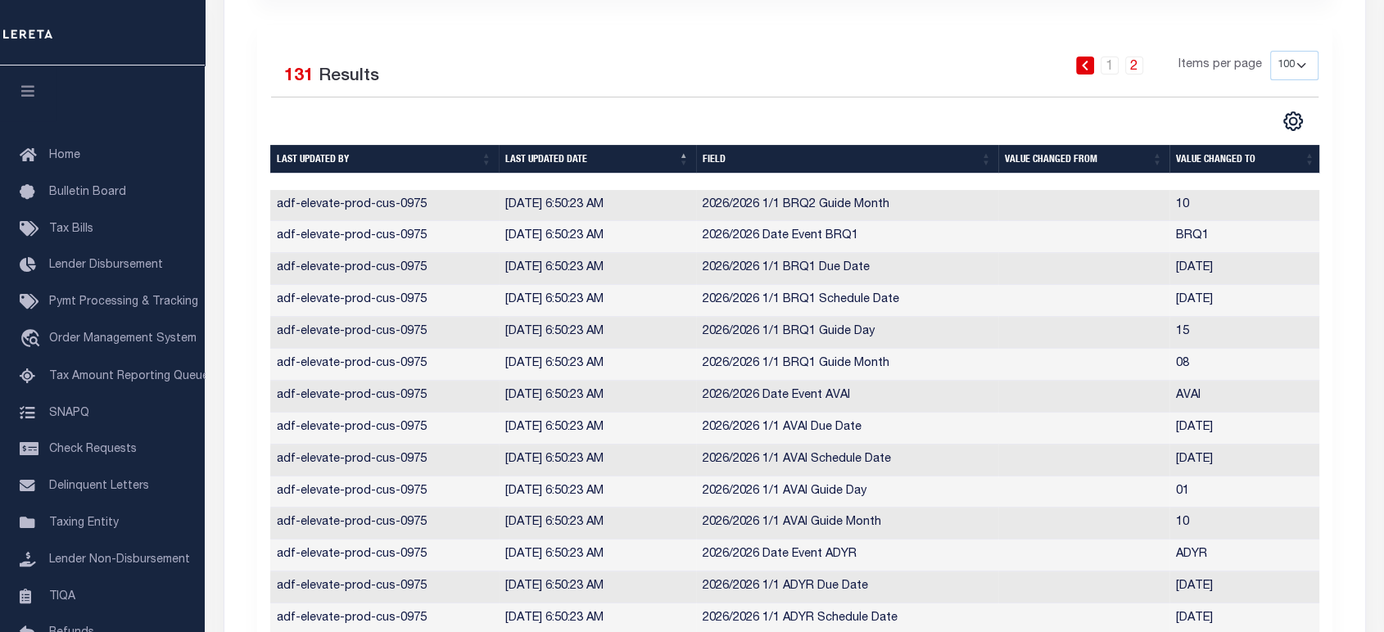
scroll to position [79, 0]
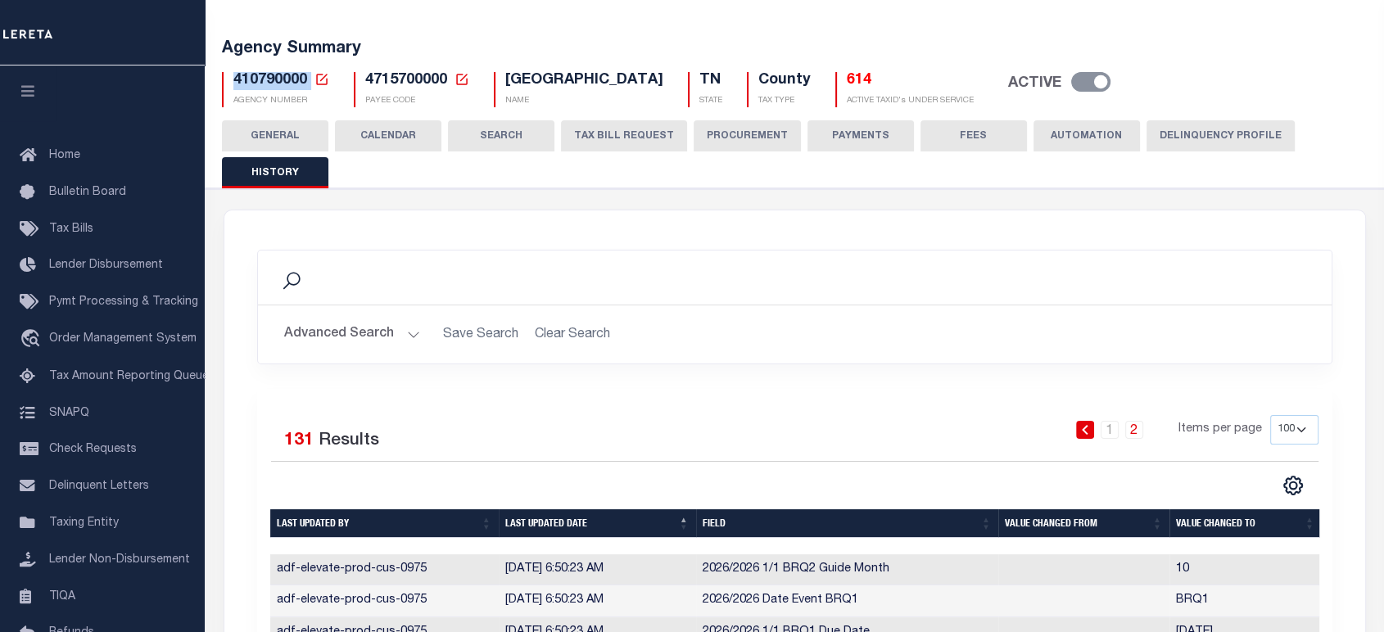
click at [737, 518] on th "Field" at bounding box center [847, 523] width 302 height 29
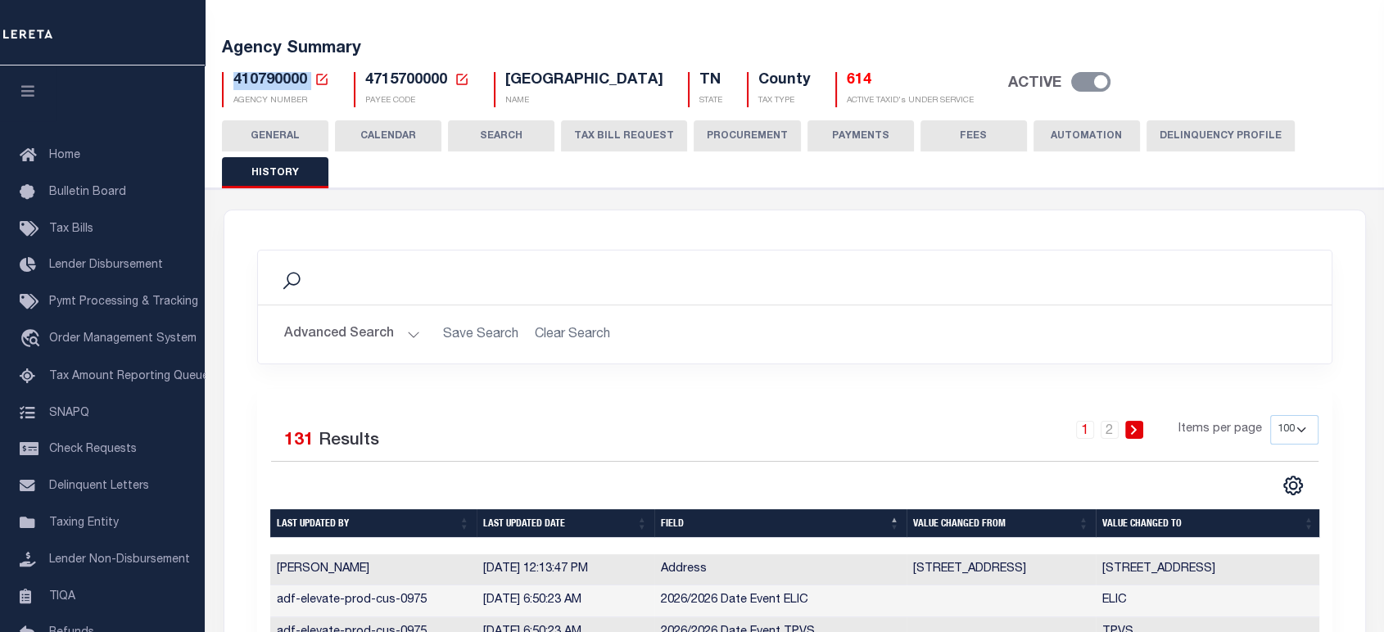
scroll to position [444, 0]
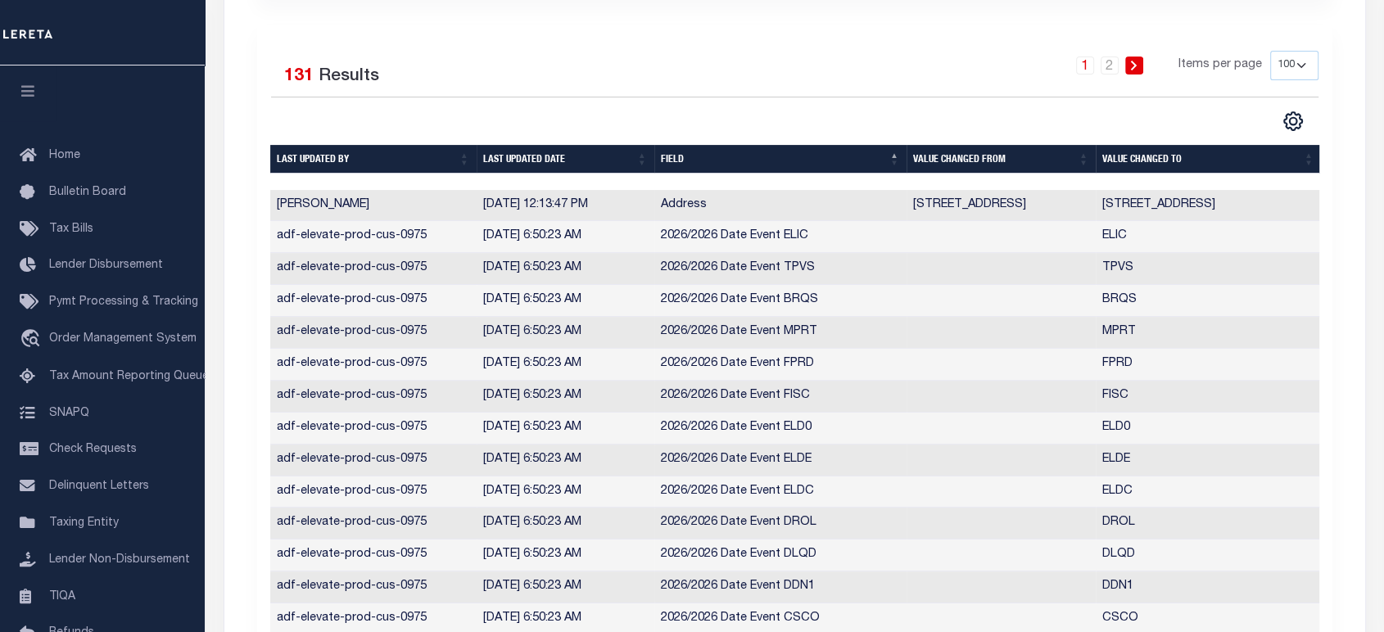
click at [761, 153] on th "Field" at bounding box center [780, 159] width 252 height 29
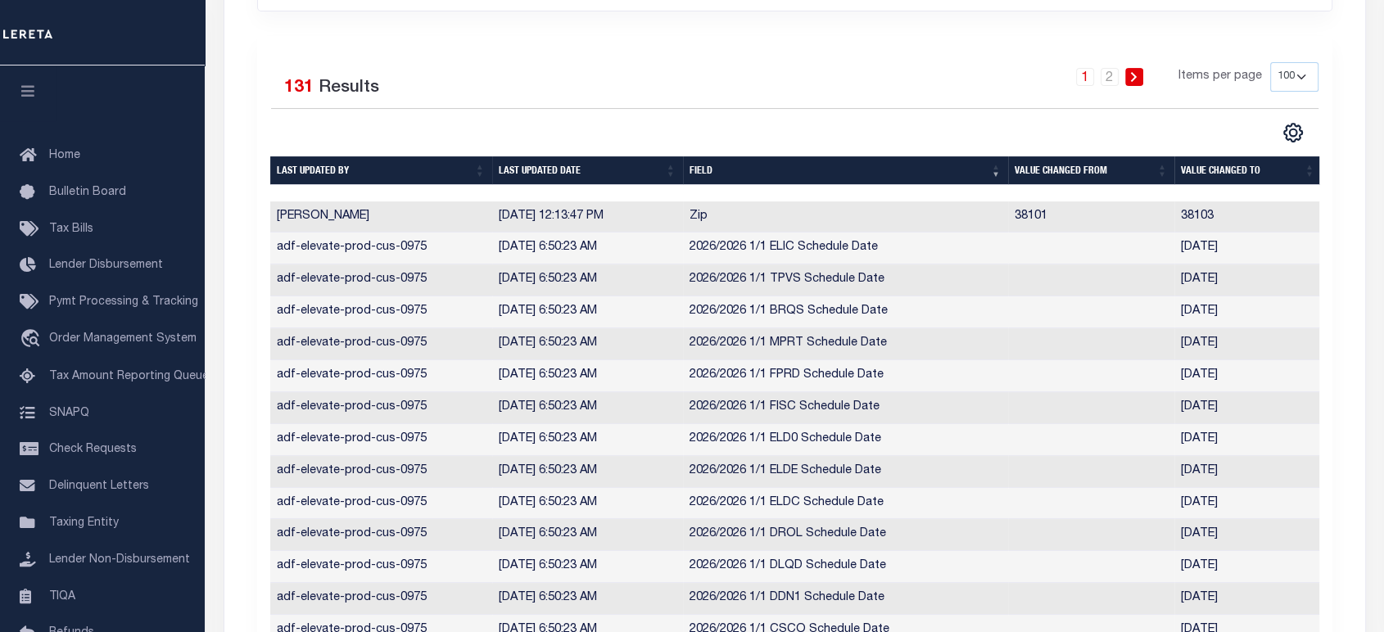
scroll to position [250, 0]
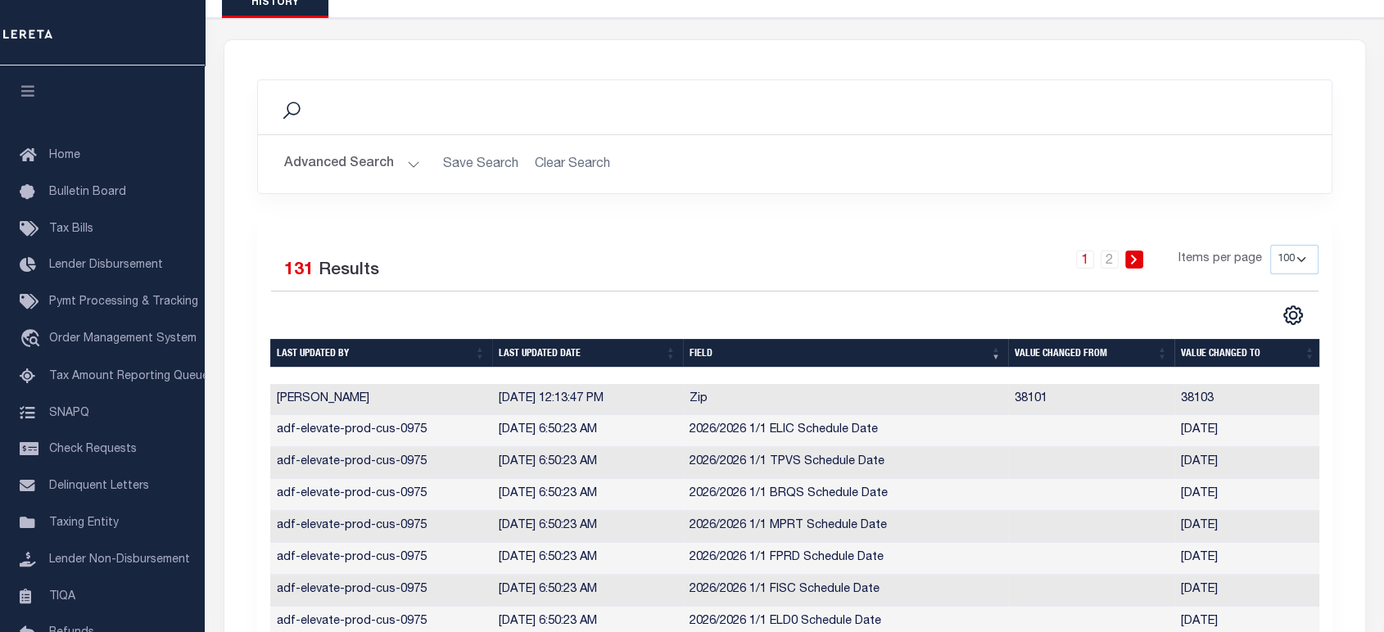
click at [359, 156] on button "Advanced Search" at bounding box center [352, 164] width 136 height 32
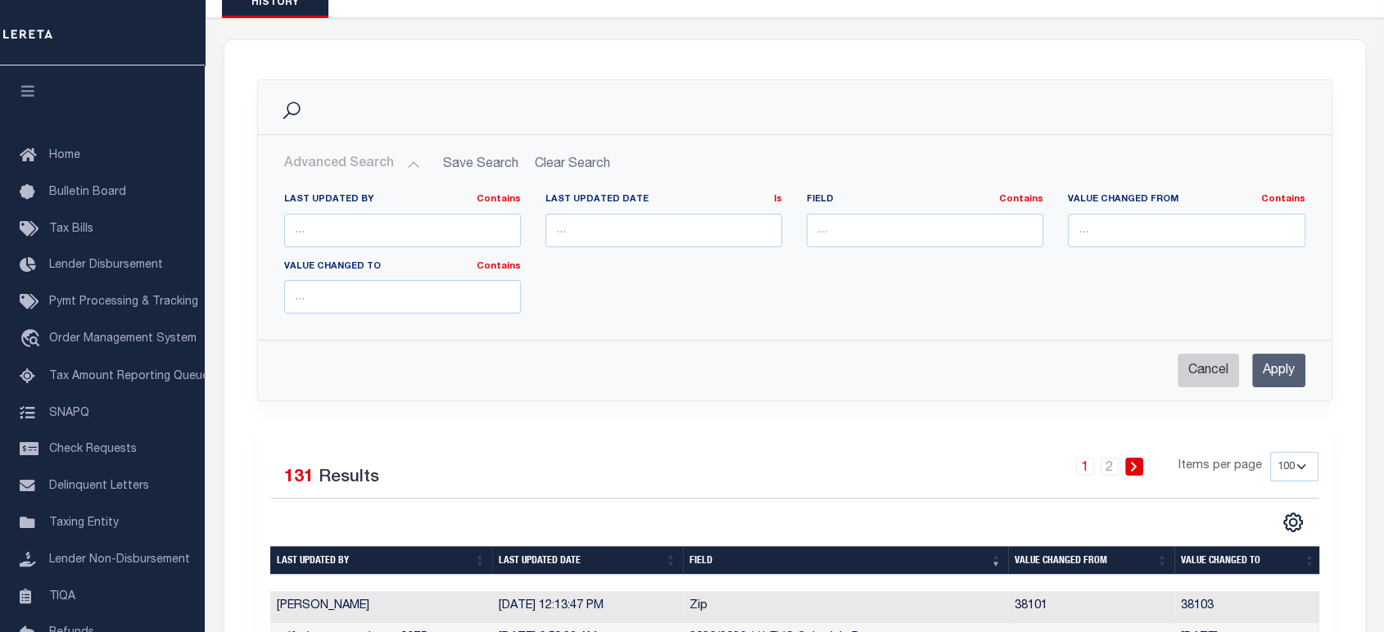
click at [1201, 365] on input "Cancel" at bounding box center [1207, 371] width 61 height 34
checkbox input "true"
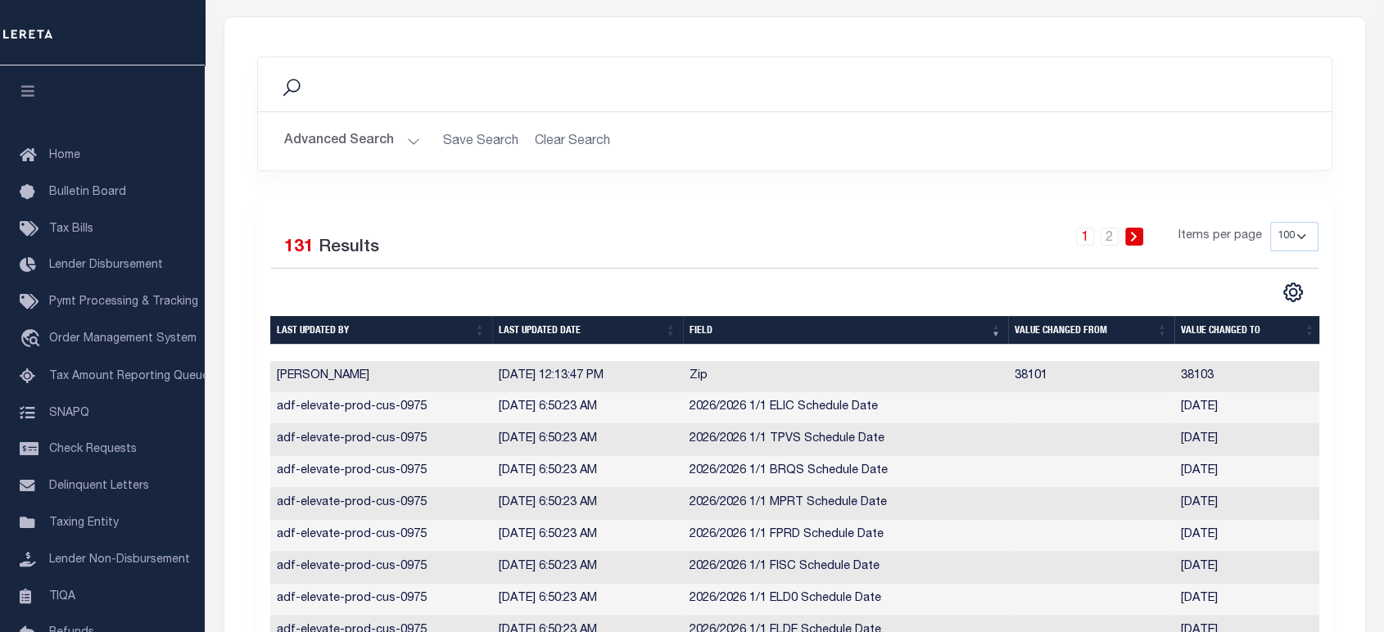
scroll to position [0, 0]
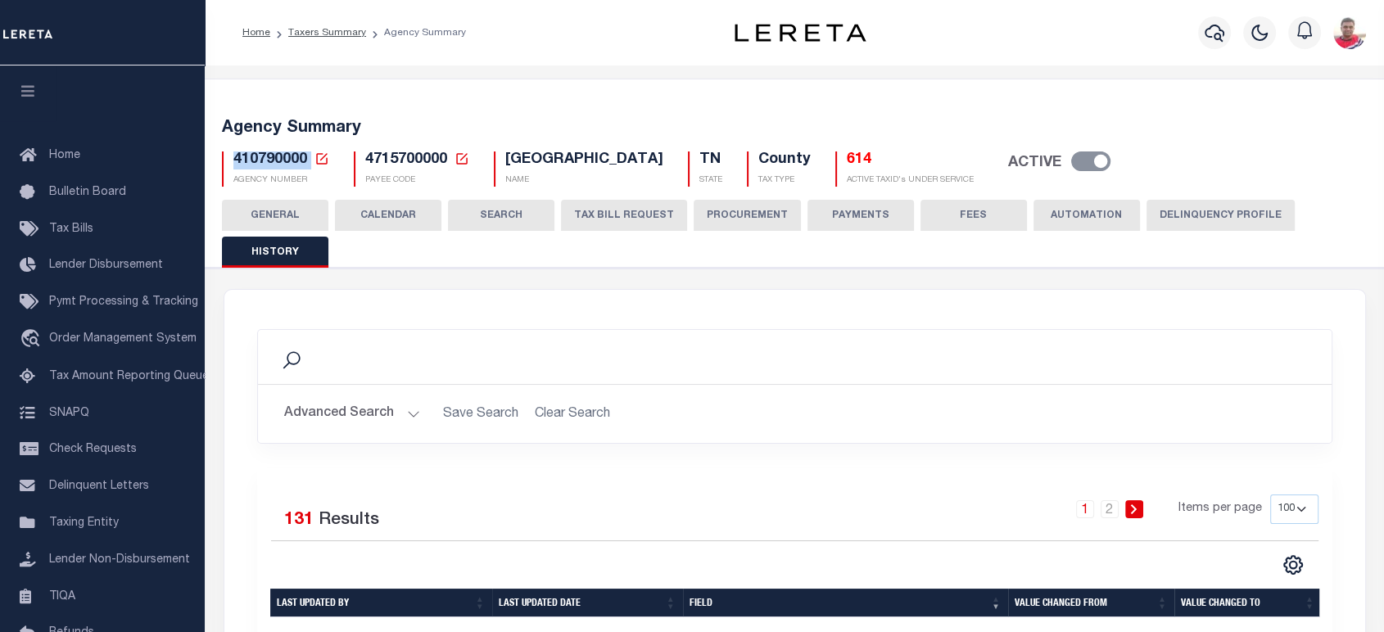
click at [621, 217] on button "TAX BILL REQUEST" at bounding box center [624, 215] width 126 height 31
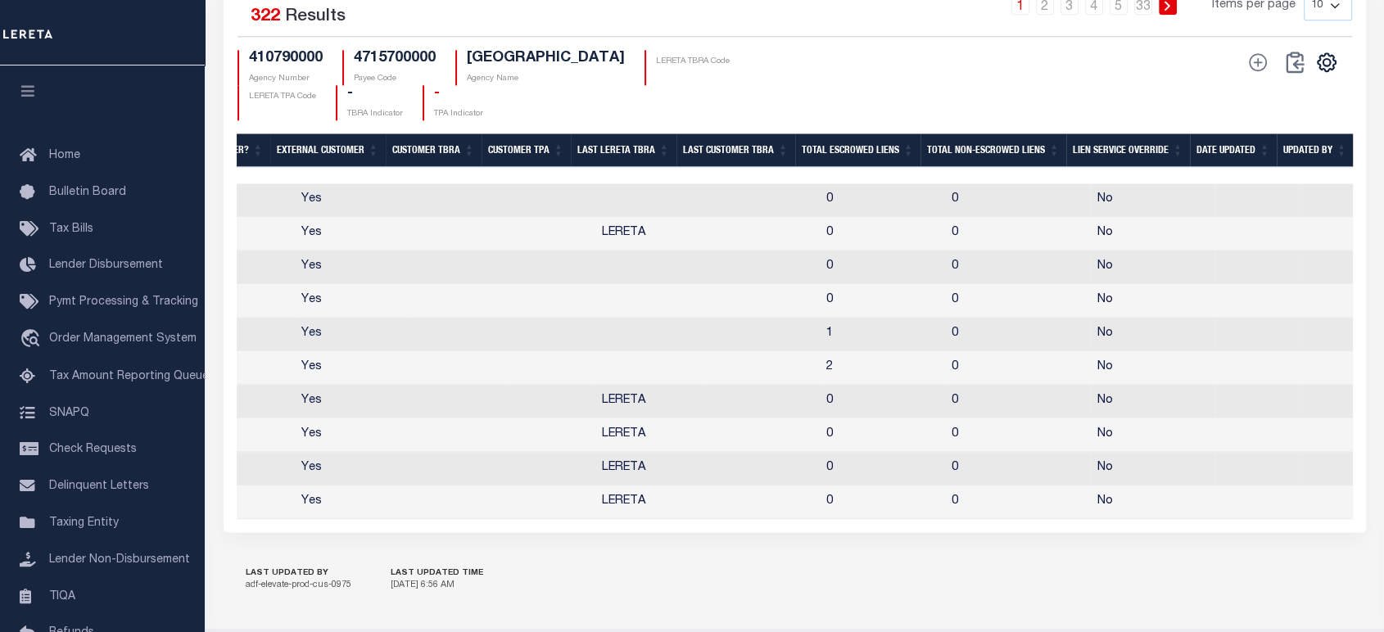
click at [1220, 167] on th "Date Updated" at bounding box center [1233, 150] width 87 height 34
click at [1219, 167] on th "Date Updated" at bounding box center [1239, 150] width 87 height 34
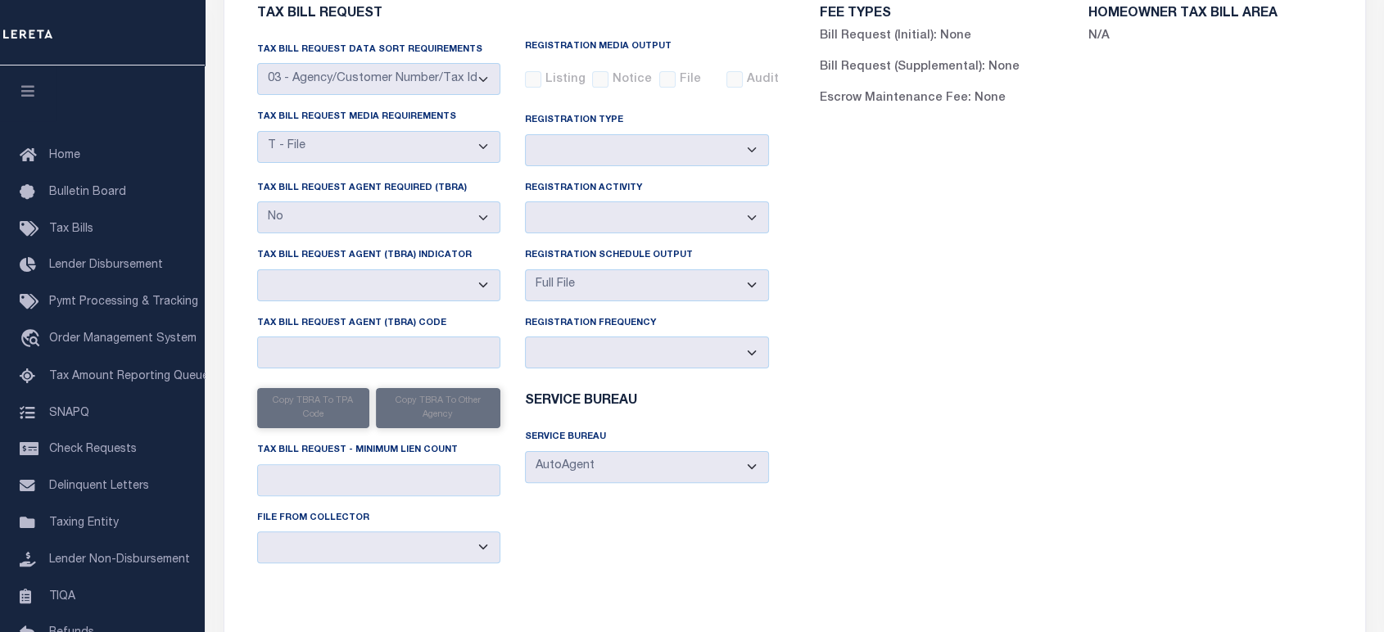
scroll to position [0, 0]
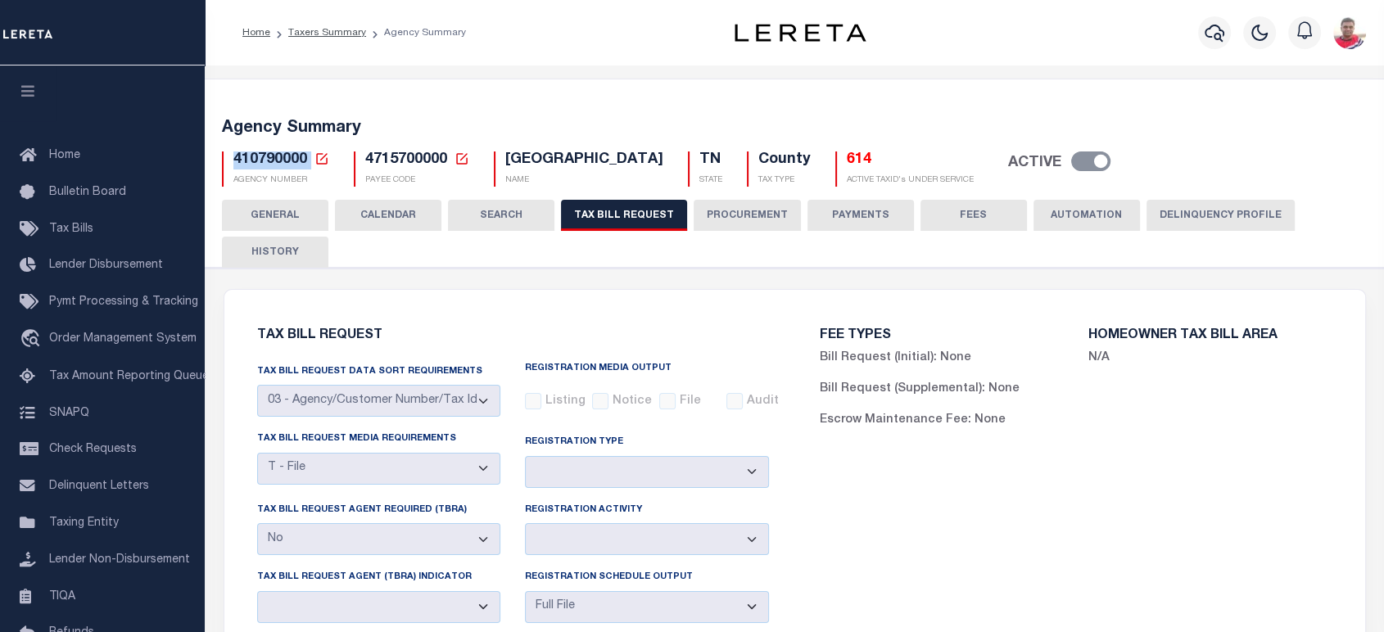
drag, startPoint x: 386, startPoint y: 216, endPoint x: 684, endPoint y: 238, distance: 298.0
click at [390, 216] on button "CALENDAR" at bounding box center [388, 215] width 106 height 31
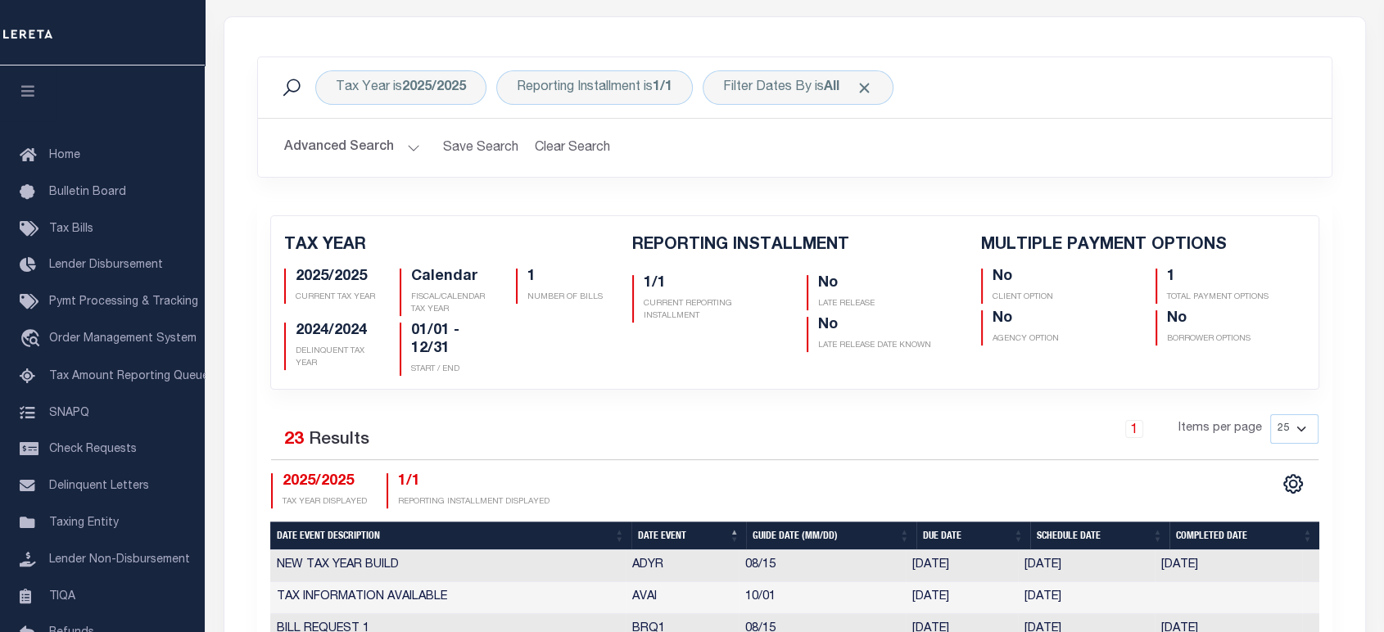
scroll to position [727, 0]
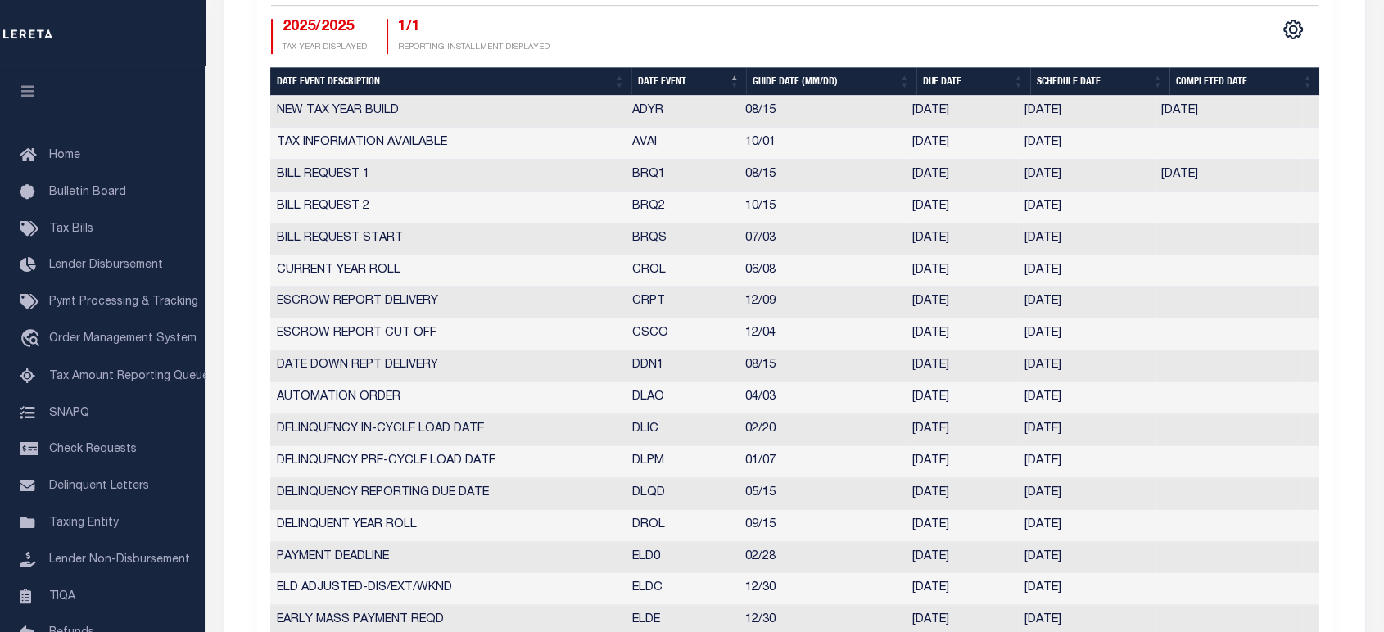
click at [662, 85] on th "Date Event" at bounding box center [688, 81] width 115 height 29
checkbox input "false"
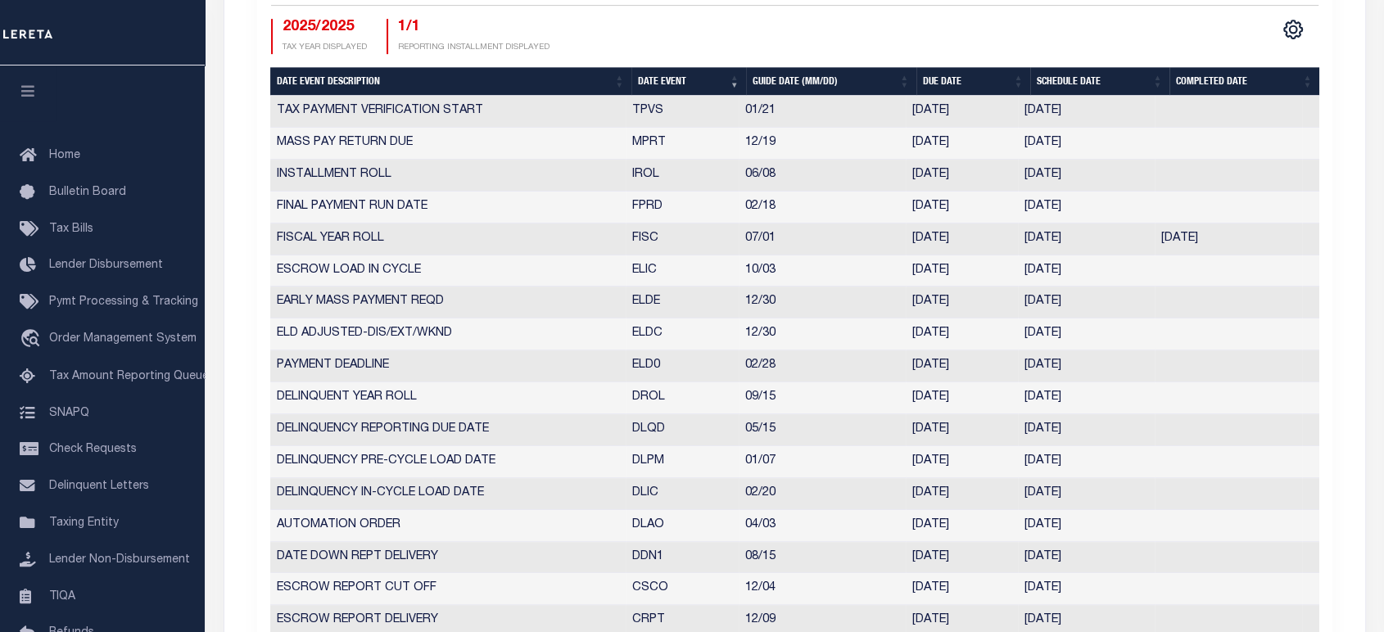
click at [671, 77] on th "Date Event" at bounding box center [688, 81] width 115 height 29
checkbox input "false"
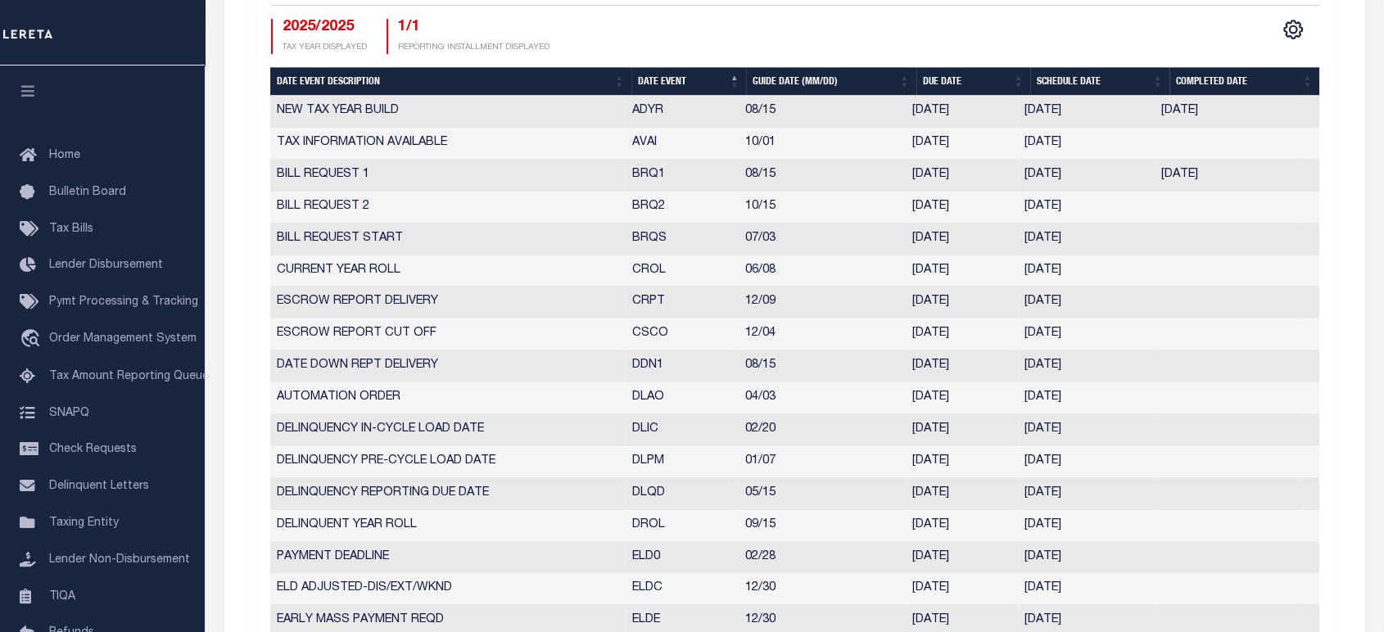
click at [1020, 233] on td "[DATE]" at bounding box center [1086, 240] width 137 height 32
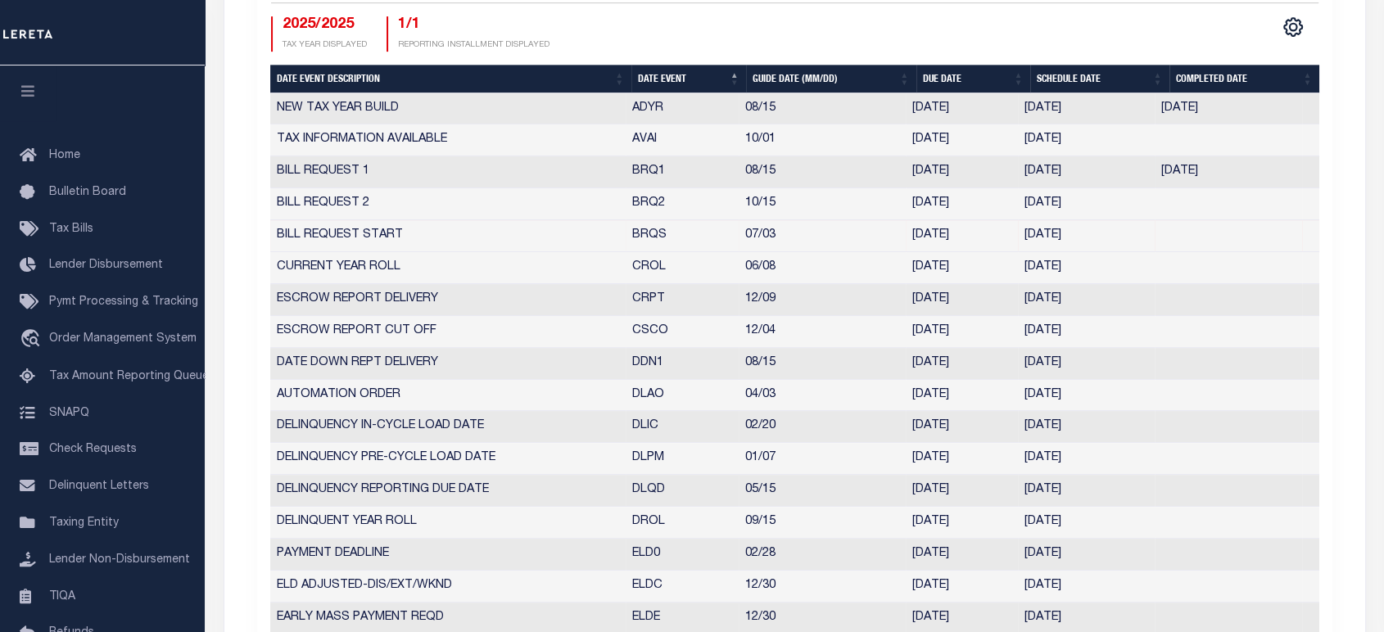
drag, startPoint x: 1015, startPoint y: 167, endPoint x: 1092, endPoint y: 167, distance: 77.0
click at [1092, 167] on tr "BILL REQUEST 1 BRQ1 08/15 08/15/2025 08/08/2025 08/08/2025 650499" at bounding box center [794, 172] width 1049 height 32
drag, startPoint x: 1021, startPoint y: 200, endPoint x: 1099, endPoint y: 200, distance: 77.8
click at [1099, 200] on td "10/08/2025" at bounding box center [1086, 204] width 137 height 32
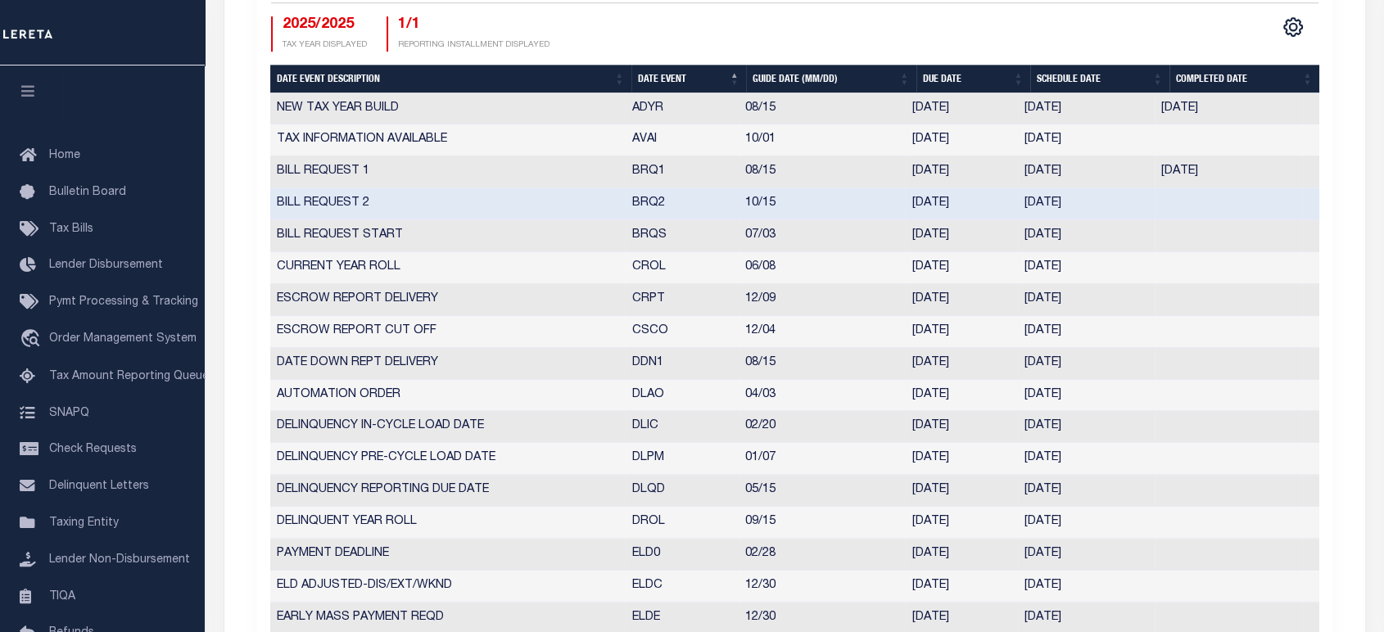
click at [1101, 207] on td "10/08/2025" at bounding box center [1086, 204] width 137 height 32
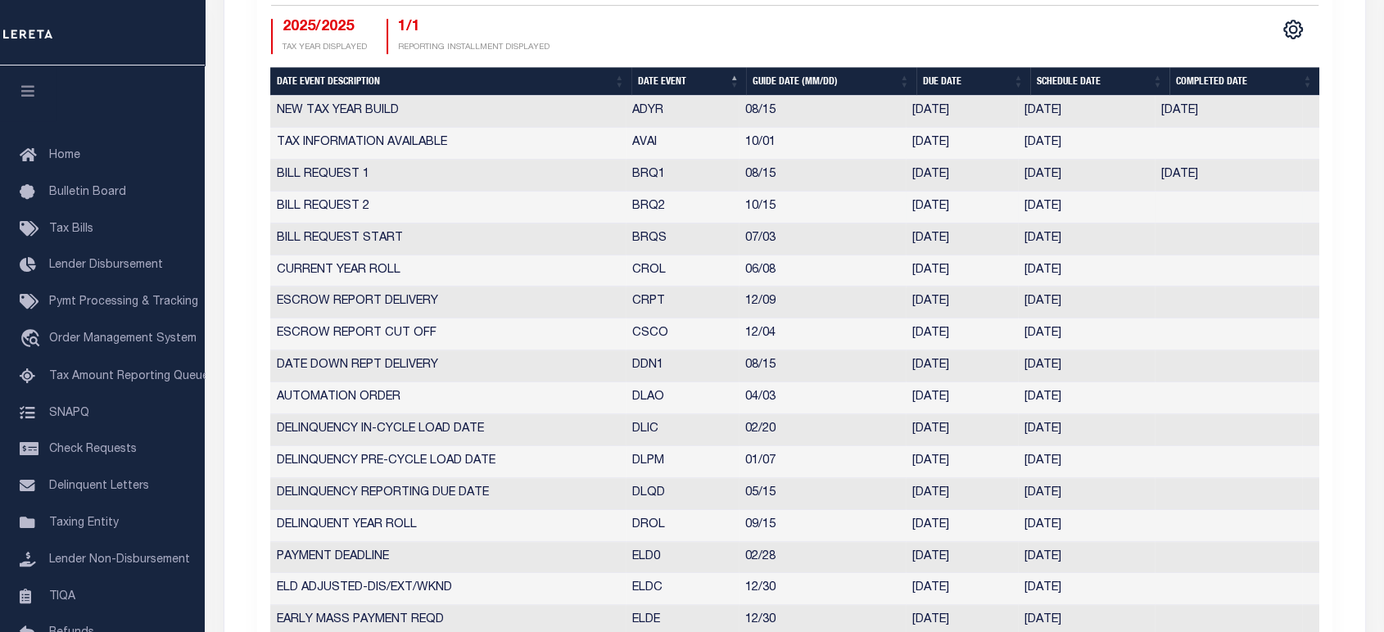
drag, startPoint x: 1023, startPoint y: 204, endPoint x: 1090, endPoint y: 208, distance: 66.4
click at [1090, 208] on td "10/08/2025" at bounding box center [1086, 208] width 137 height 32
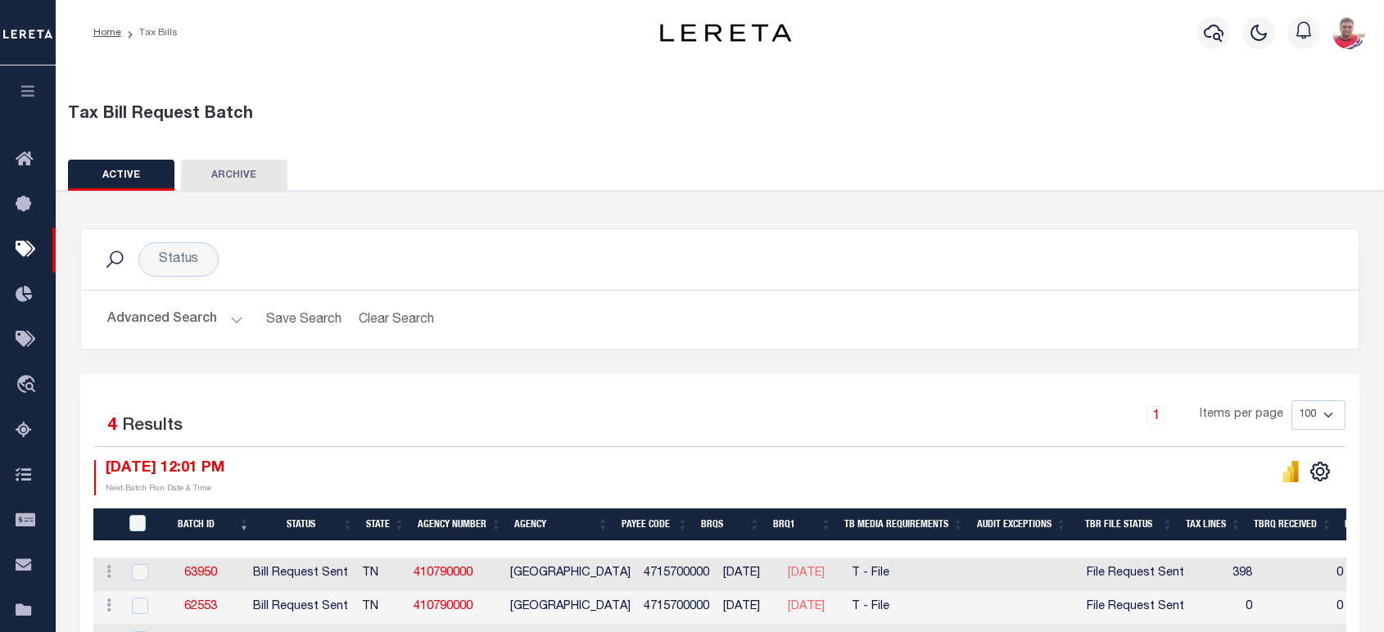
scroll to position [182, 0]
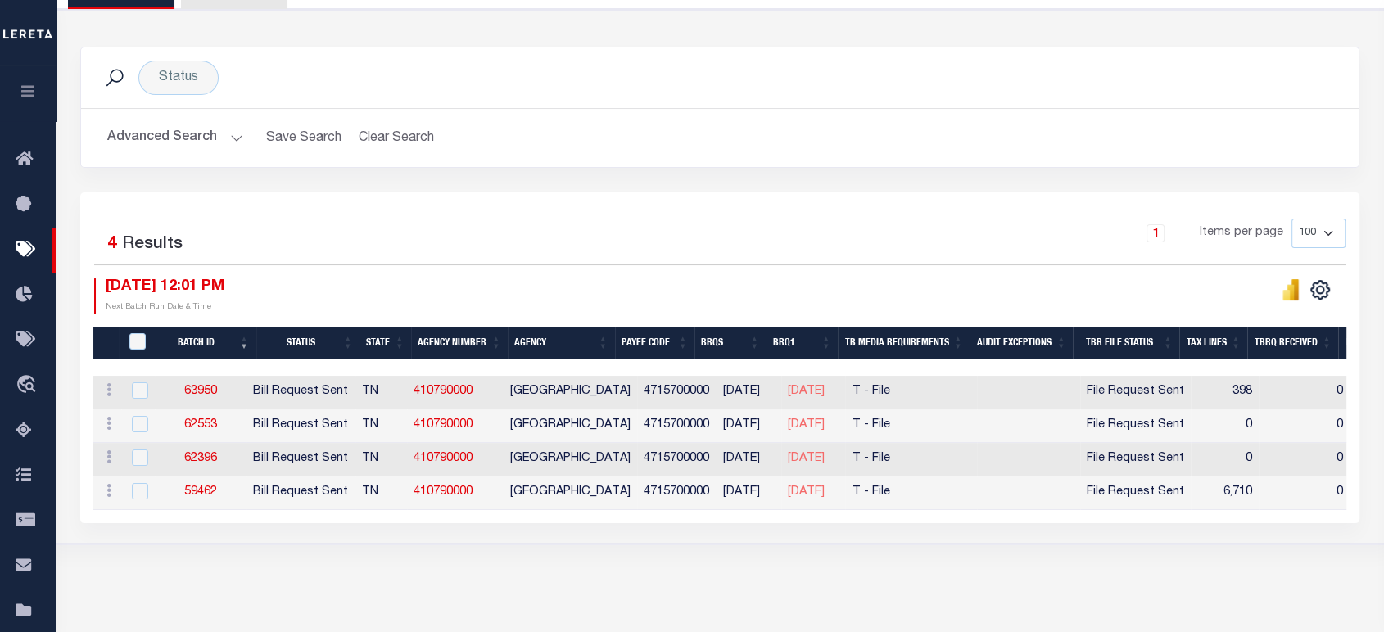
drag, startPoint x: 169, startPoint y: 129, endPoint x: 502, endPoint y: 191, distance: 338.2
click at [174, 133] on button "Advanced Search" at bounding box center [175, 138] width 136 height 32
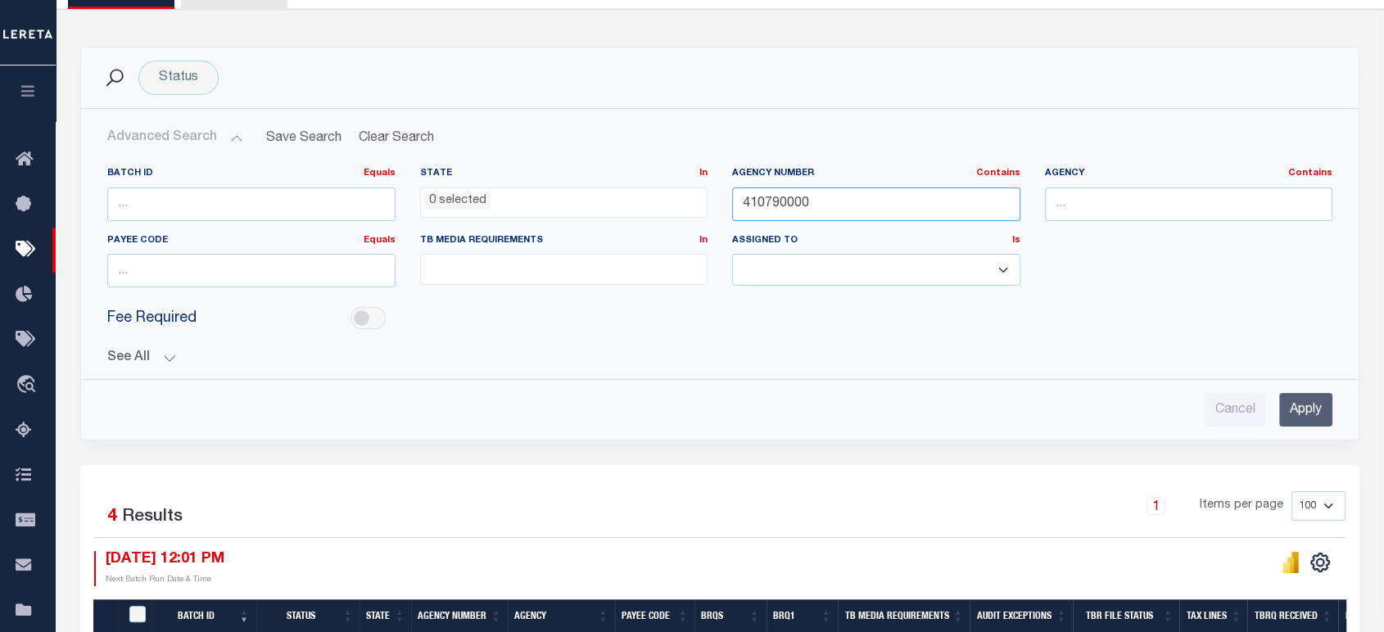
drag, startPoint x: 807, startPoint y: 201, endPoint x: 675, endPoint y: 214, distance: 133.2
click at [675, 214] on div "Batch ID Equals Equals Is Not Equal To Is Greater Than Is Less Than State In In…" at bounding box center [719, 233] width 1249 height 133
paste input "310440202"
type input "310440202"
click at [1298, 414] on input "Apply" at bounding box center [1305, 410] width 53 height 34
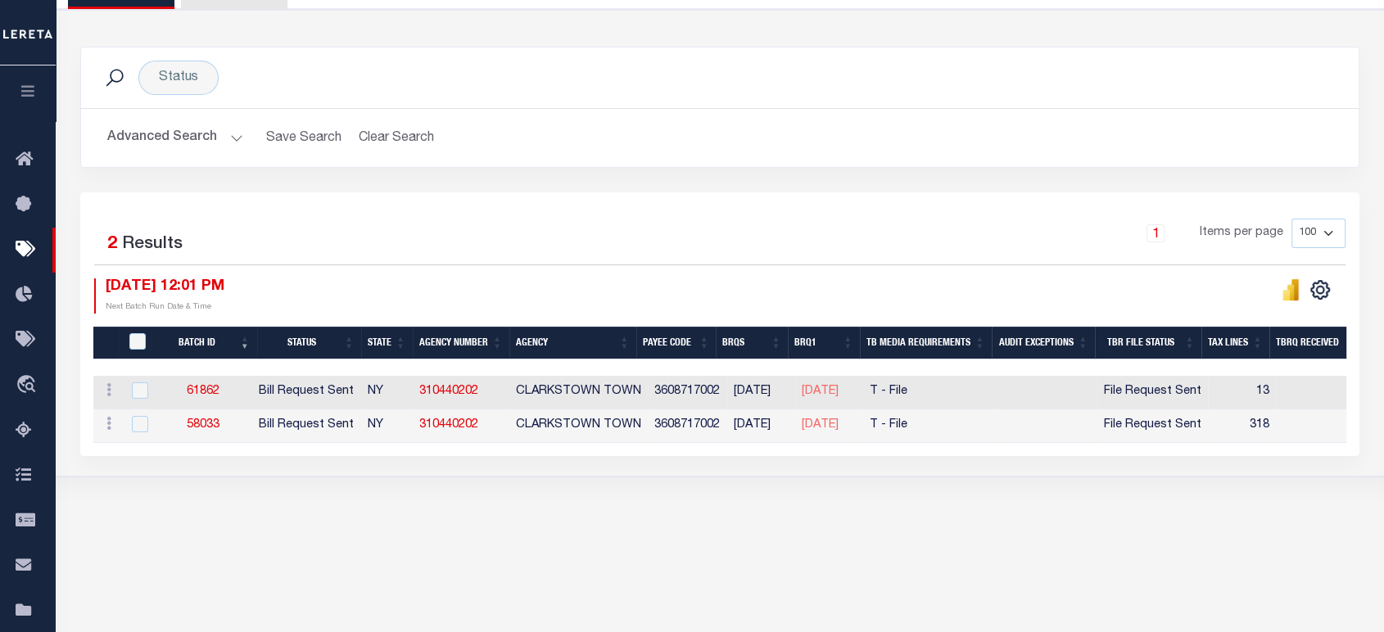
drag, startPoint x: 562, startPoint y: 452, endPoint x: 780, endPoint y: 463, distance: 218.1
click at [780, 456] on div "1 Selected 2 Results 1 Items per page 100 200 500 1000 [DATE] 12:01 PM" at bounding box center [719, 324] width 1279 height 264
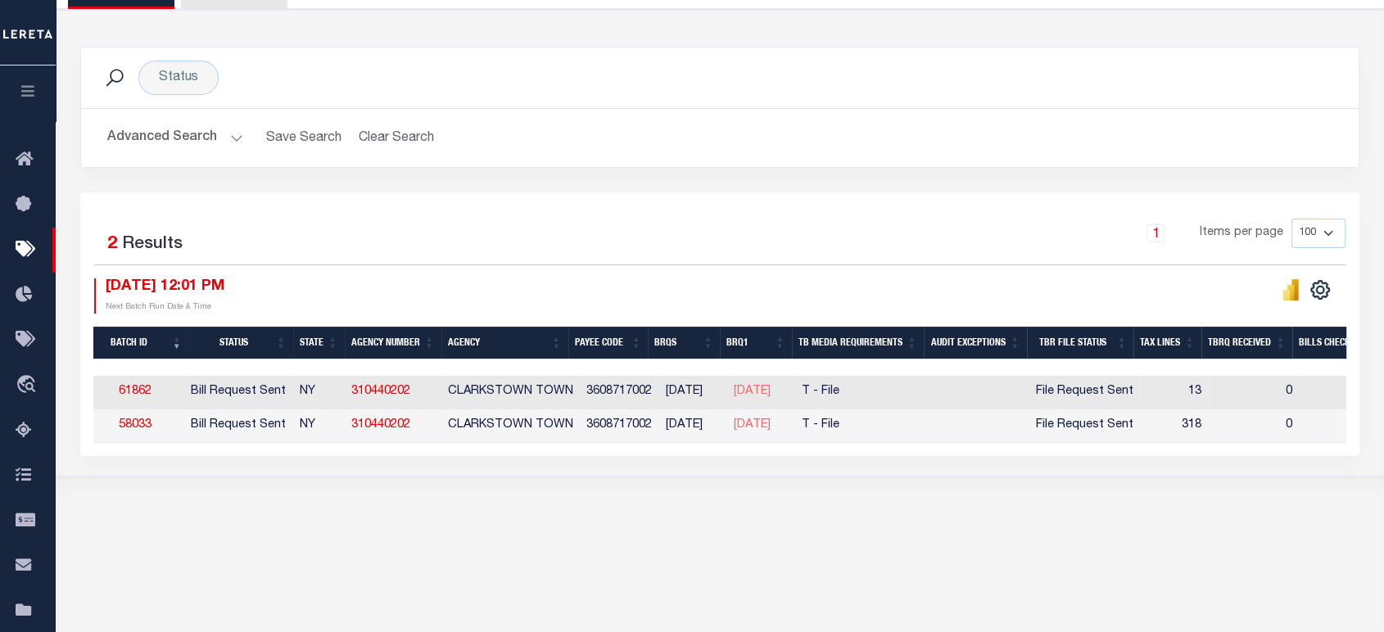
scroll to position [0, 0]
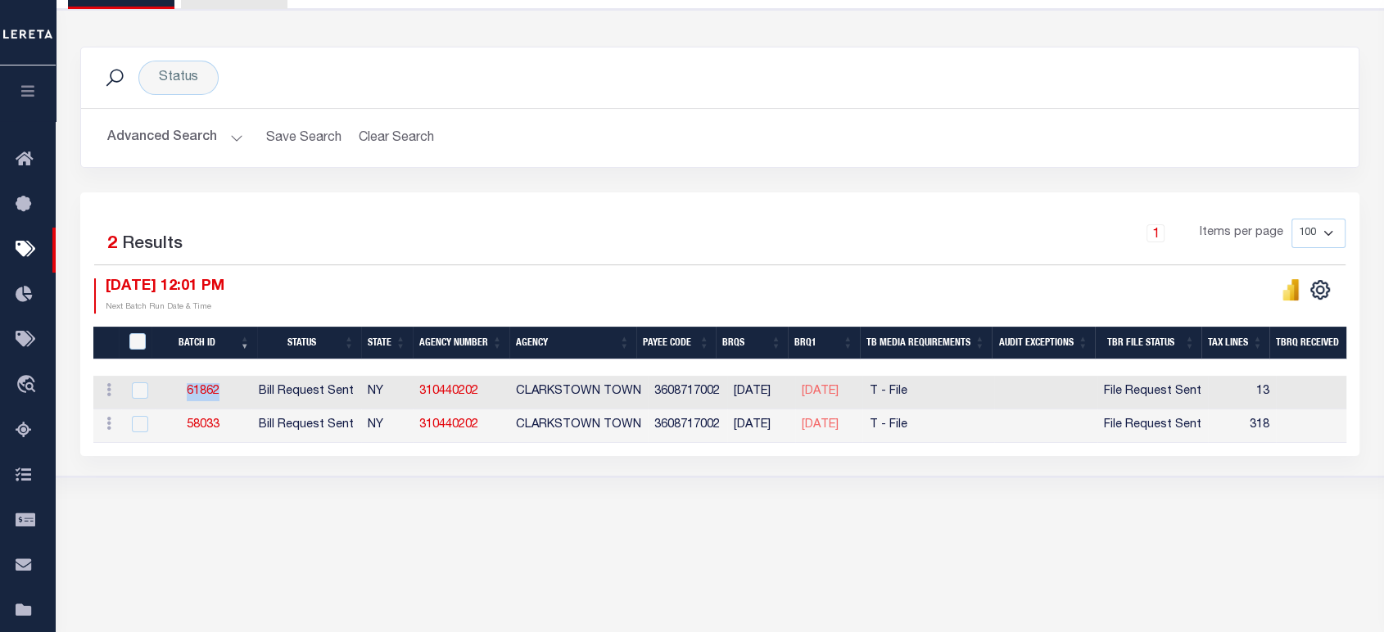
drag, startPoint x: 185, startPoint y: 398, endPoint x: 233, endPoint y: 391, distance: 48.1
click at [236, 387] on td "61862" at bounding box center [203, 393] width 97 height 34
checkbox input "true"
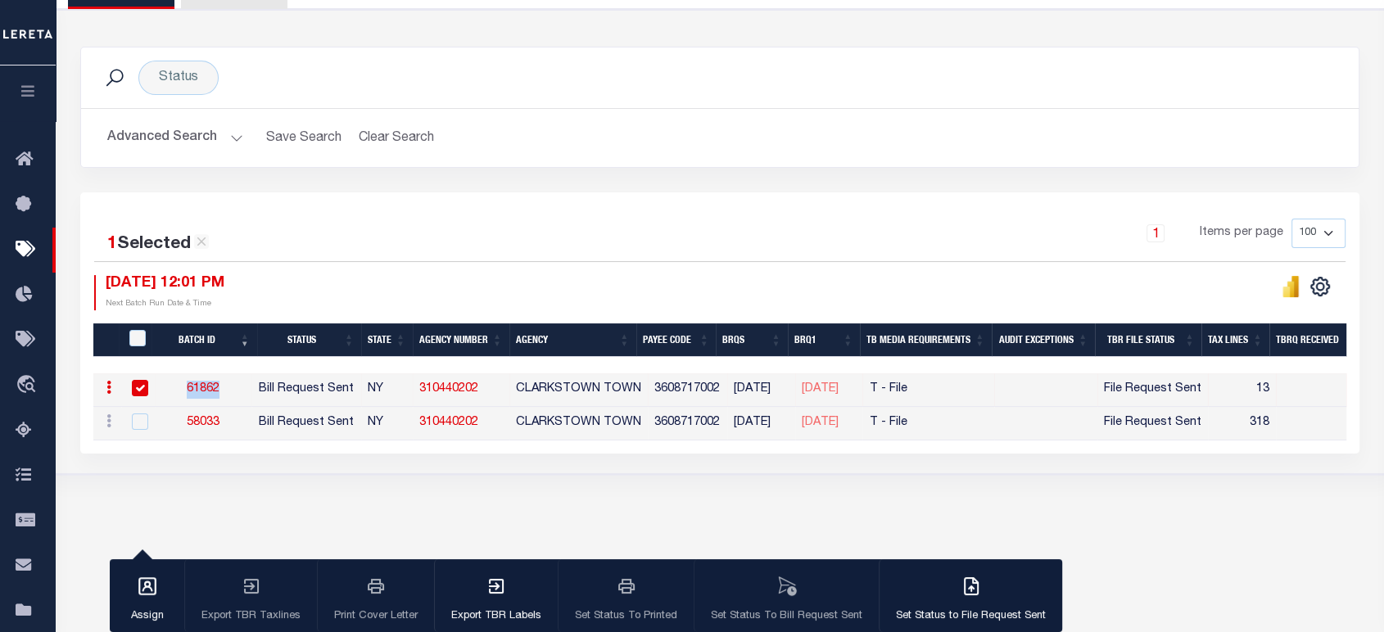
copy link "61862"
